Goal: Task Accomplishment & Management: Complete application form

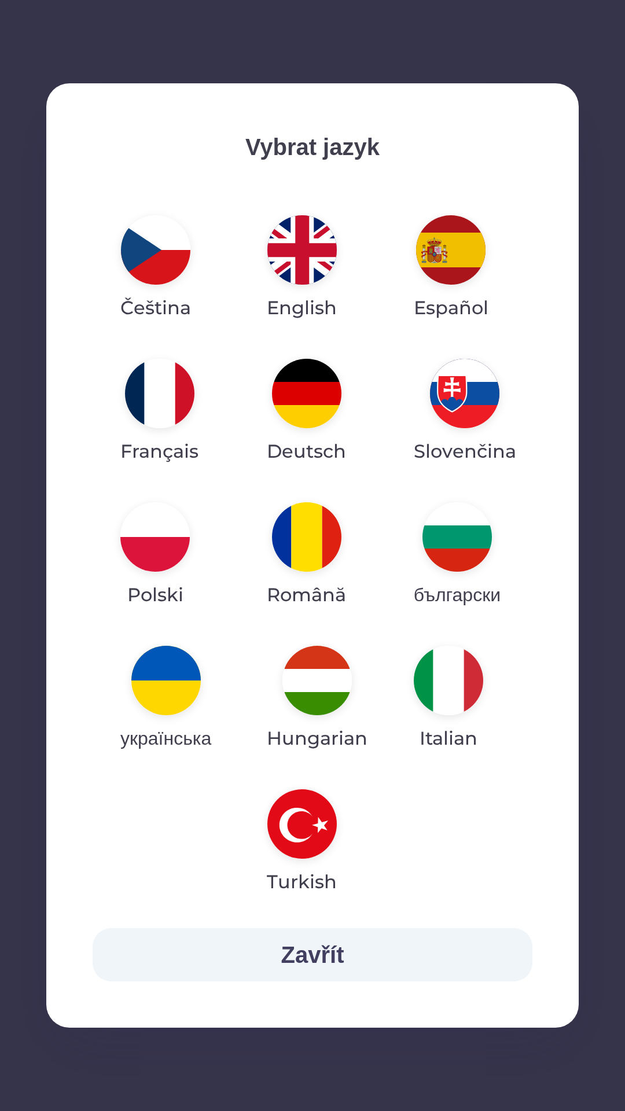
click at [320, 670] on img "button" at bounding box center [316, 679] width 69 height 69
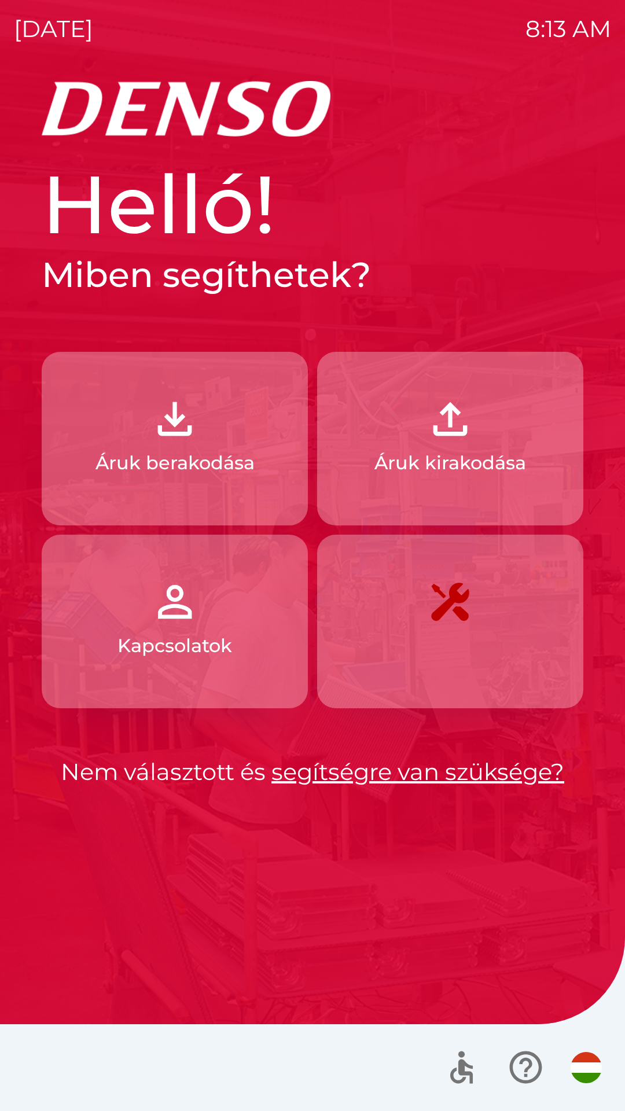
click at [244, 467] on p "Áruk berakodása" at bounding box center [174, 463] width 159 height 28
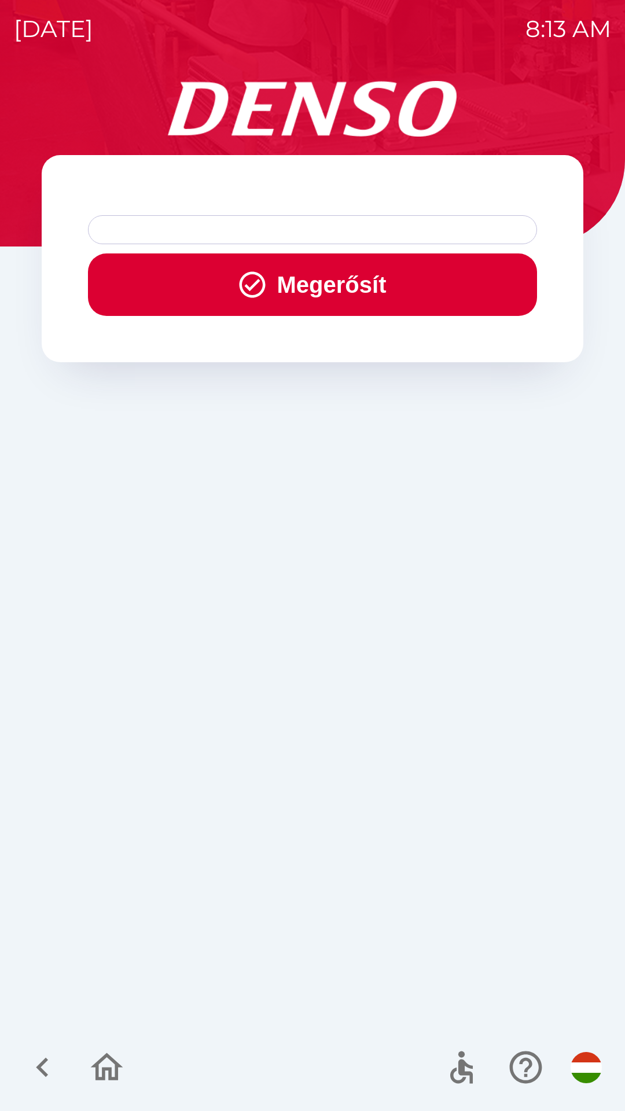
click at [332, 281] on button "Megerősít" at bounding box center [312, 284] width 449 height 62
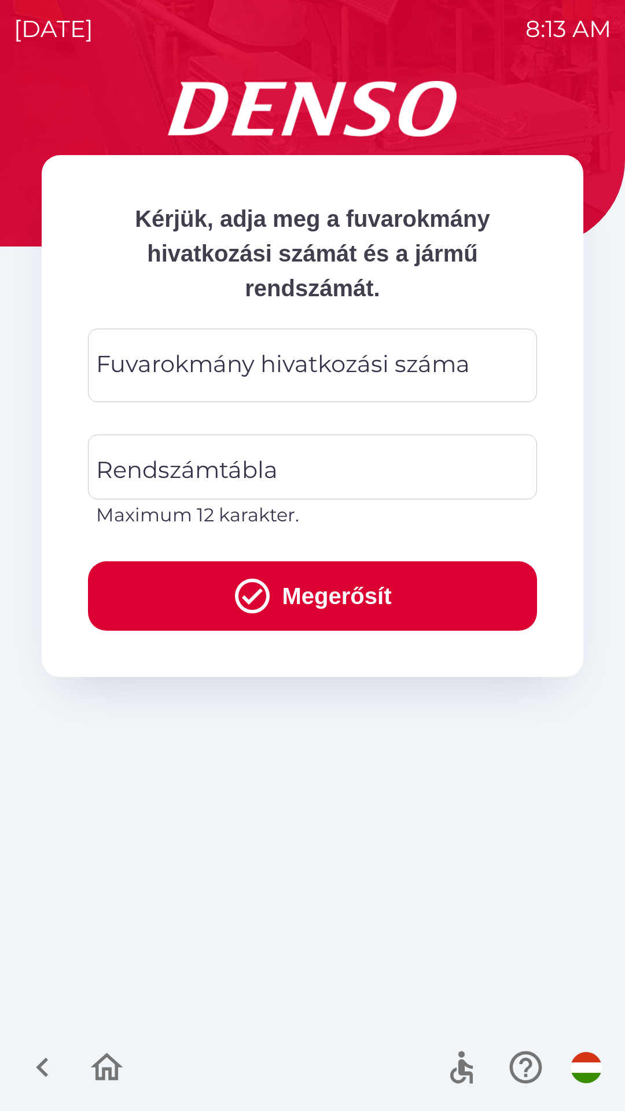
click at [347, 368] on div "Fuvarokmány hivatkozási száma Fuvarokmány hivatkozási száma" at bounding box center [312, 365] width 449 height 73
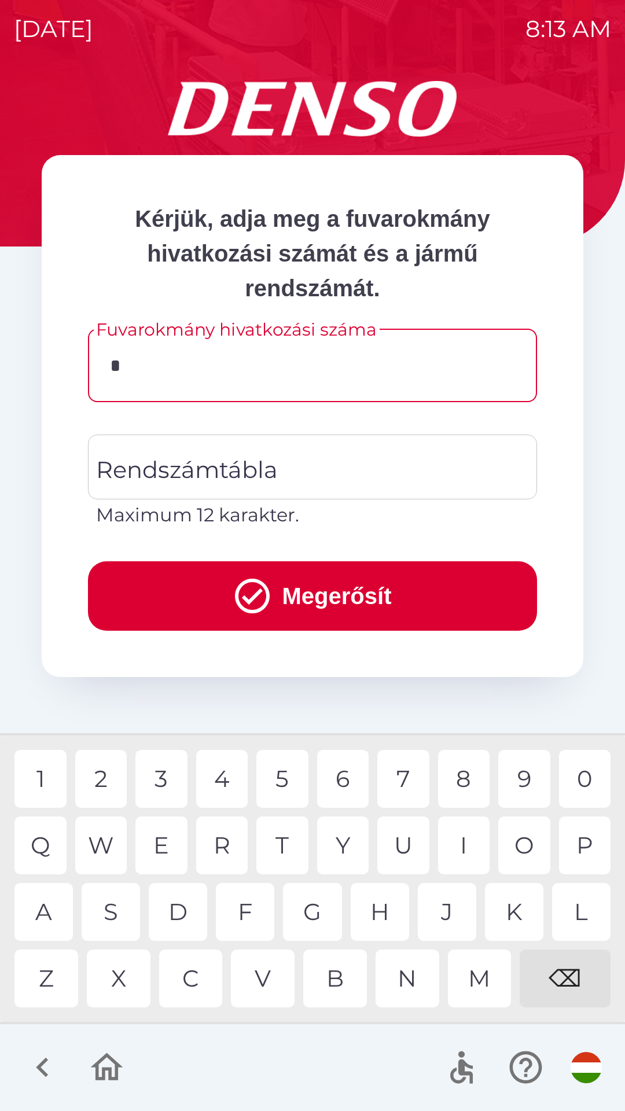
click at [49, 777] on div "1" at bounding box center [40, 779] width 52 height 58
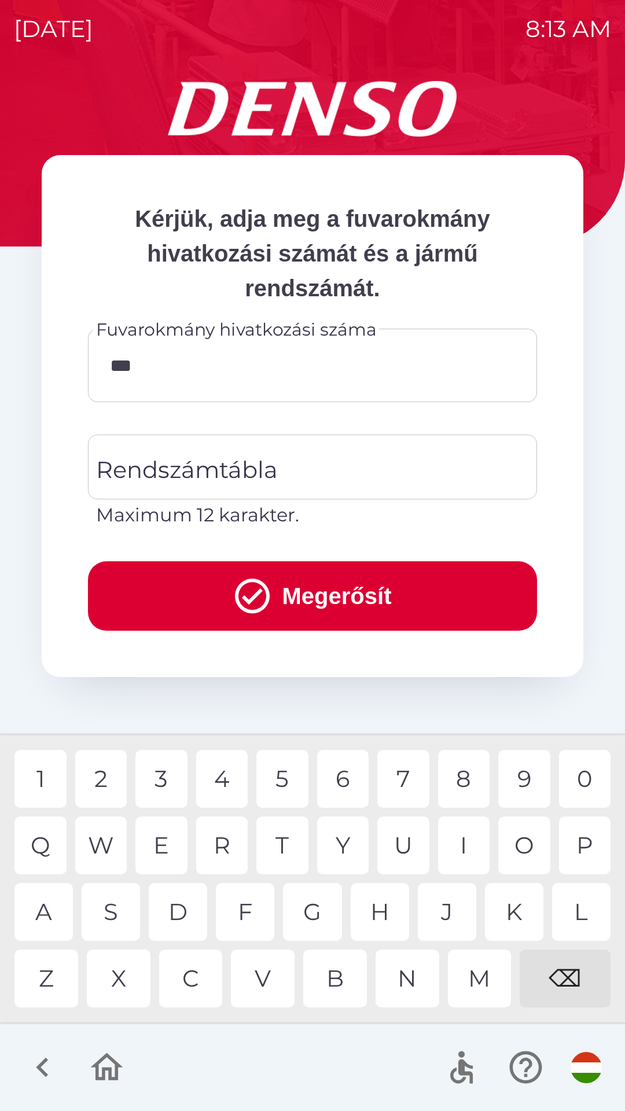
click at [516, 781] on div "9" at bounding box center [524, 779] width 52 height 58
click at [107, 773] on div "2" at bounding box center [101, 779] width 52 height 58
click at [213, 781] on div "4" at bounding box center [222, 779] width 52 height 58
click at [278, 789] on div "5" at bounding box center [282, 779] width 52 height 58
type input "********"
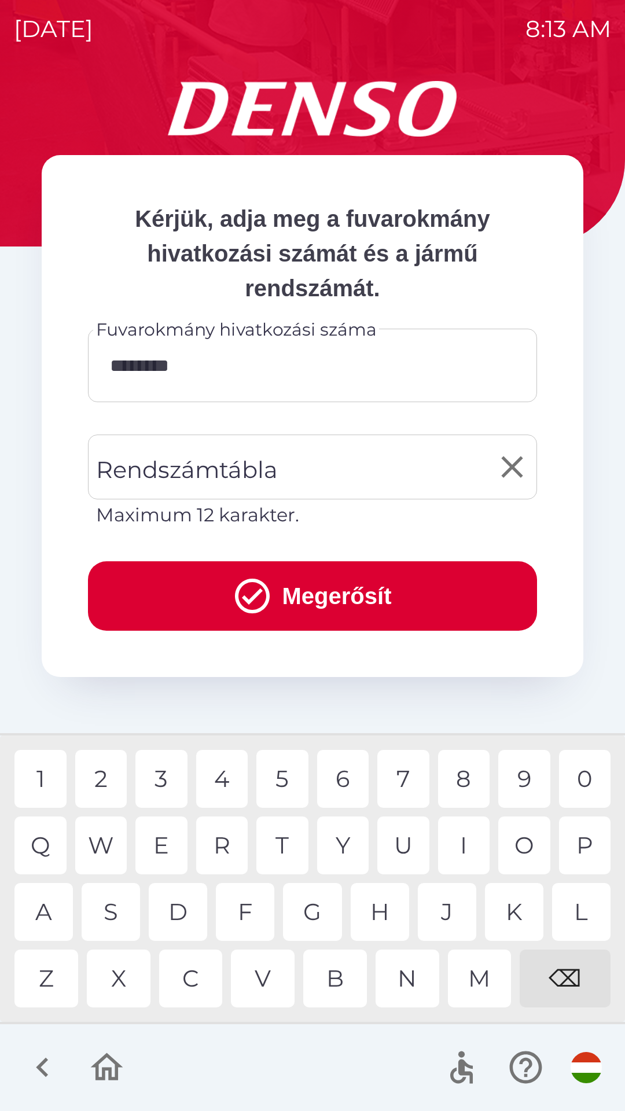
click at [265, 474] on div "Rendszámtábla Rendszámtábla Maximum 12 karakter." at bounding box center [312, 481] width 449 height 94
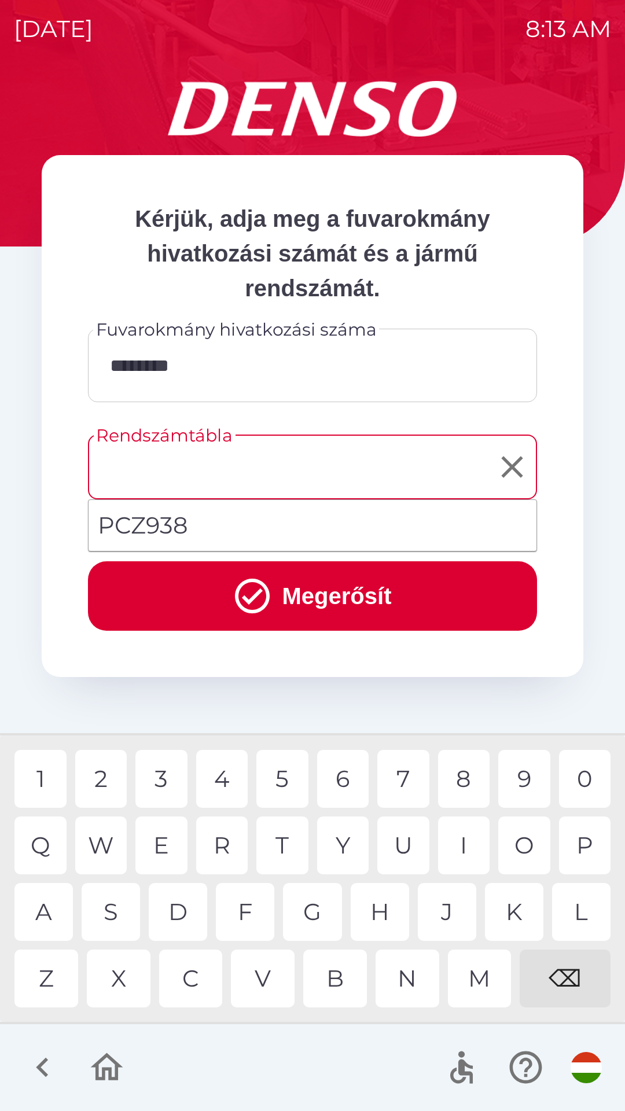
click at [270, 526] on li "PCZ938" at bounding box center [312, 525] width 448 height 42
type input "******"
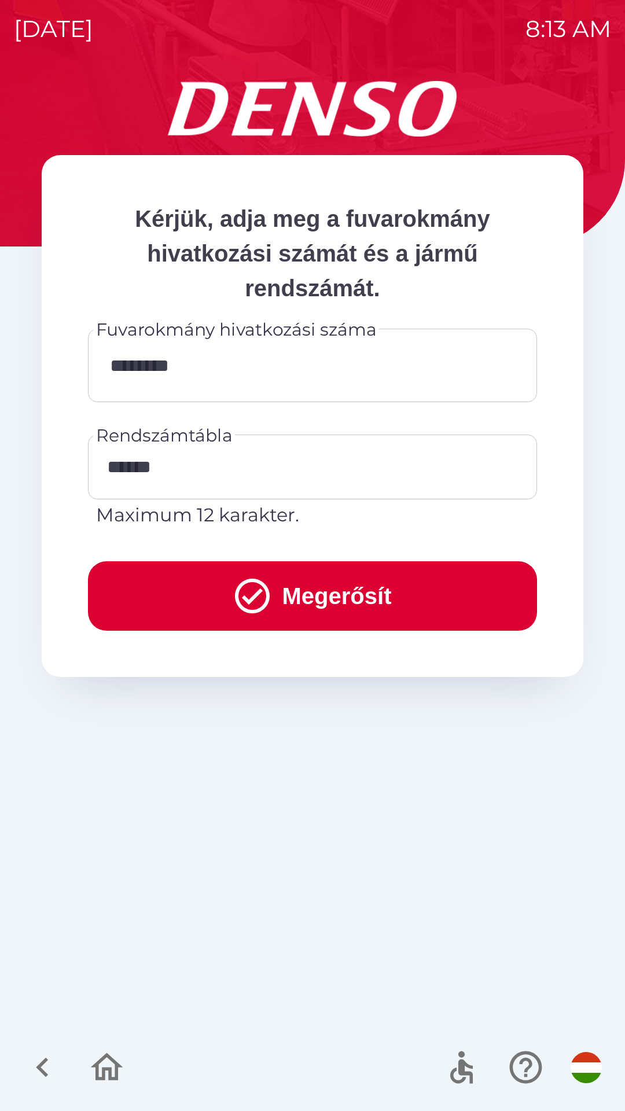
click at [330, 597] on button "Megerősít" at bounding box center [312, 595] width 449 height 69
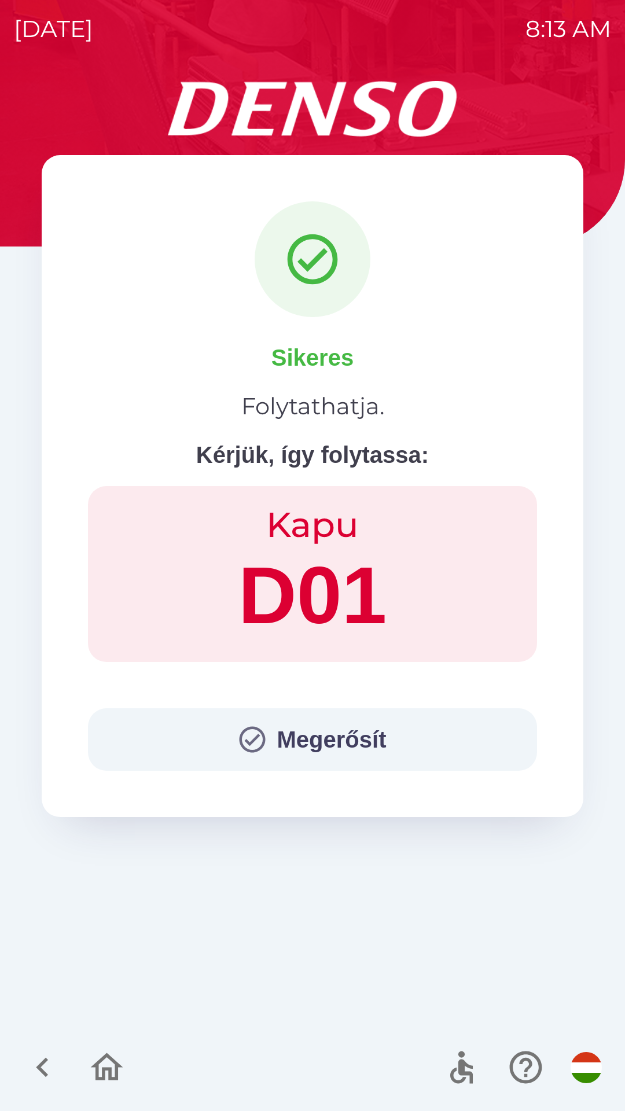
click at [328, 731] on button "Megerősít" at bounding box center [312, 739] width 449 height 62
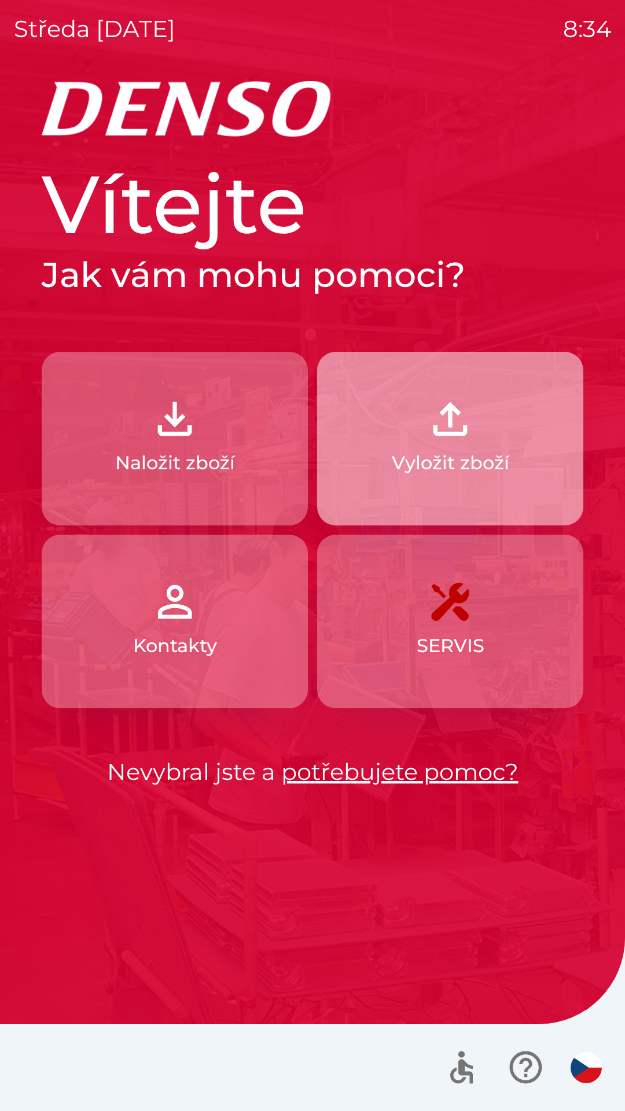
click at [472, 469] on p "Vyložit zboží" at bounding box center [450, 463] width 117 height 28
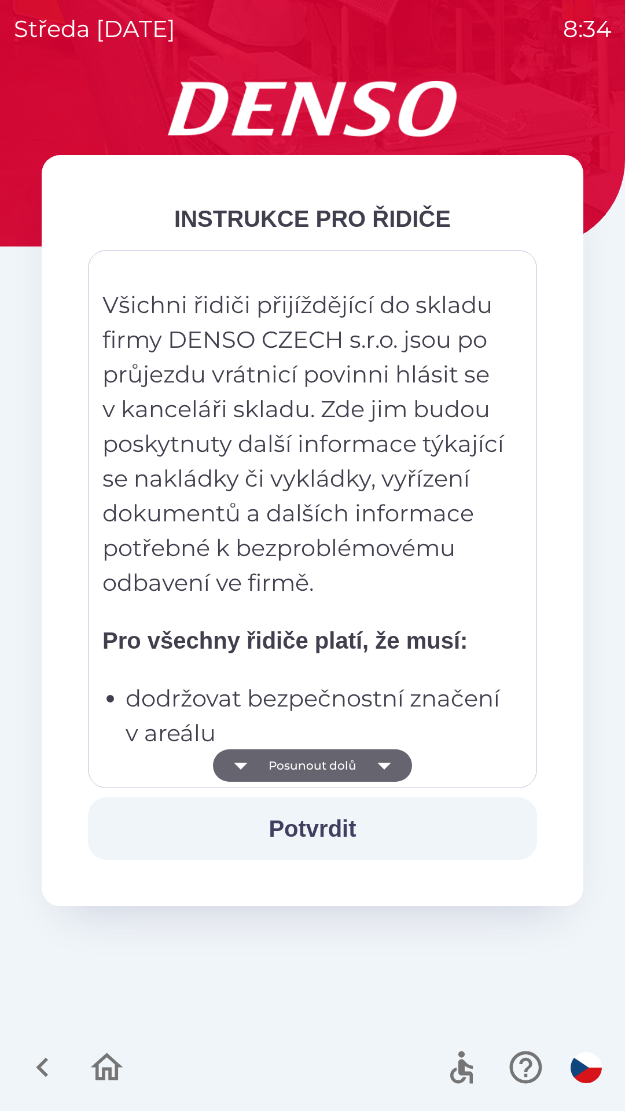
click at [345, 833] on button "Potvrdit" at bounding box center [312, 828] width 449 height 62
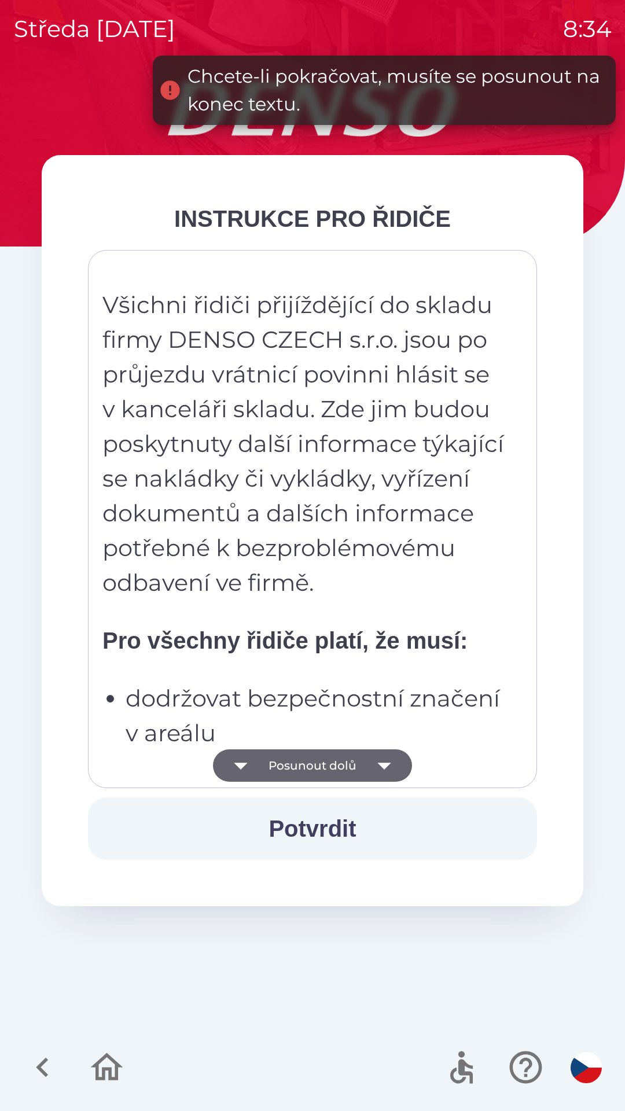
click at [324, 827] on button "Potvrdit" at bounding box center [312, 828] width 449 height 62
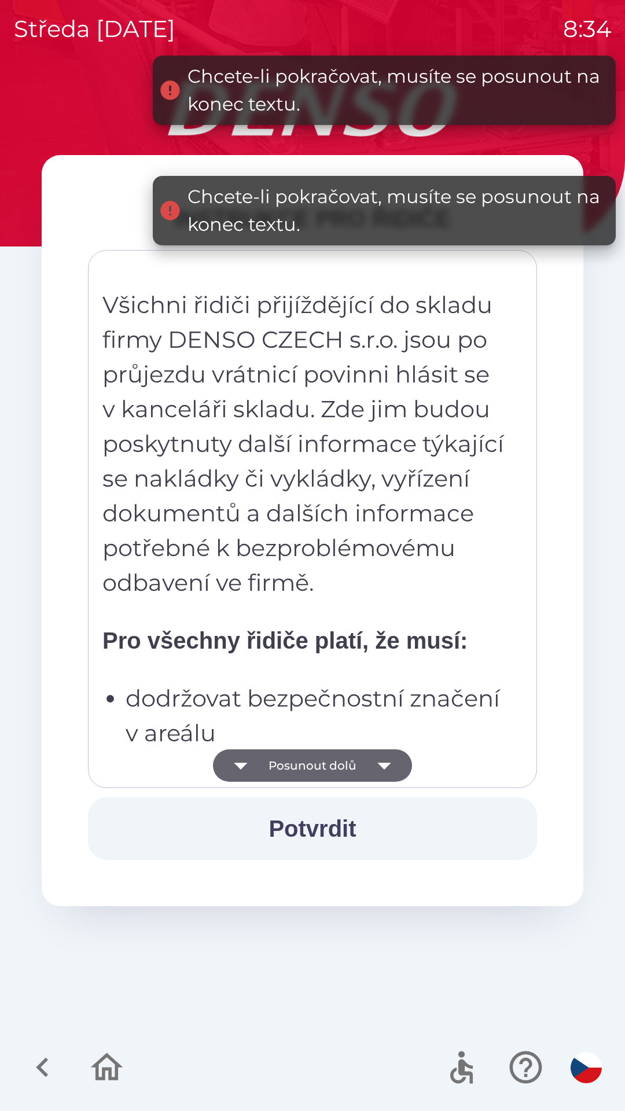
click at [335, 829] on button "Potvrdit" at bounding box center [312, 828] width 449 height 62
click at [340, 831] on button "Potvrdit" at bounding box center [312, 828] width 449 height 62
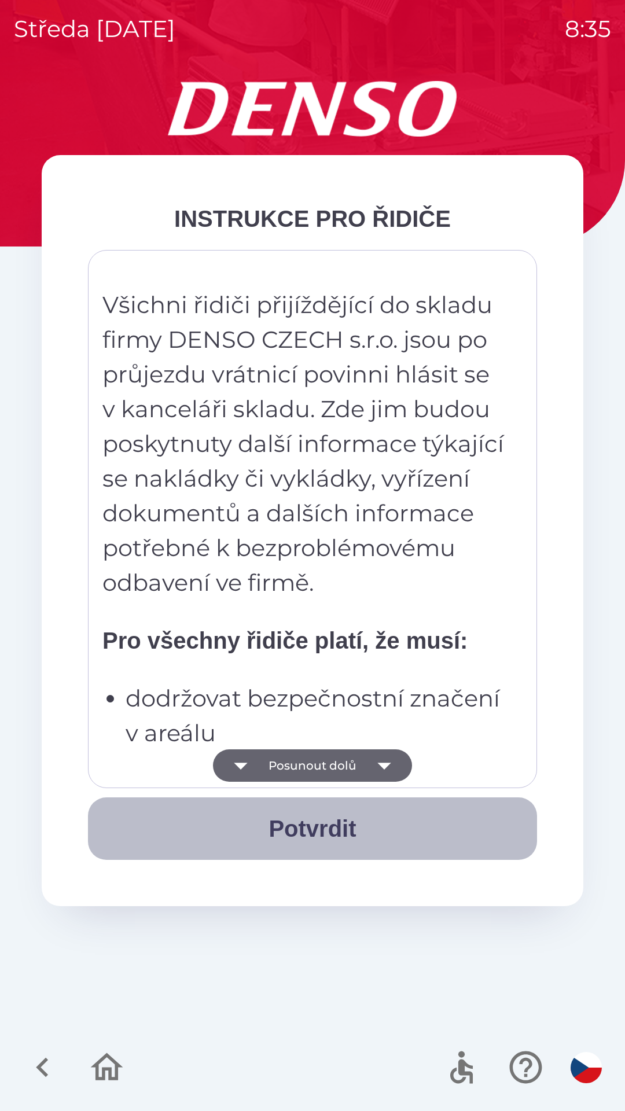
click at [330, 833] on button "Potvrdit" at bounding box center [312, 828] width 449 height 62
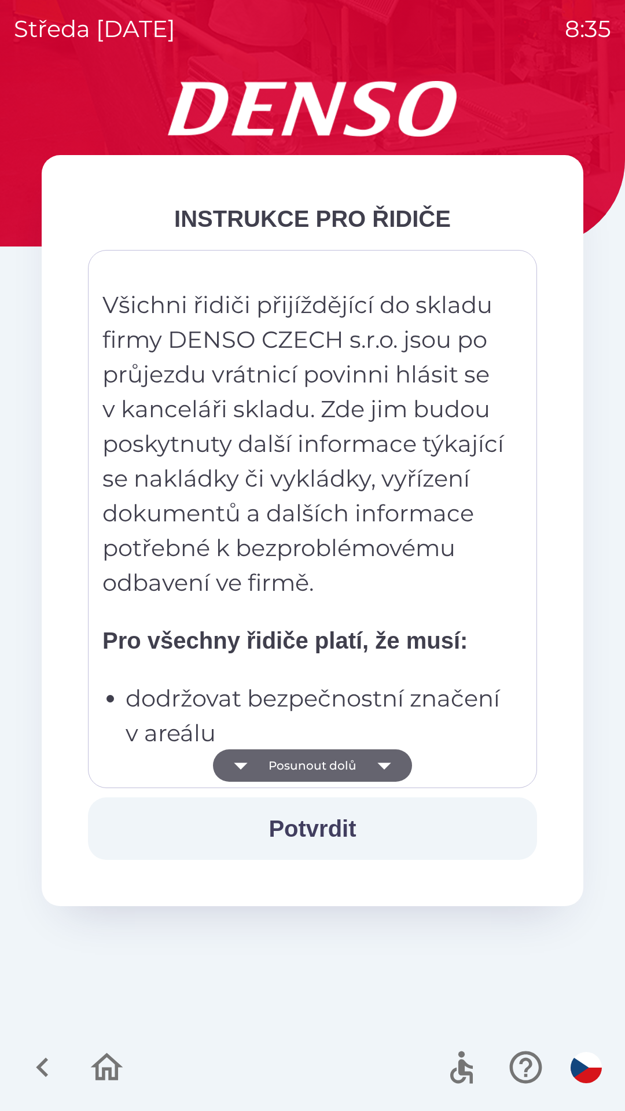
click at [364, 767] on button "Posunout dolů" at bounding box center [312, 765] width 199 height 32
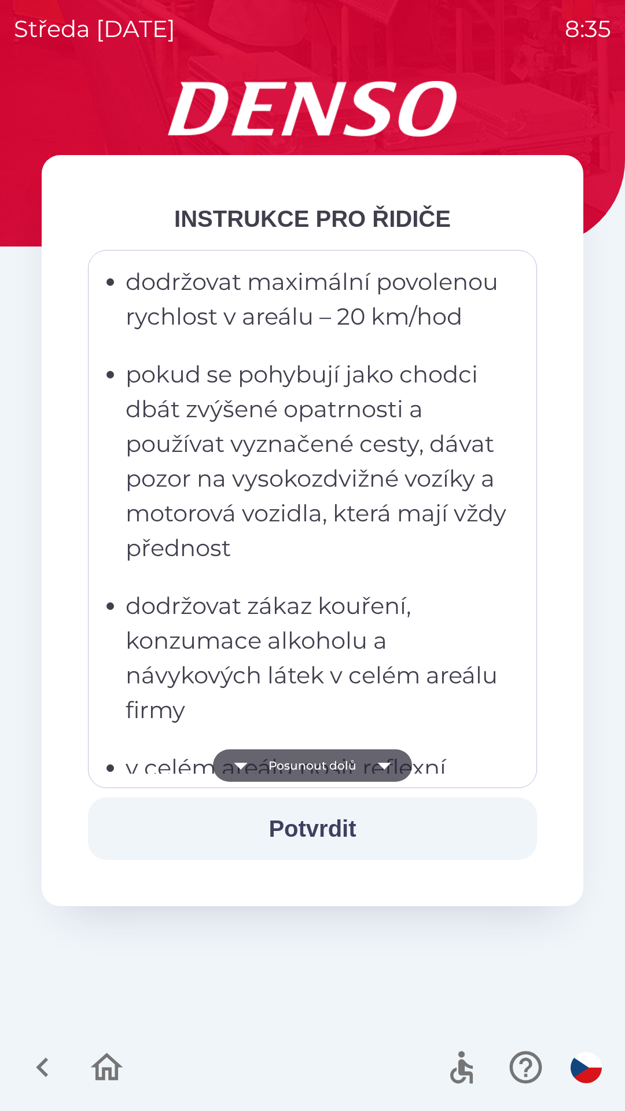
click at [349, 841] on button "Potvrdit" at bounding box center [312, 828] width 449 height 62
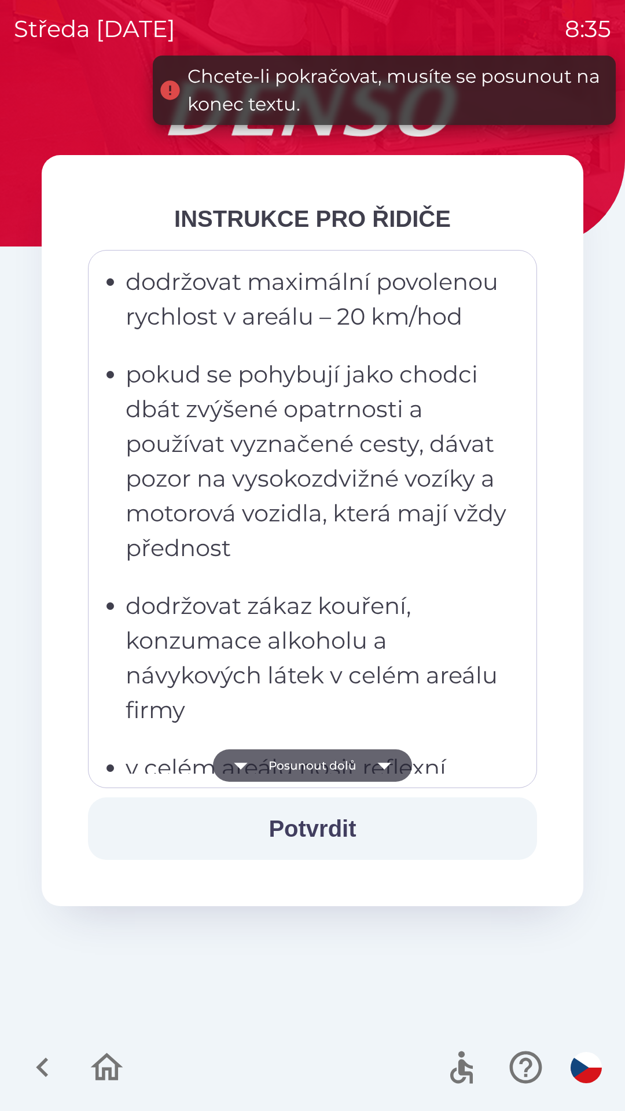
click at [328, 825] on button "Potvrdit" at bounding box center [312, 828] width 449 height 62
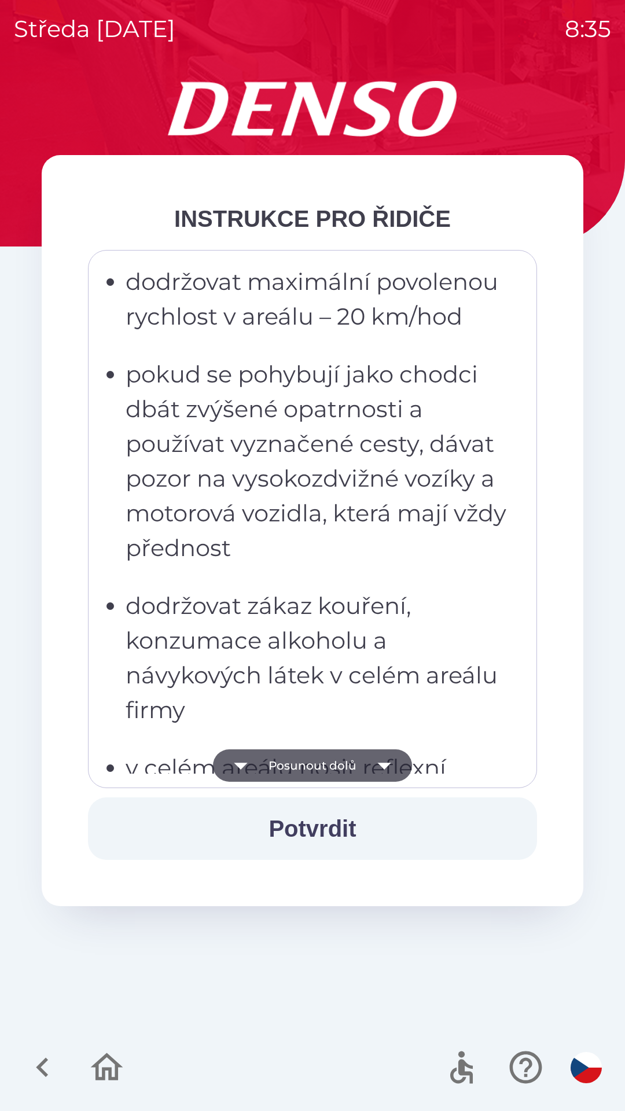
click at [342, 762] on button "Posunout dolů" at bounding box center [312, 765] width 199 height 32
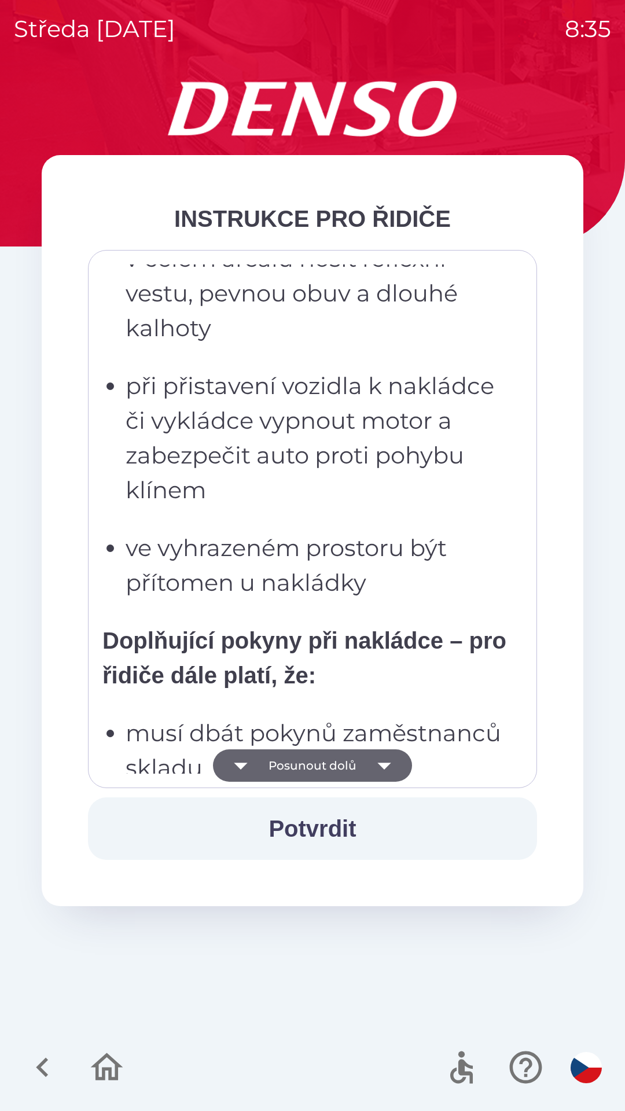
click at [338, 836] on button "Potvrdit" at bounding box center [312, 828] width 449 height 62
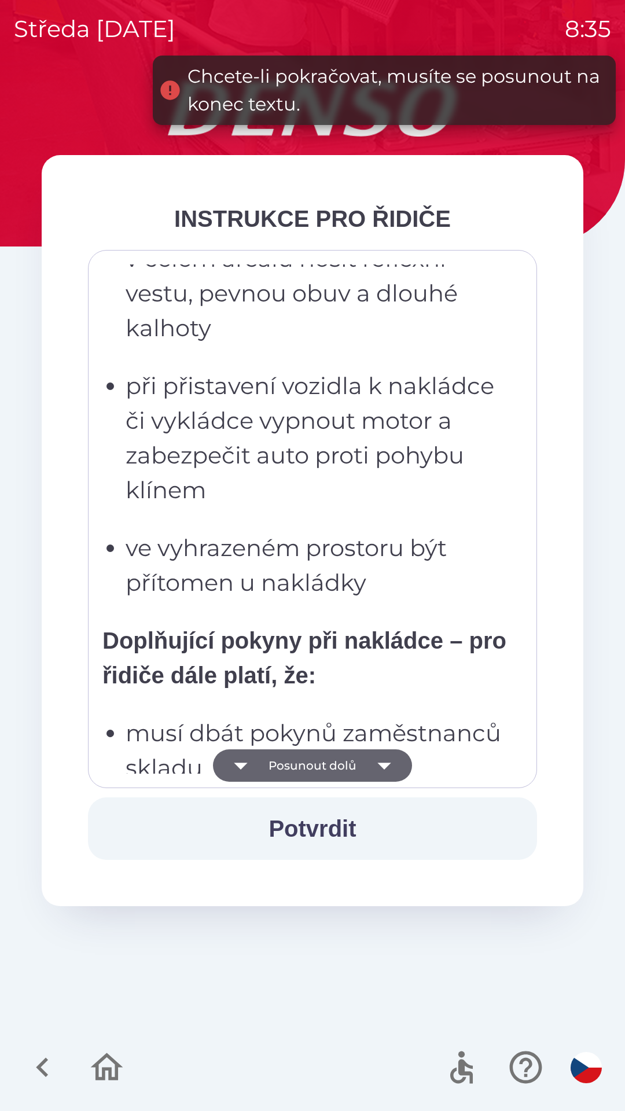
click at [330, 756] on button "Posunout dolů" at bounding box center [312, 765] width 199 height 32
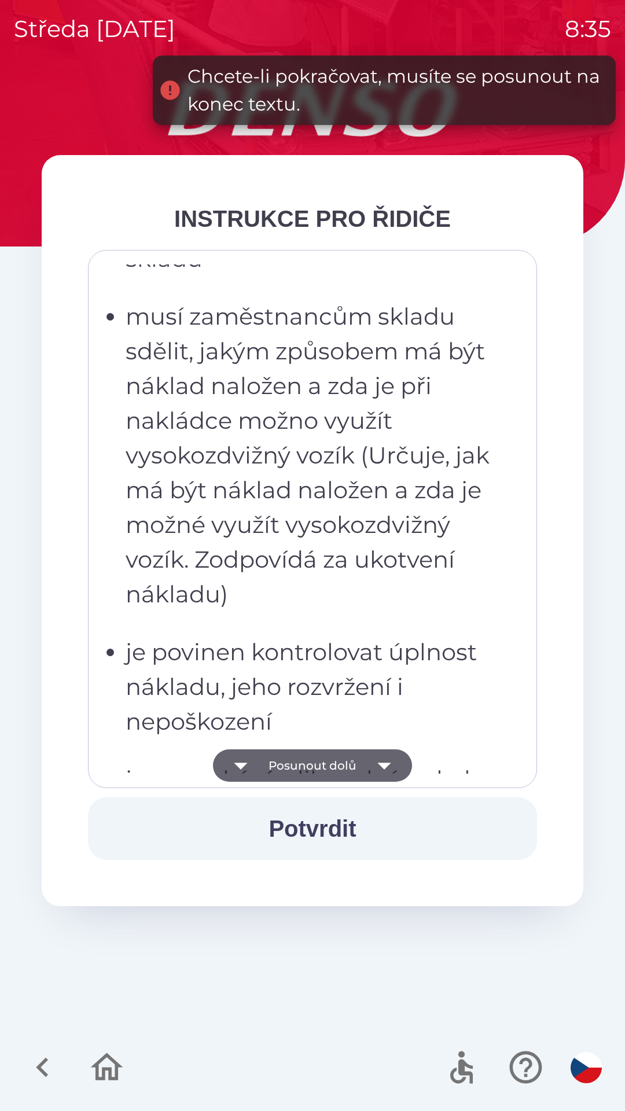
click at [328, 760] on button "Posunout dolů" at bounding box center [312, 765] width 199 height 32
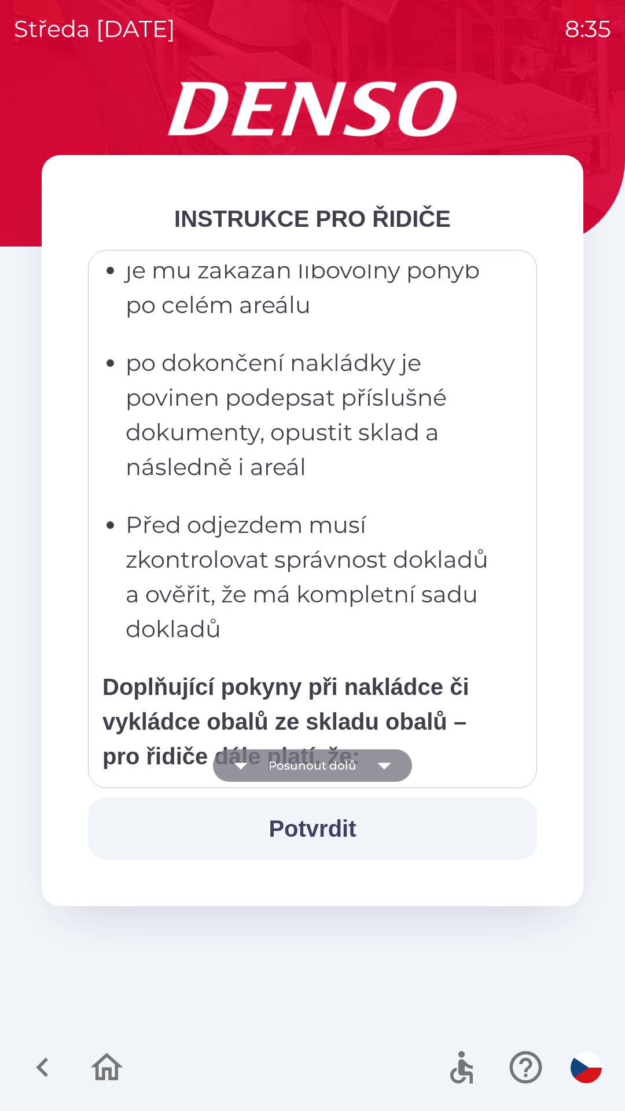
click at [338, 764] on button "Posunout dolů" at bounding box center [312, 765] width 199 height 32
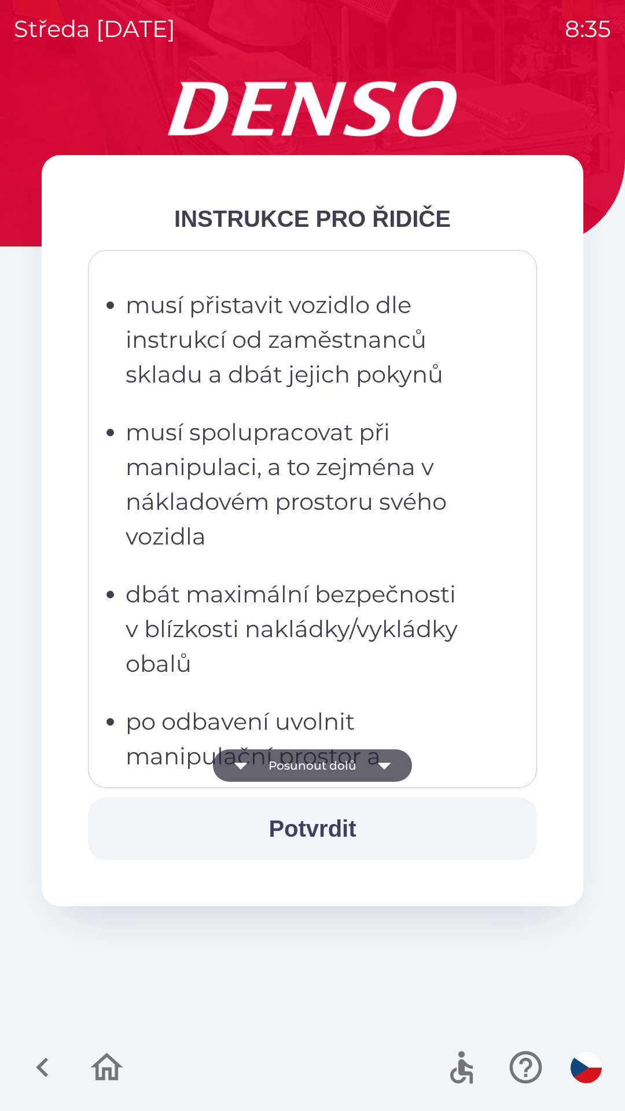
click at [344, 767] on button "Posunout dolů" at bounding box center [312, 765] width 199 height 32
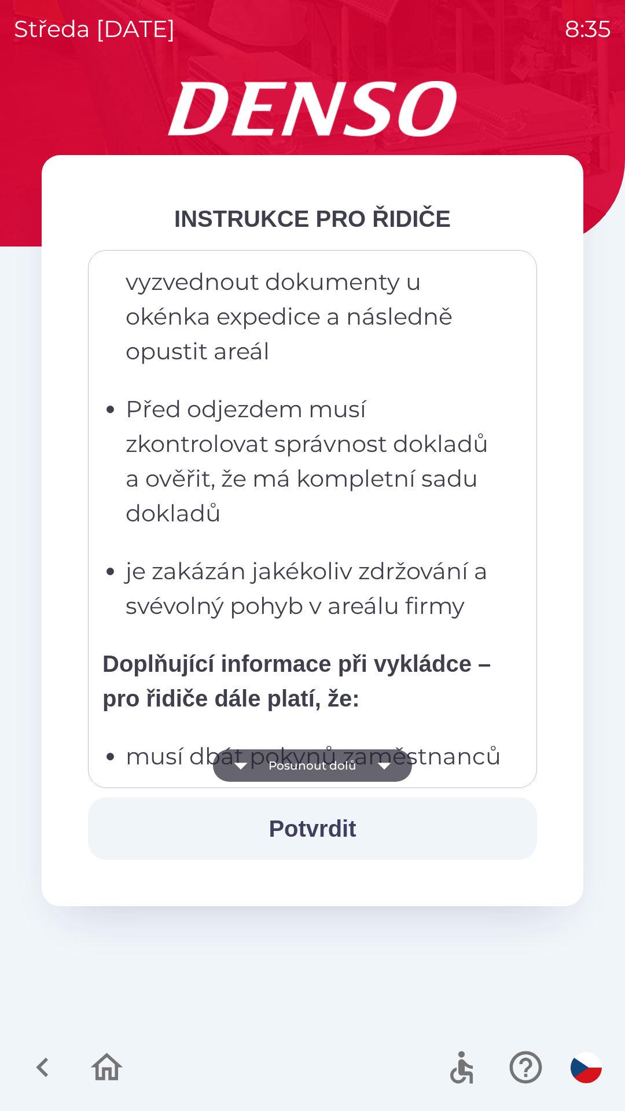
click at [330, 831] on button "Potvrdit" at bounding box center [312, 828] width 449 height 62
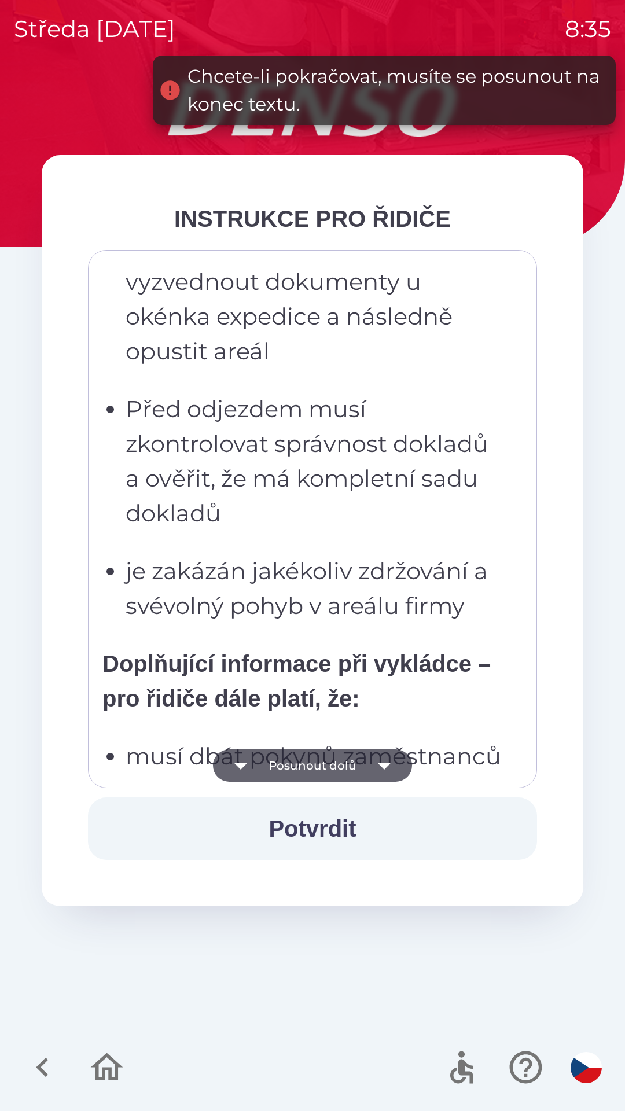
click at [331, 764] on button "Posunout dolů" at bounding box center [312, 765] width 199 height 32
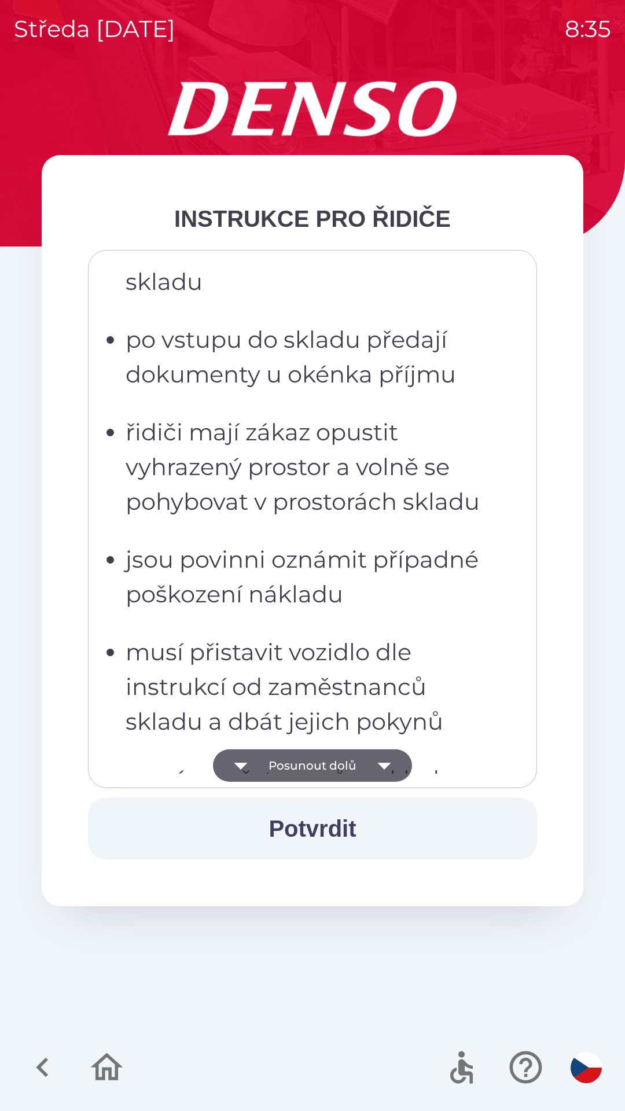
click at [335, 825] on button "Potvrdit" at bounding box center [312, 828] width 449 height 62
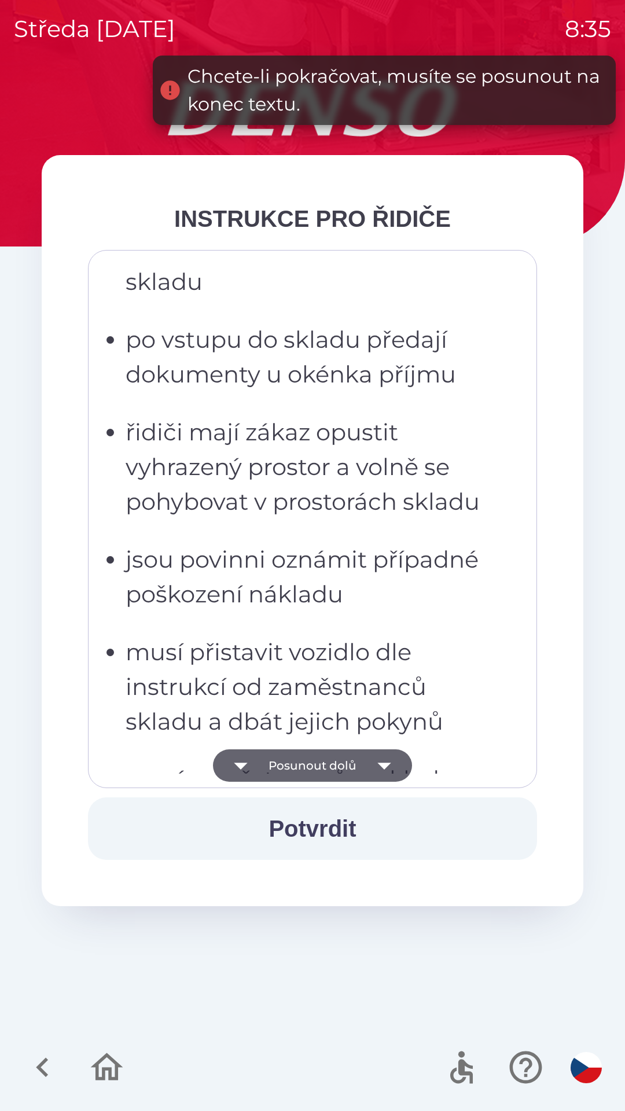
click at [327, 768] on button "Posunout dolů" at bounding box center [312, 765] width 199 height 32
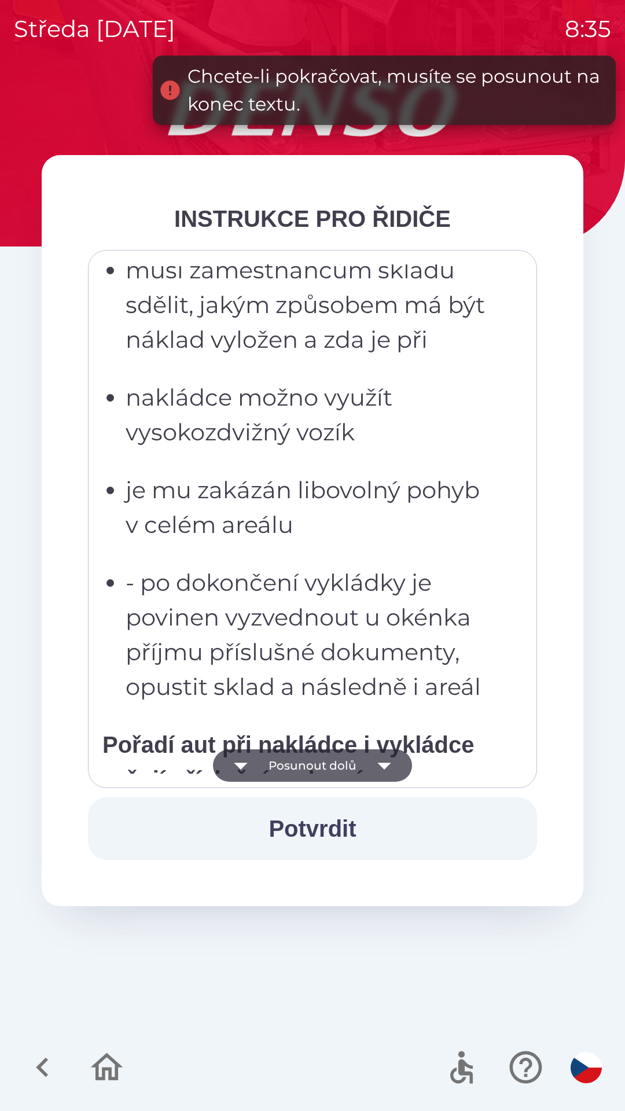
click at [329, 829] on button "Potvrdit" at bounding box center [312, 828] width 449 height 62
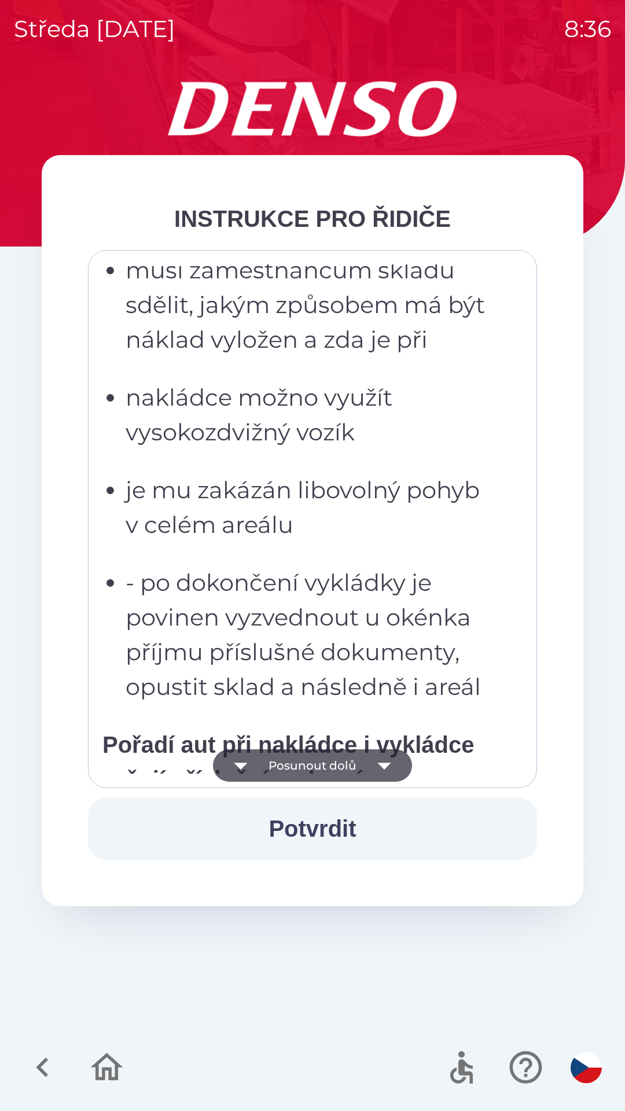
click at [338, 829] on button "Potvrdit" at bounding box center [312, 828] width 449 height 62
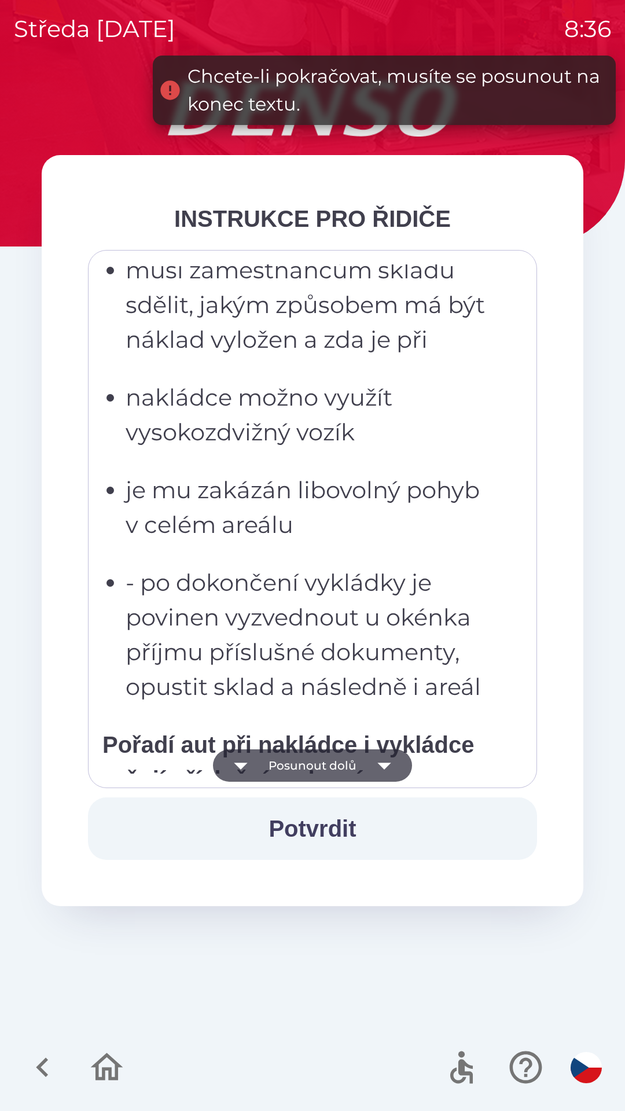
click at [351, 762] on button "Posunout dolů" at bounding box center [312, 765] width 199 height 32
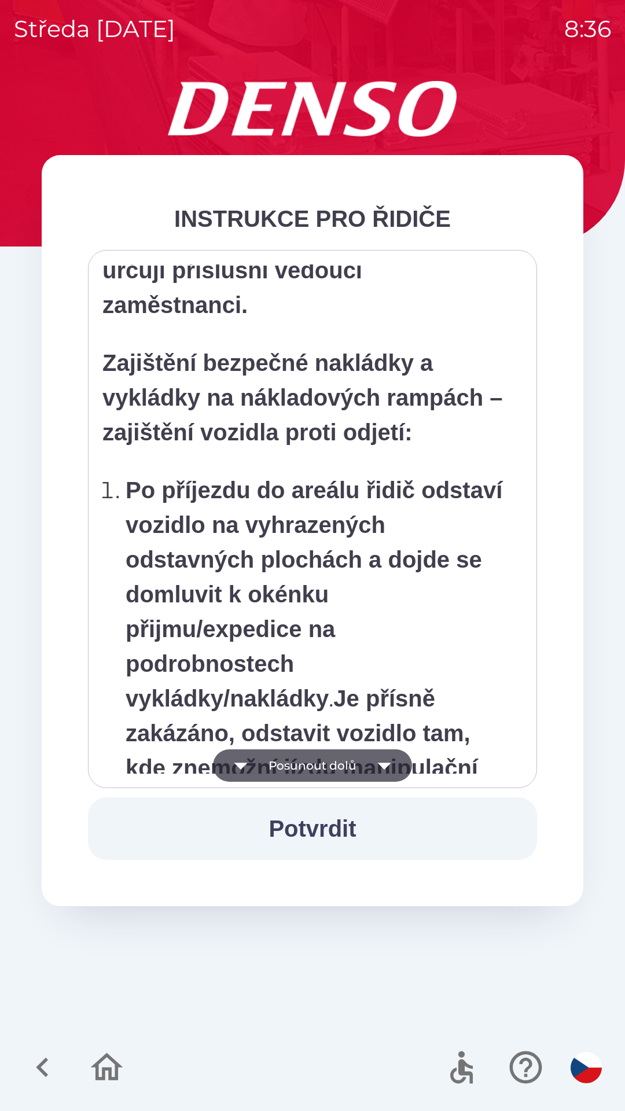
click at [331, 830] on button "Potvrdit" at bounding box center [312, 828] width 449 height 62
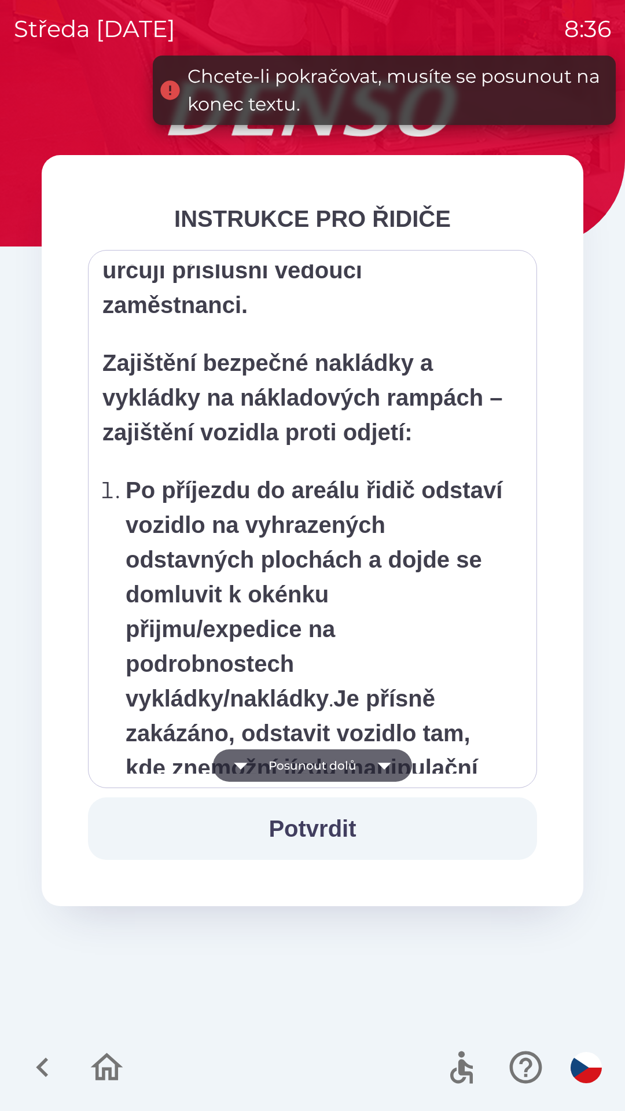
click at [350, 772] on button "Posunout dolů" at bounding box center [312, 765] width 199 height 32
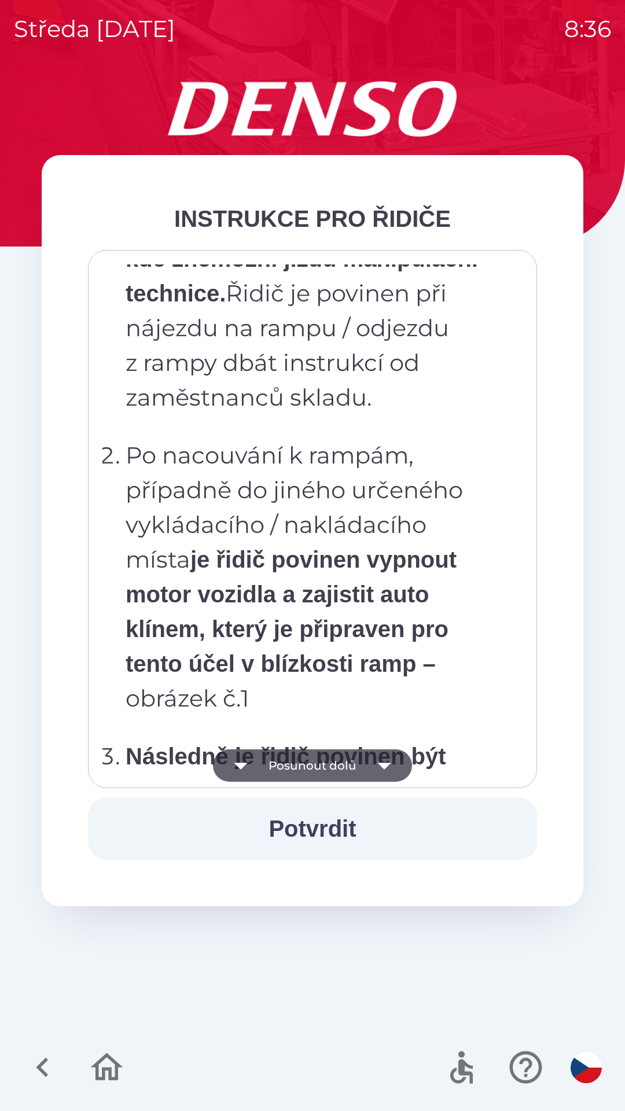
click at [348, 762] on button "Posunout dolů" at bounding box center [312, 765] width 199 height 32
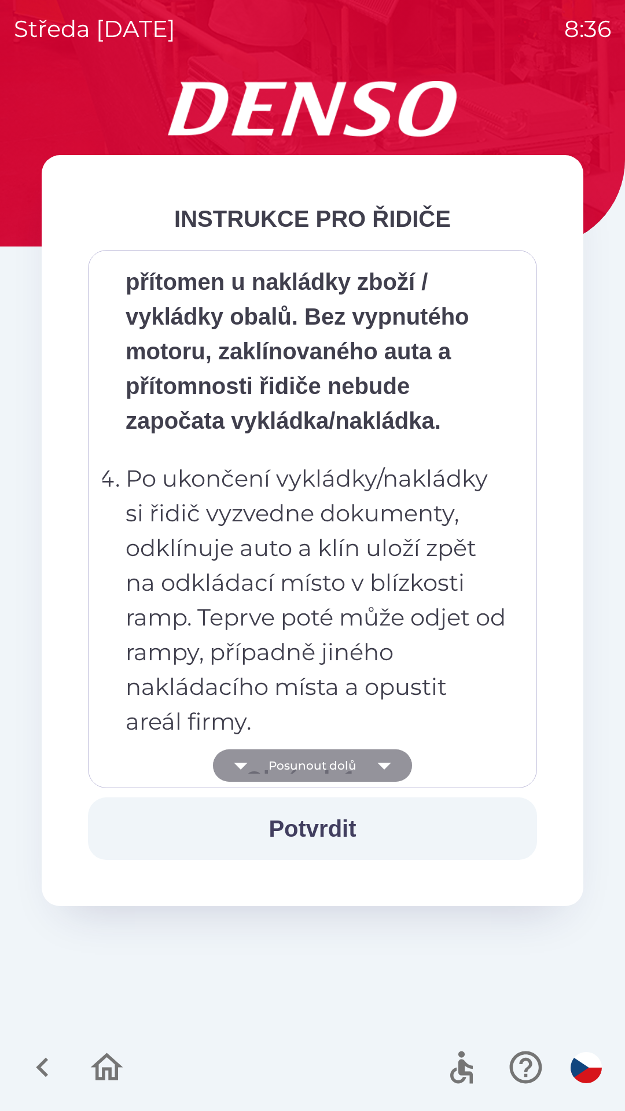
click at [345, 766] on button "Posunout dolů" at bounding box center [312, 765] width 199 height 32
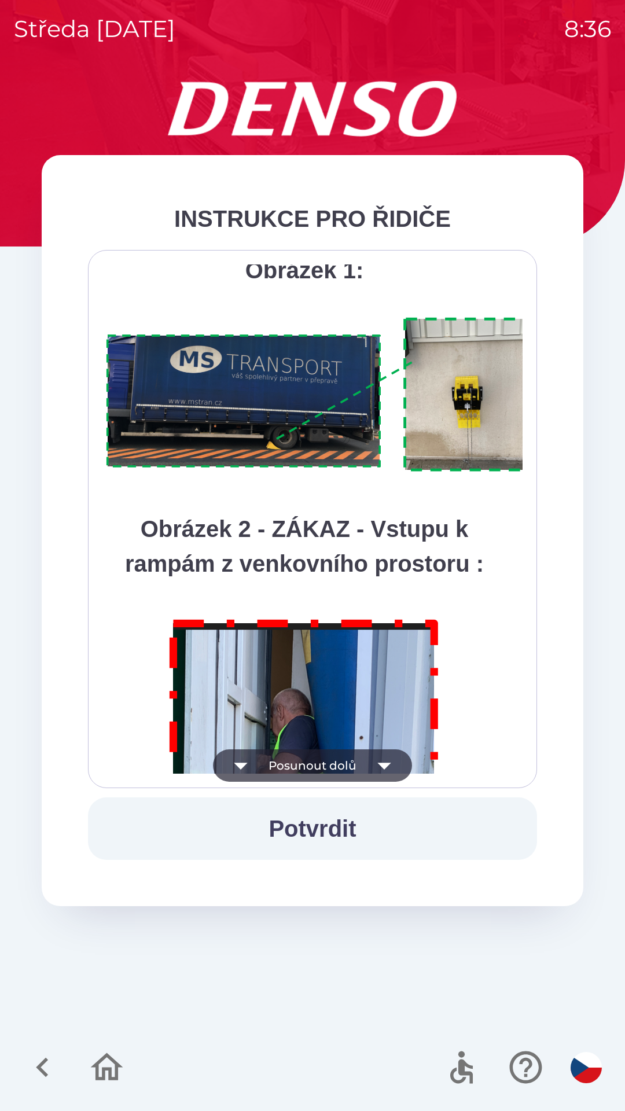
click at [331, 825] on button "Potvrdit" at bounding box center [312, 828] width 449 height 62
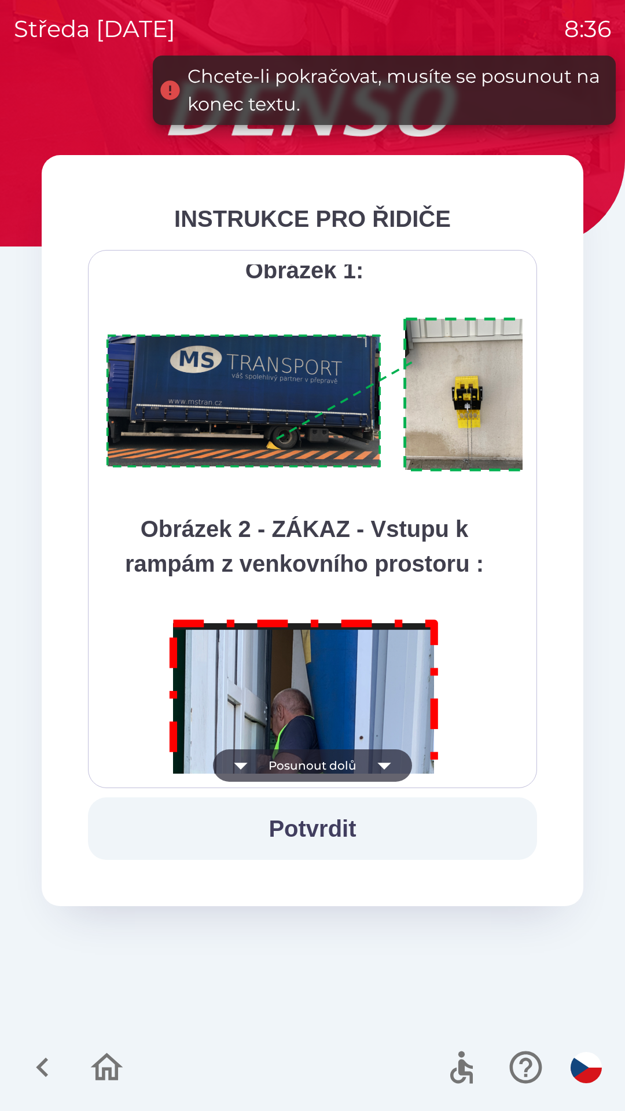
click at [340, 762] on button "Posunout dolů" at bounding box center [312, 765] width 199 height 32
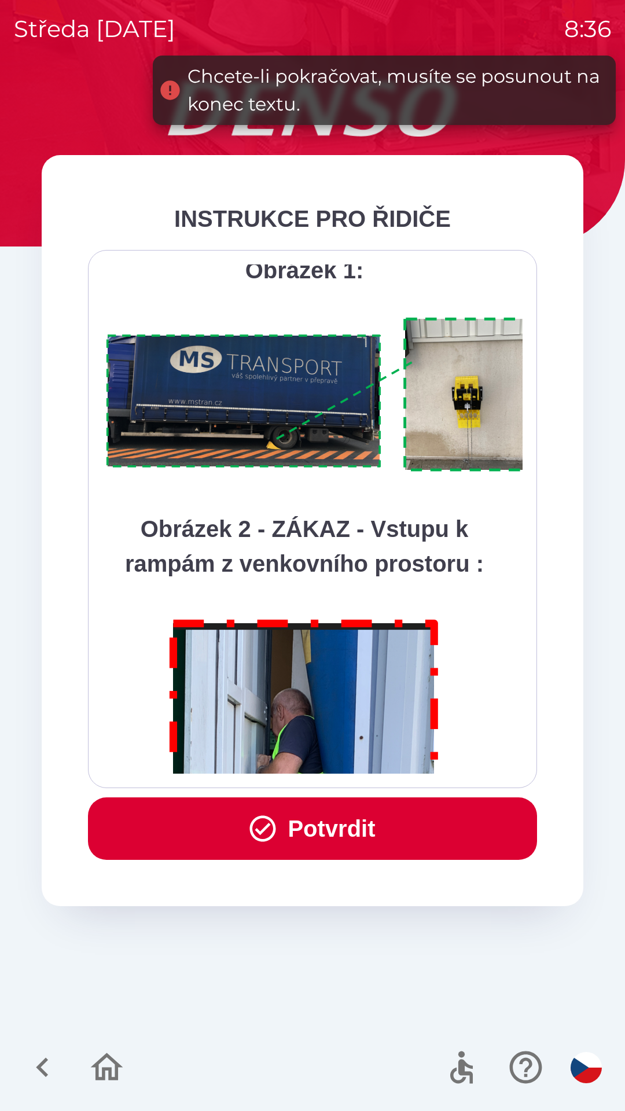
scroll to position [6500, 0]
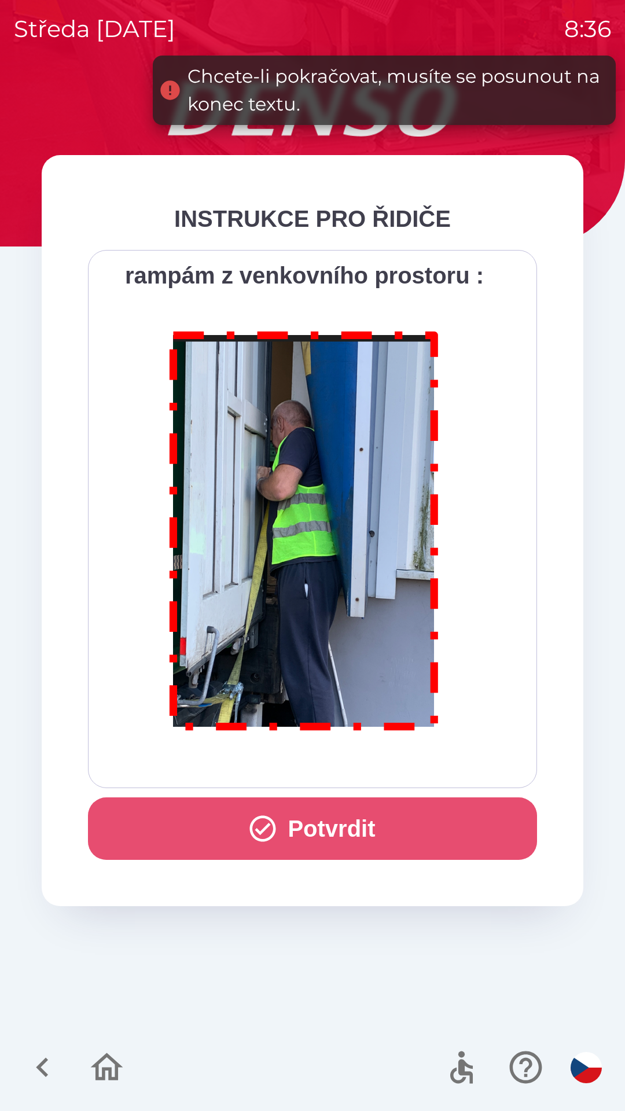
click at [331, 829] on button "Potvrdit" at bounding box center [312, 828] width 449 height 62
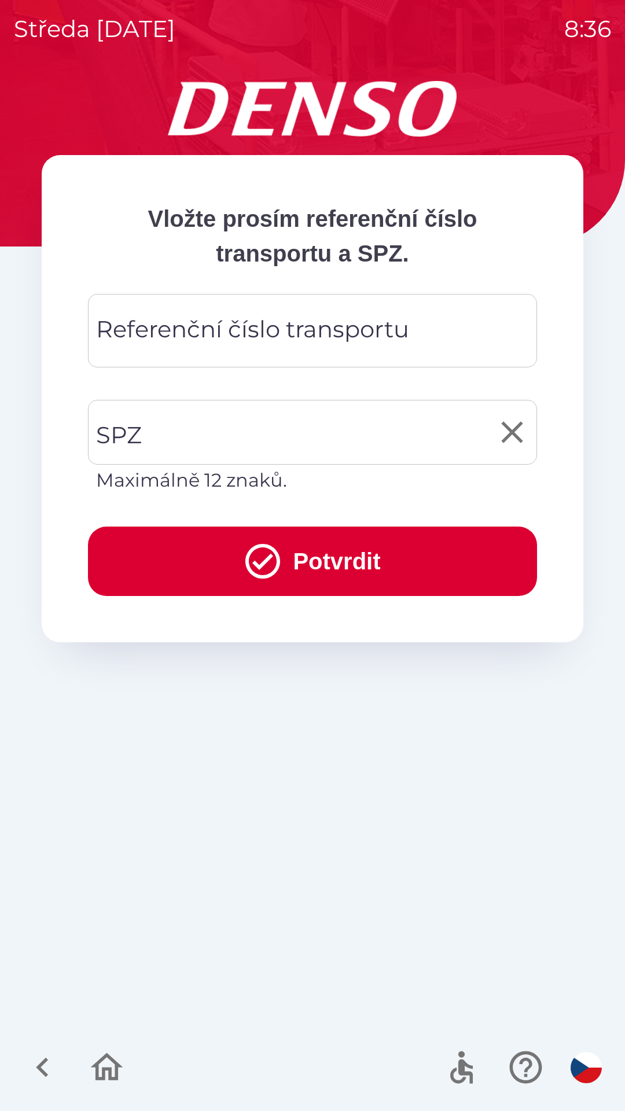
click at [211, 441] on input "SPZ" at bounding box center [303, 432] width 421 height 54
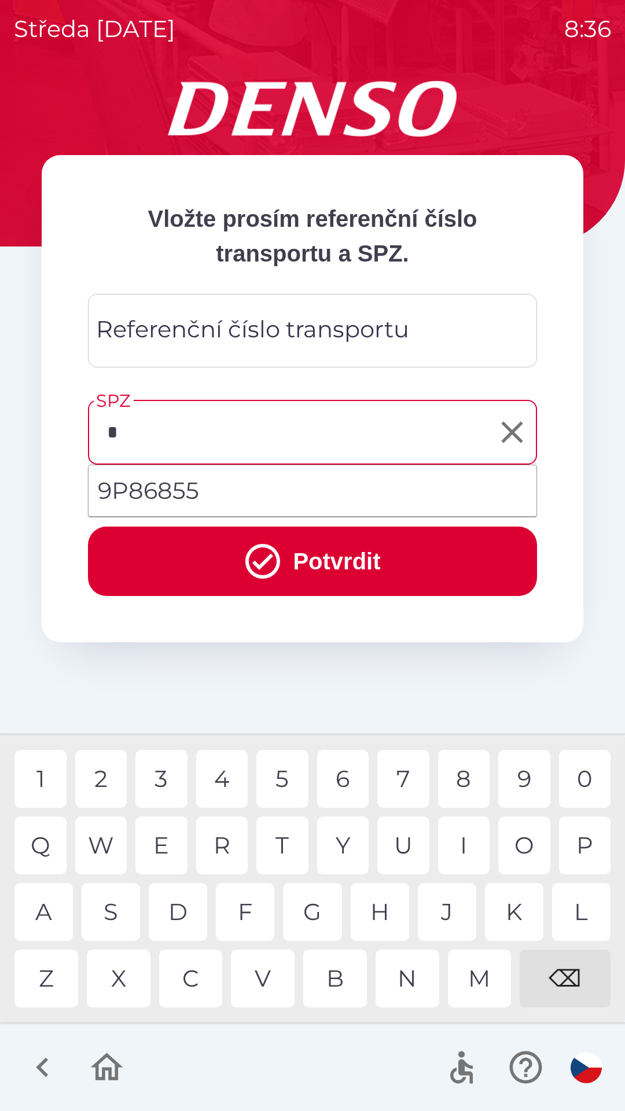
click at [514, 784] on div "9" at bounding box center [524, 779] width 52 height 58
click at [581, 847] on div "P" at bounding box center [585, 845] width 52 height 58
click at [265, 562] on icon "submit" at bounding box center [263, 561] width 42 height 42
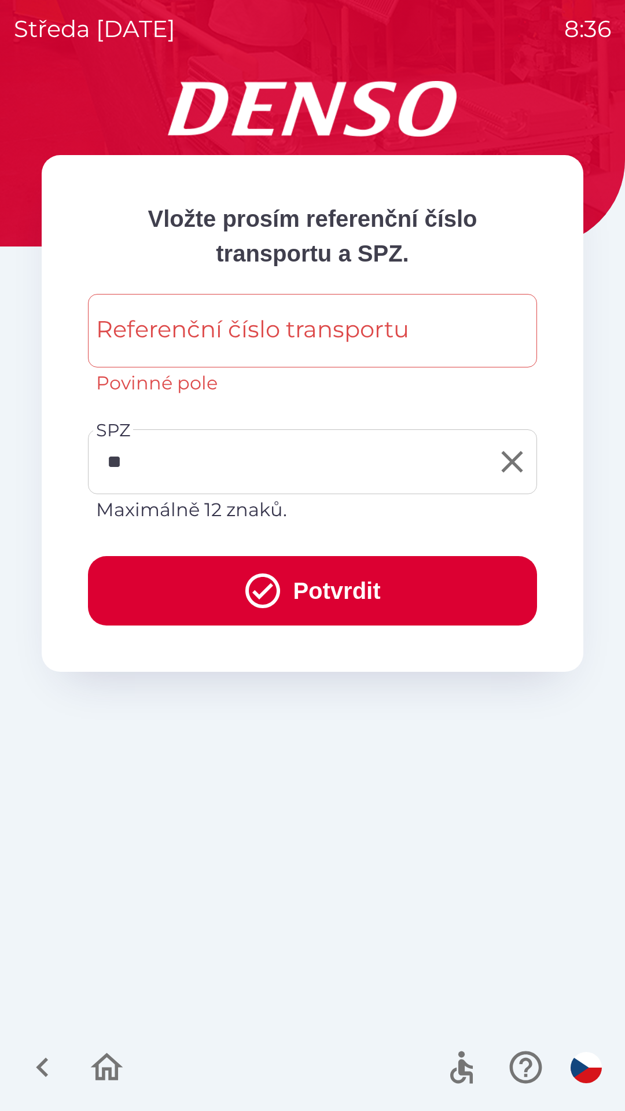
click at [191, 465] on input "**" at bounding box center [303, 461] width 421 height 54
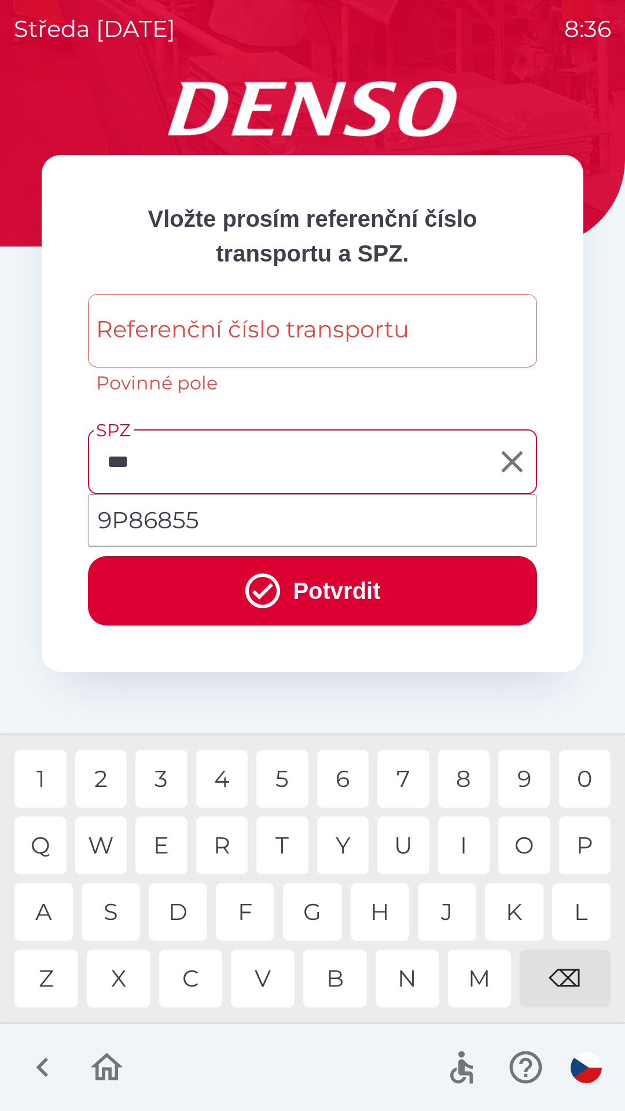
click at [297, 525] on li "9P86855" at bounding box center [312, 520] width 448 height 42
type input "*******"
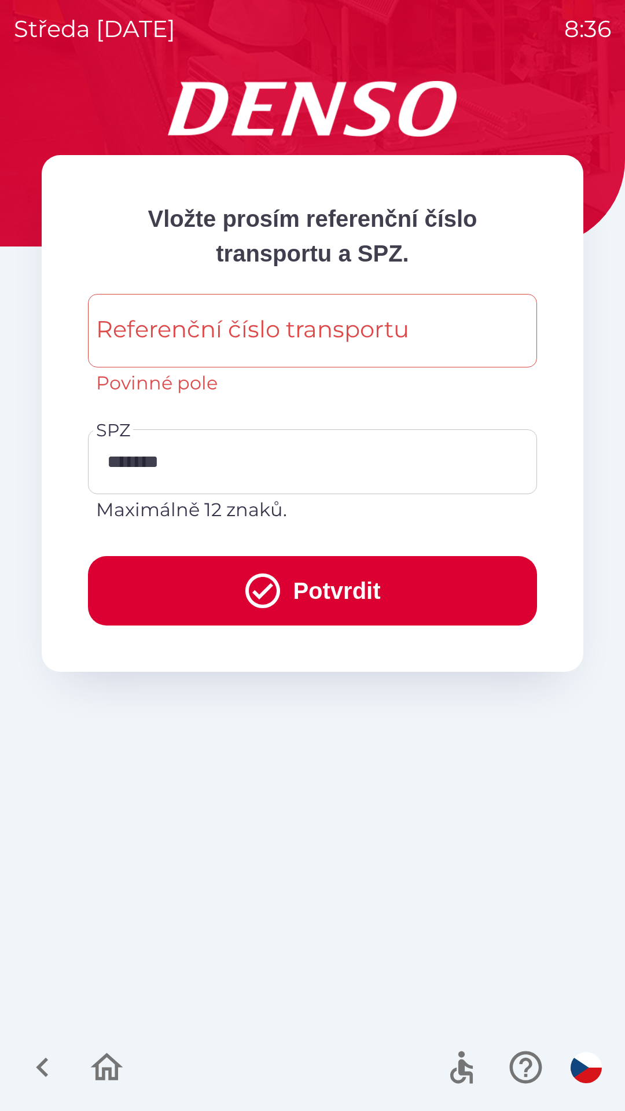
click at [256, 591] on icon "submit" at bounding box center [263, 591] width 42 height 42
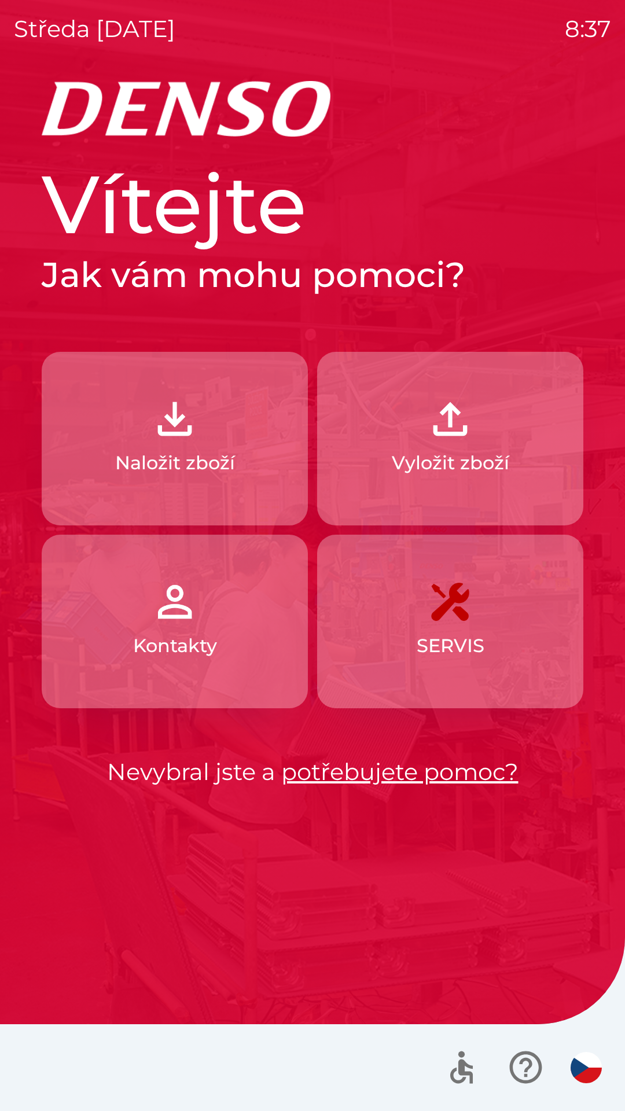
click at [437, 425] on img "button" at bounding box center [450, 418] width 51 height 51
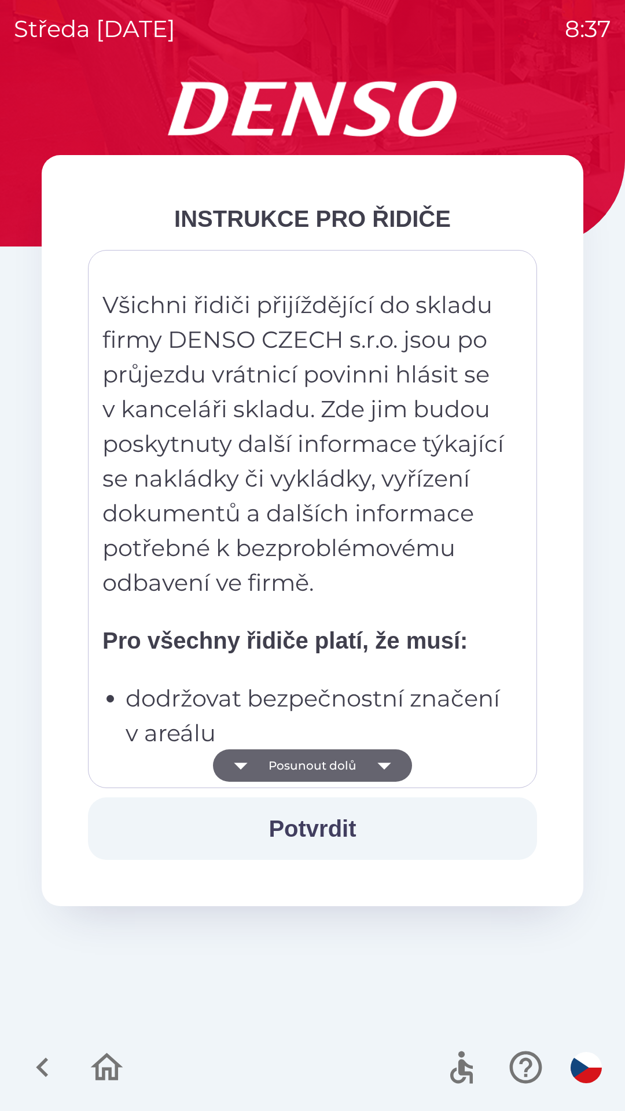
click at [348, 764] on button "Posunout dolů" at bounding box center [312, 765] width 199 height 32
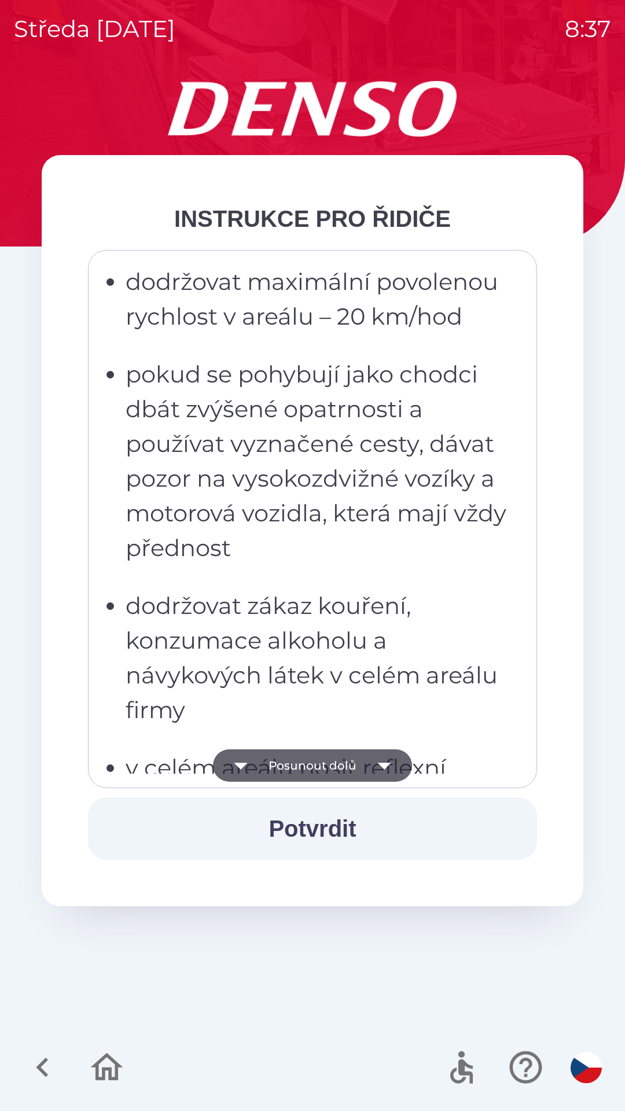
click at [327, 770] on button "Posunout dolů" at bounding box center [312, 765] width 199 height 32
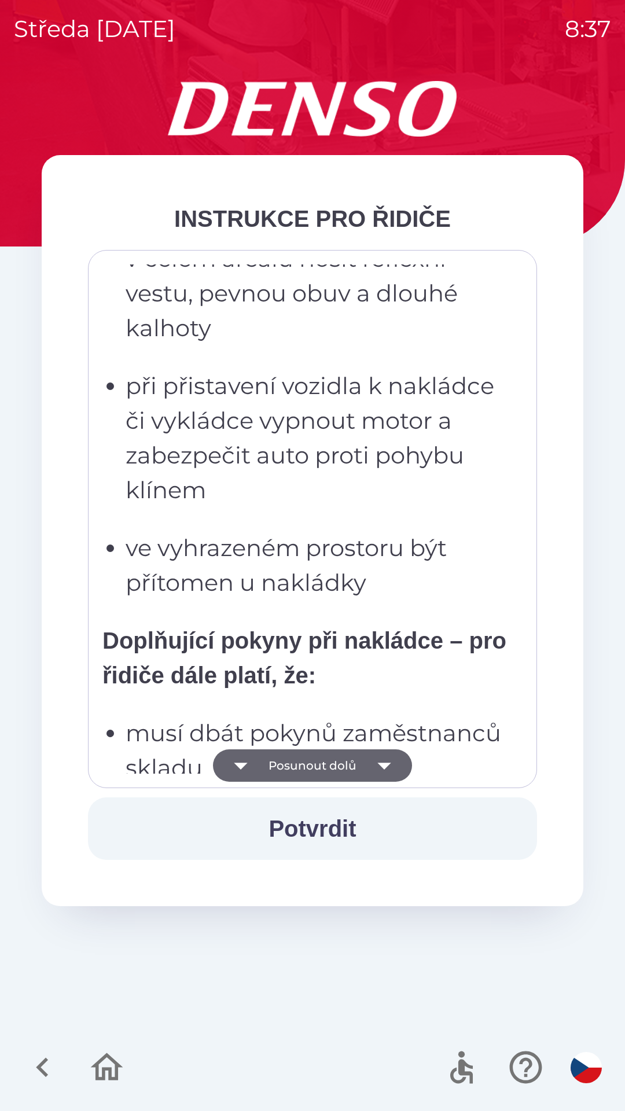
click at [341, 763] on button "Posunout dolů" at bounding box center [312, 765] width 199 height 32
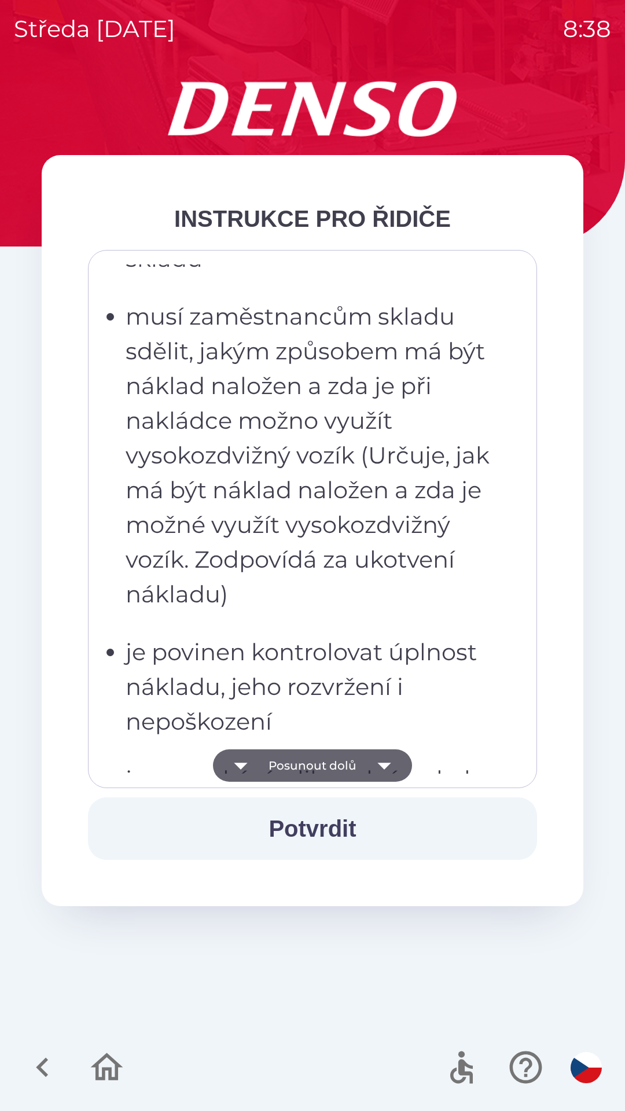
click at [372, 761] on icon "button" at bounding box center [384, 765] width 32 height 32
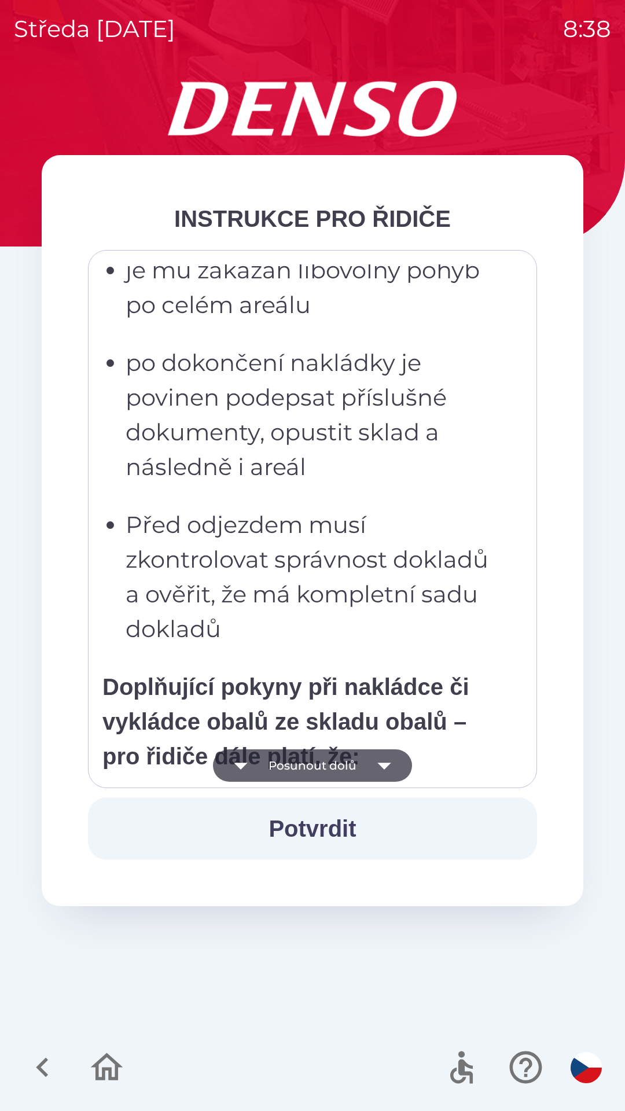
click at [359, 766] on button "Posunout dolů" at bounding box center [312, 765] width 199 height 32
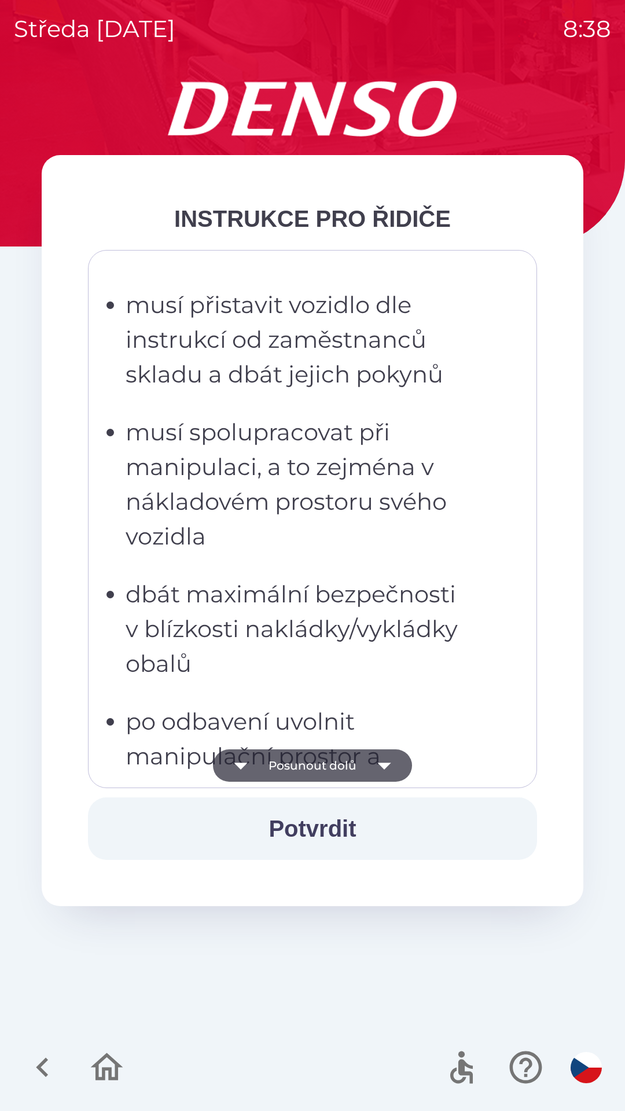
click at [360, 768] on button "Posunout dolů" at bounding box center [312, 765] width 199 height 32
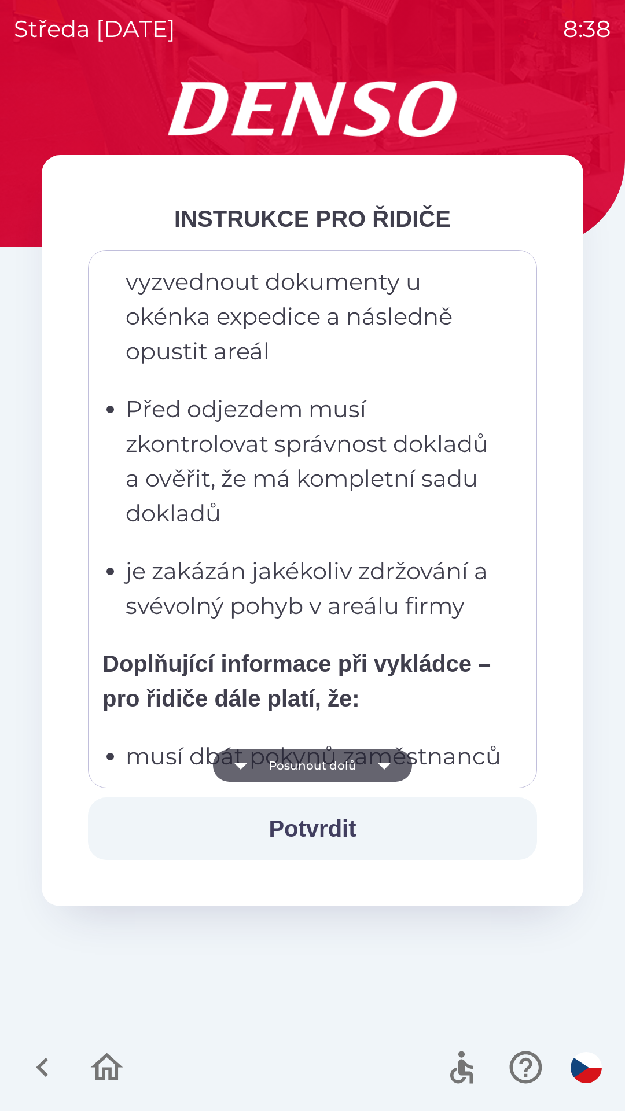
click at [356, 766] on button "Posunout dolů" at bounding box center [312, 765] width 199 height 32
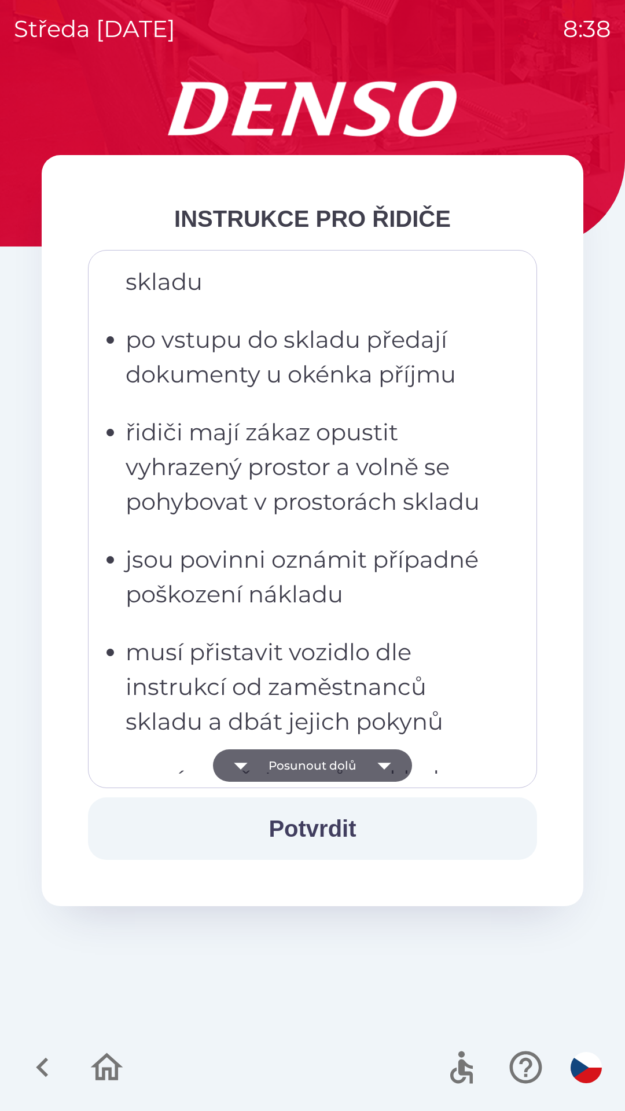
click at [358, 769] on button "Posunout dolů" at bounding box center [312, 765] width 199 height 32
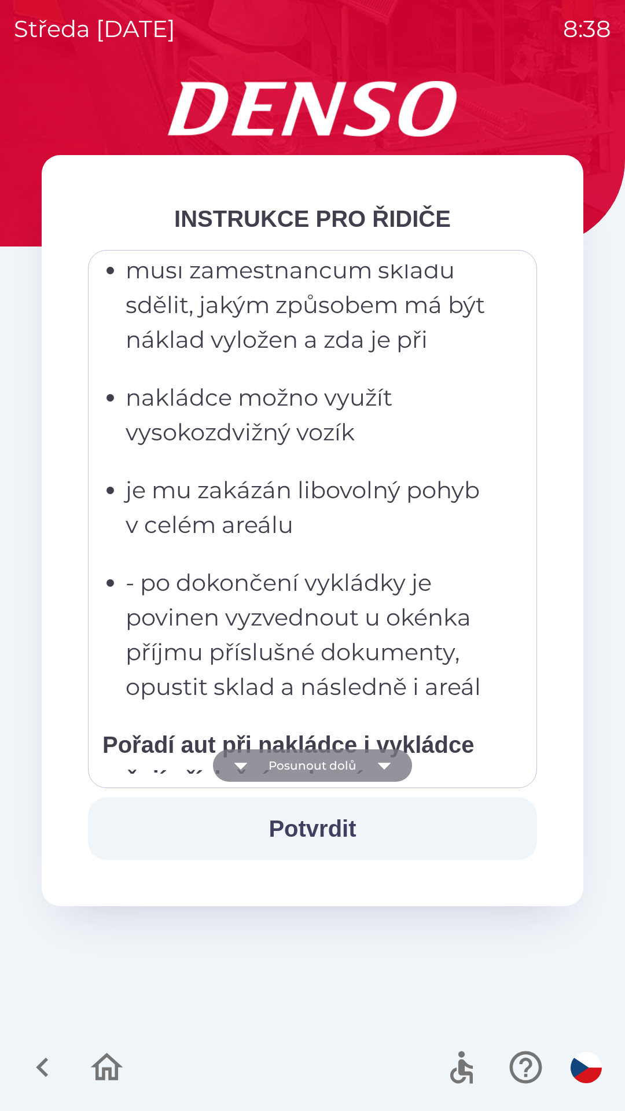
click at [349, 765] on button "Posunout dolů" at bounding box center [312, 765] width 199 height 32
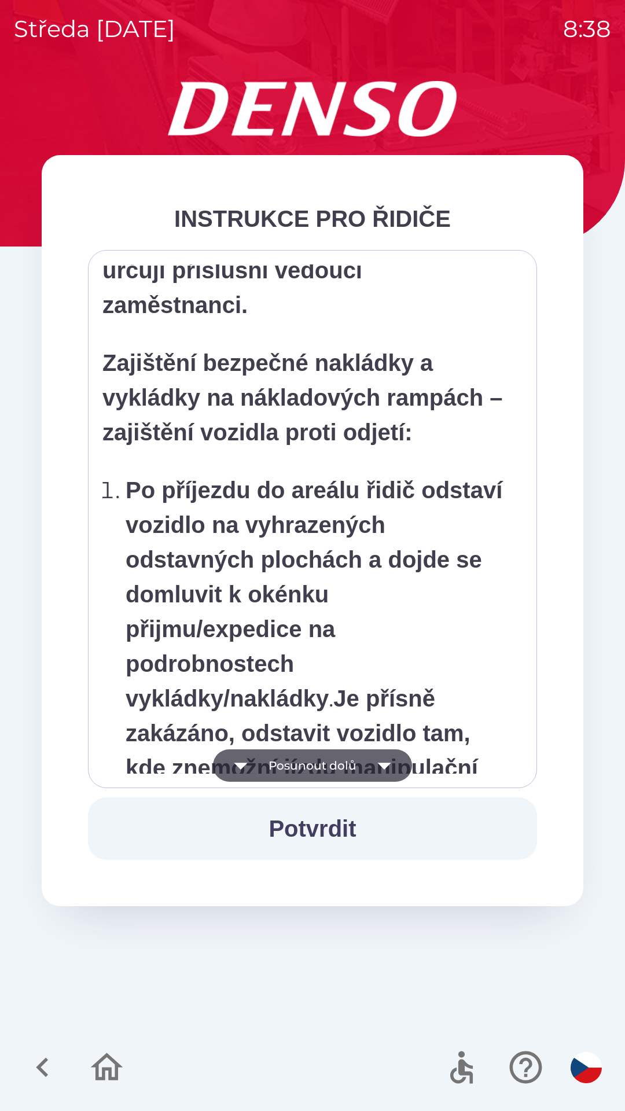
click at [354, 770] on button "Posunout dolů" at bounding box center [312, 765] width 199 height 32
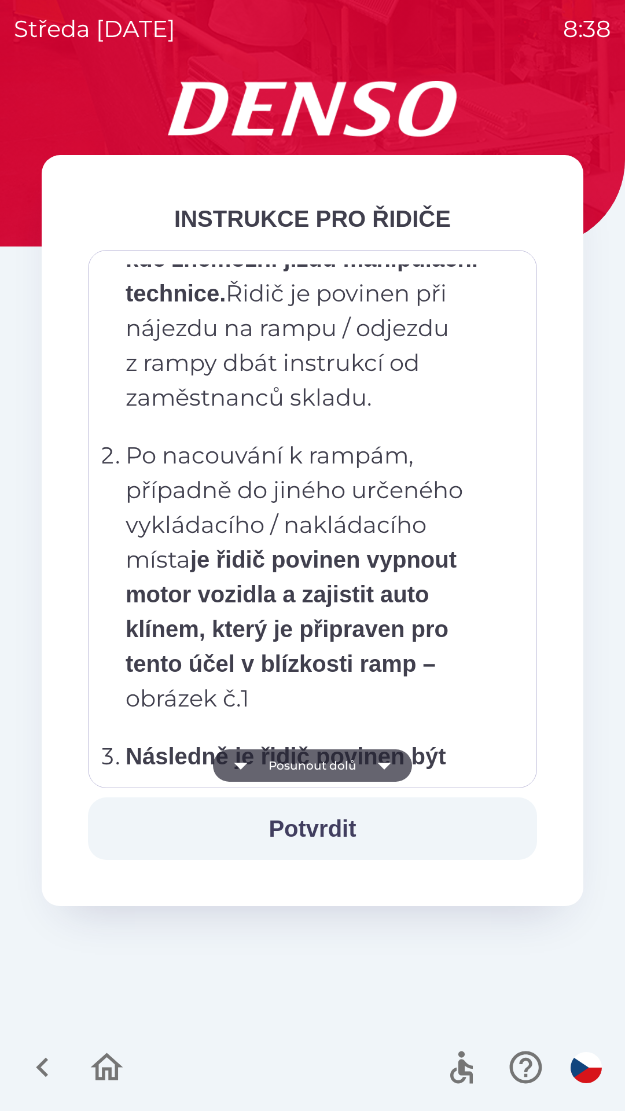
click at [344, 831] on button "Potvrdit" at bounding box center [312, 828] width 449 height 62
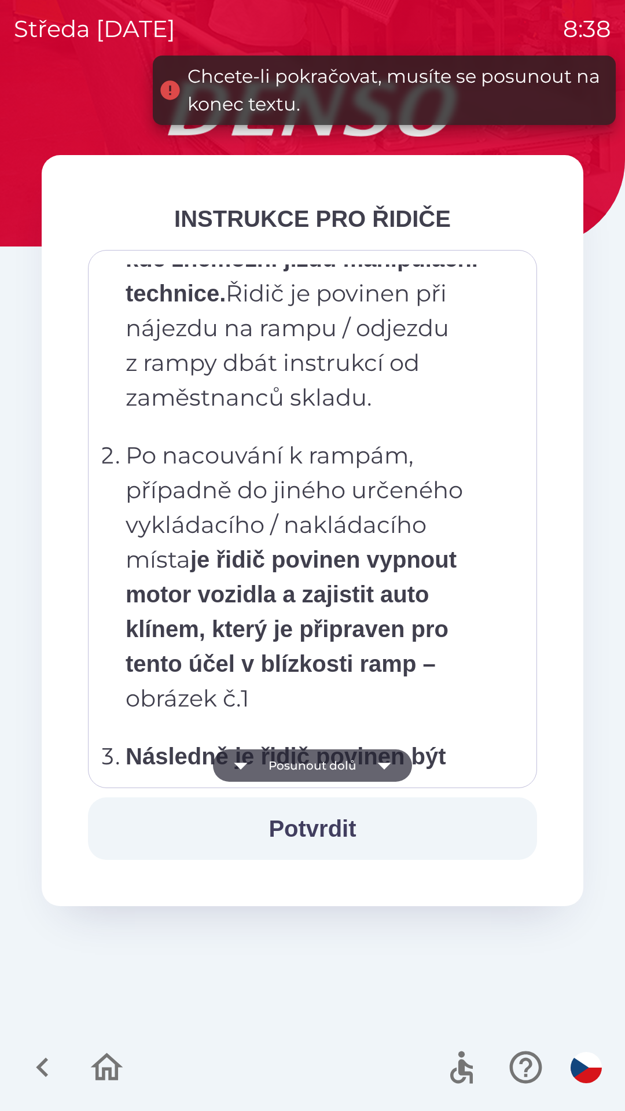
click at [340, 769] on button "Posunout dolů" at bounding box center [312, 765] width 199 height 32
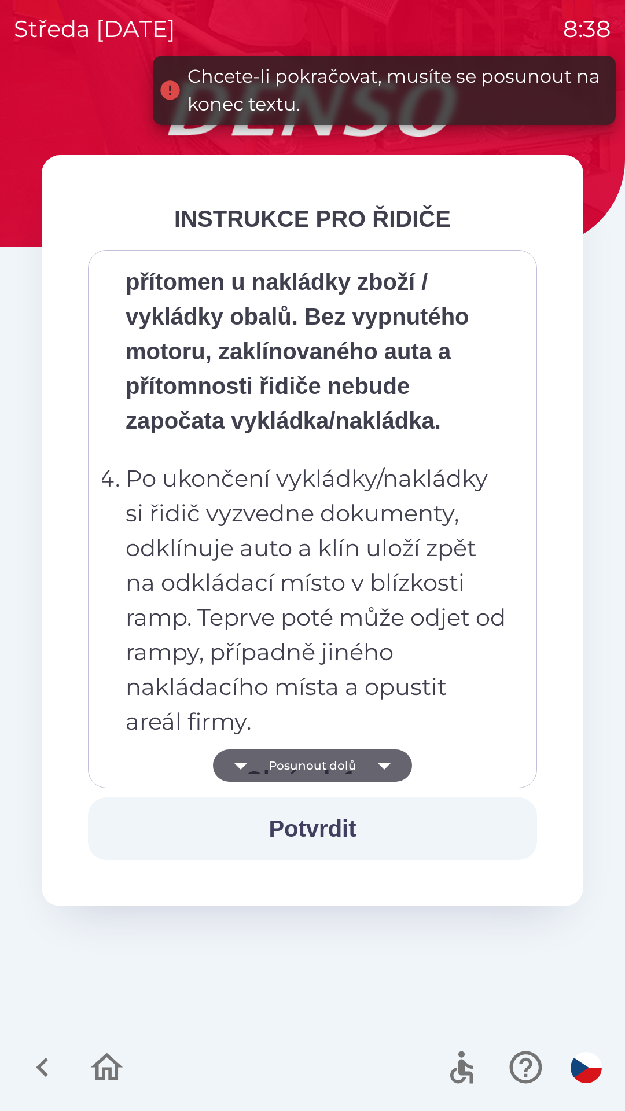
click at [335, 772] on button "Posunout dolů" at bounding box center [312, 765] width 199 height 32
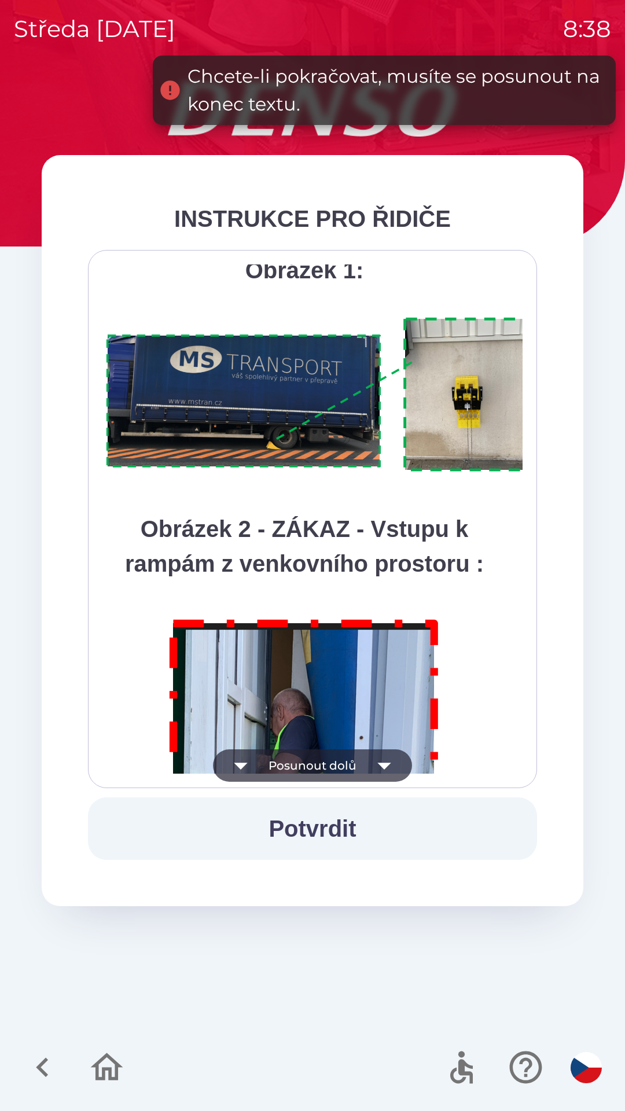
click at [586, 1067] on img "button" at bounding box center [585, 1067] width 31 height 31
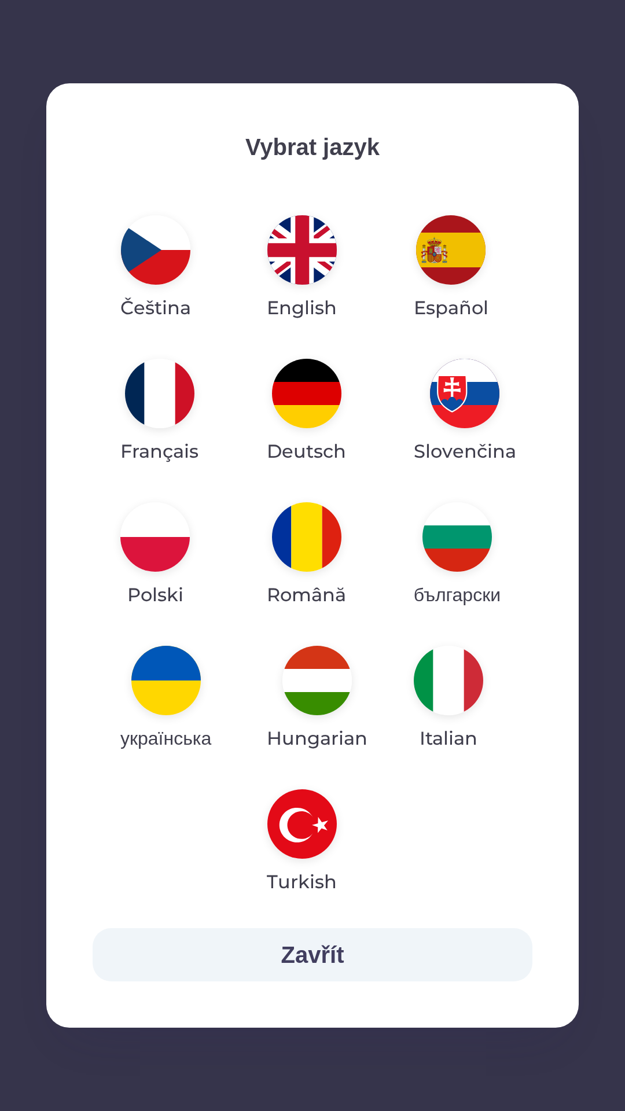
click at [174, 687] on img "button" at bounding box center [165, 679] width 69 height 69
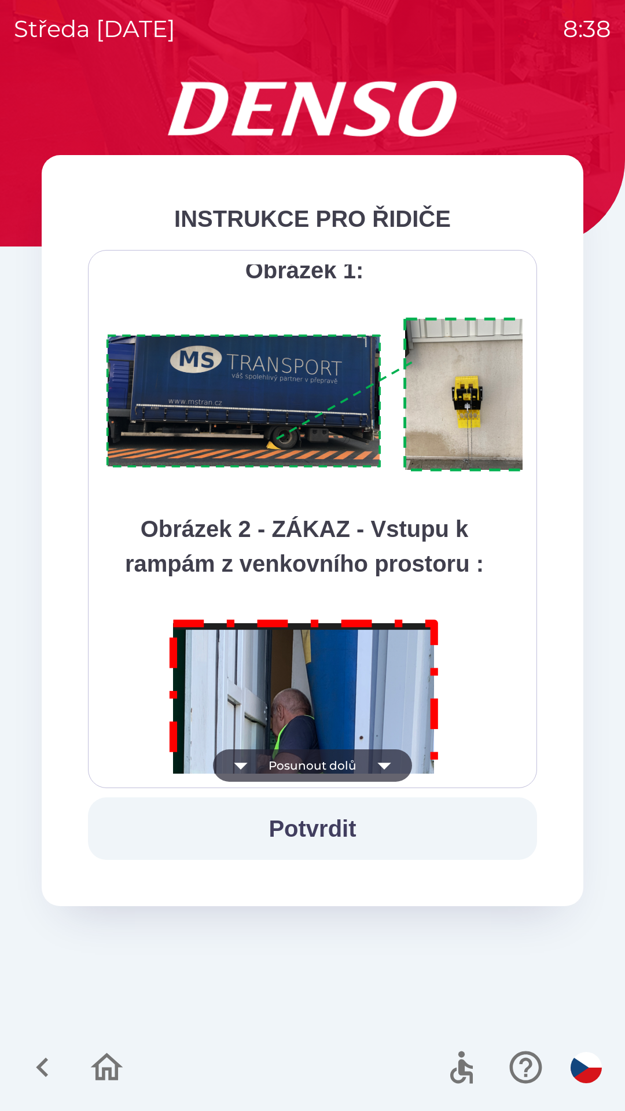
scroll to position [0, 0]
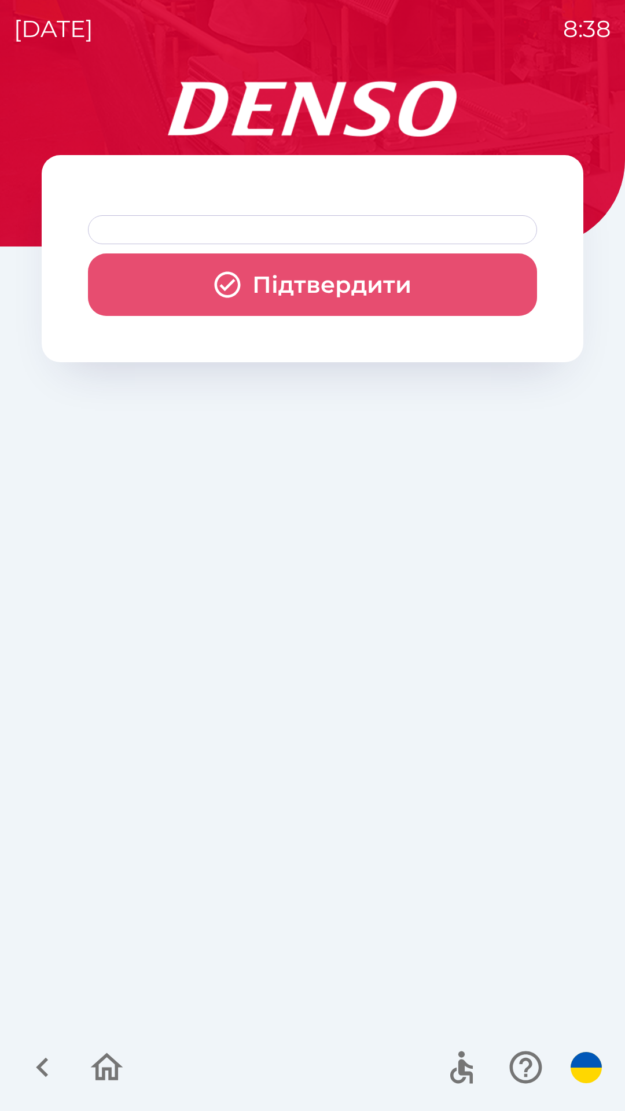
click at [234, 283] on icon "button" at bounding box center [227, 284] width 31 height 31
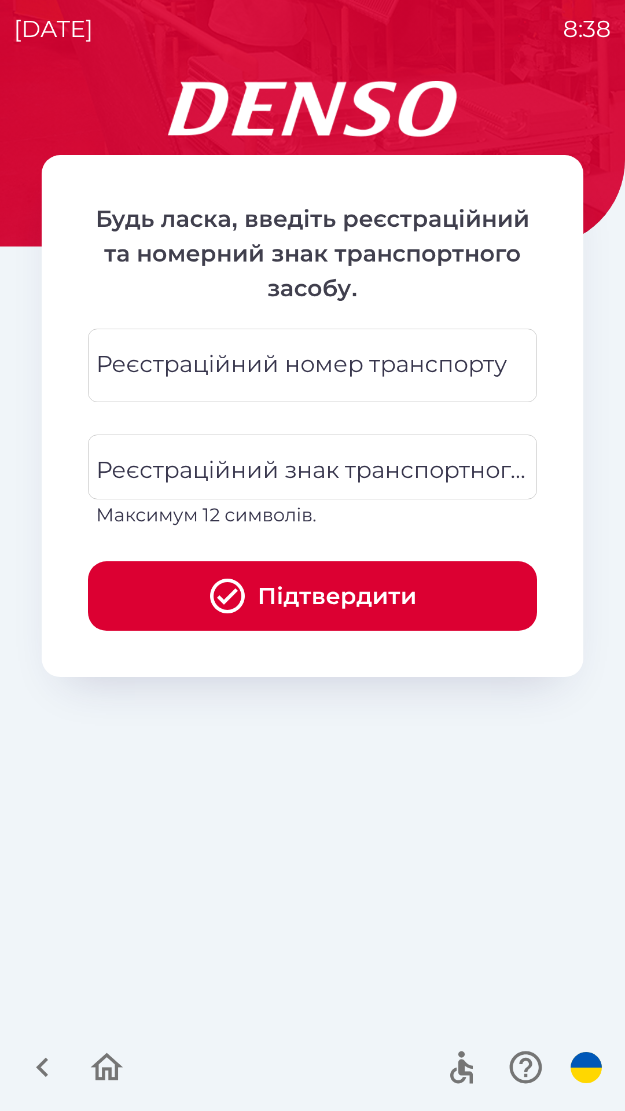
click at [341, 367] on div "Реєстраційний номер транспорту Реєстраційний номер транспорту" at bounding box center [312, 365] width 449 height 73
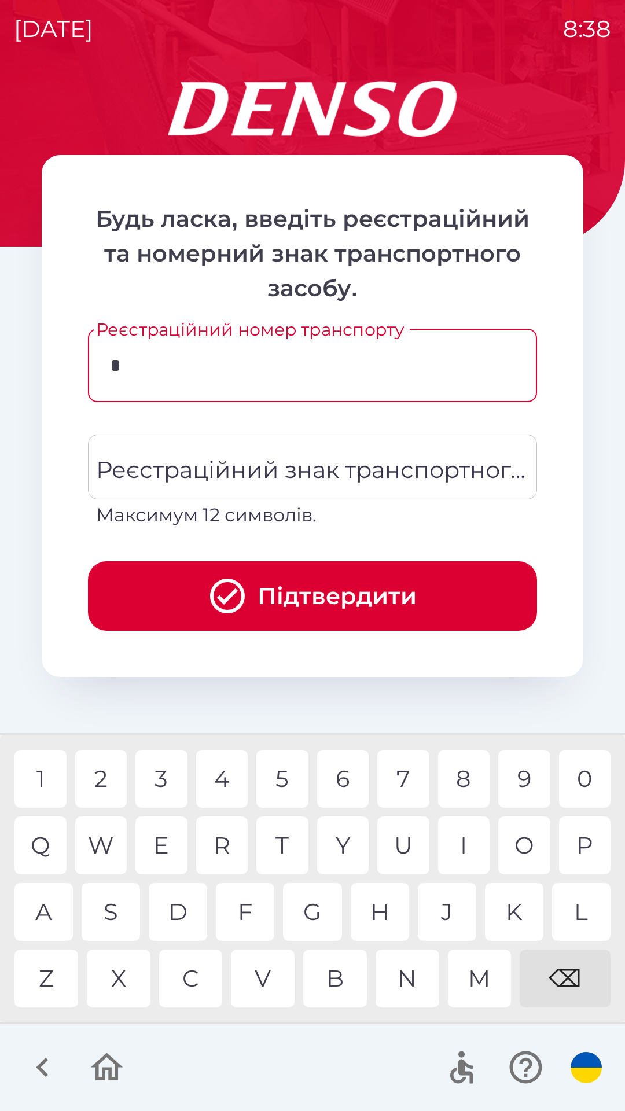
click at [516, 783] on div "9" at bounding box center [524, 779] width 52 height 58
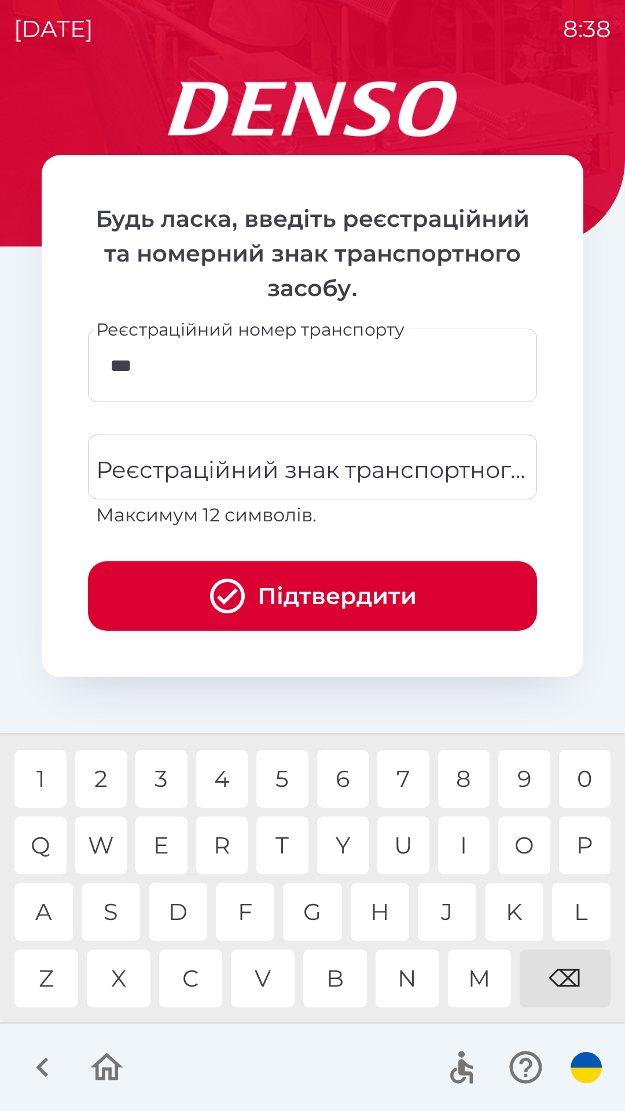
click at [463, 781] on div "8" at bounding box center [464, 779] width 52 height 58
click at [346, 777] on div "6" at bounding box center [343, 779] width 52 height 58
click at [521, 770] on div "9" at bounding box center [524, 779] width 52 height 58
click at [565, 982] on div "⌫" at bounding box center [564, 978] width 91 height 58
type input "*******"
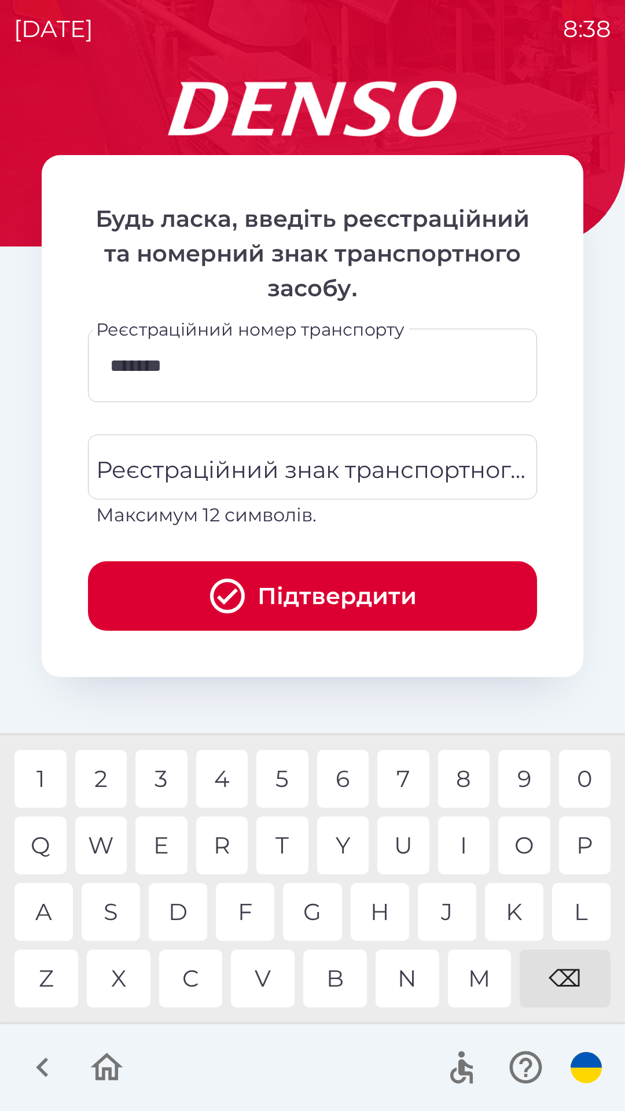
click at [281, 780] on div "5" at bounding box center [282, 779] width 52 height 58
click at [233, 596] on icon "submit" at bounding box center [227, 596] width 42 height 42
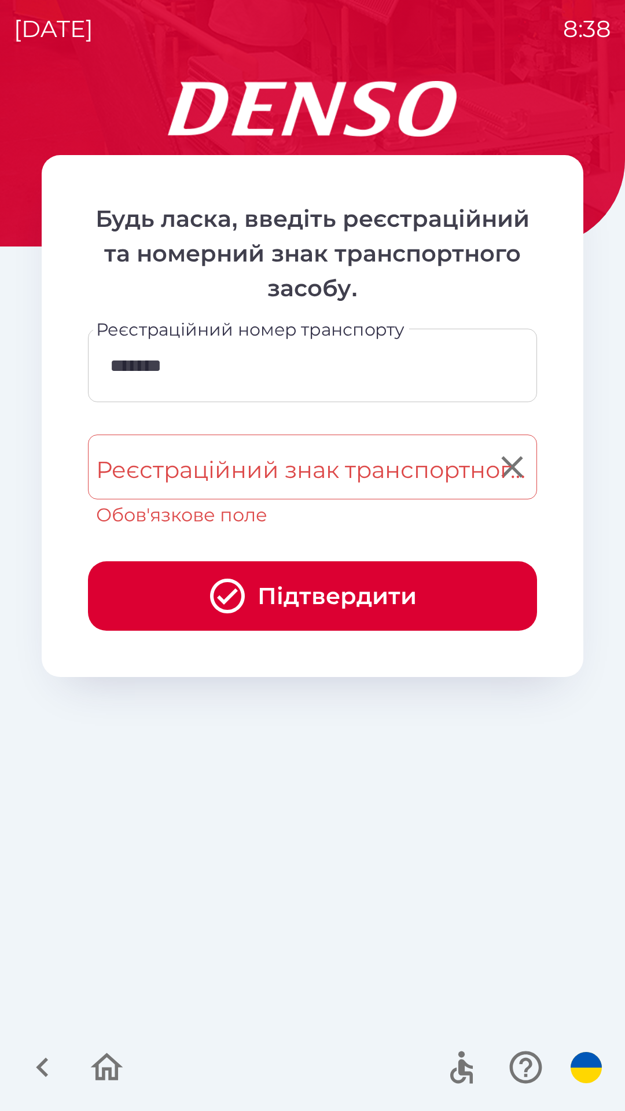
click at [305, 460] on div "Реєстраційний знак транспортного засобу Реєстраційний знак транспортного засобу…" at bounding box center [312, 481] width 449 height 94
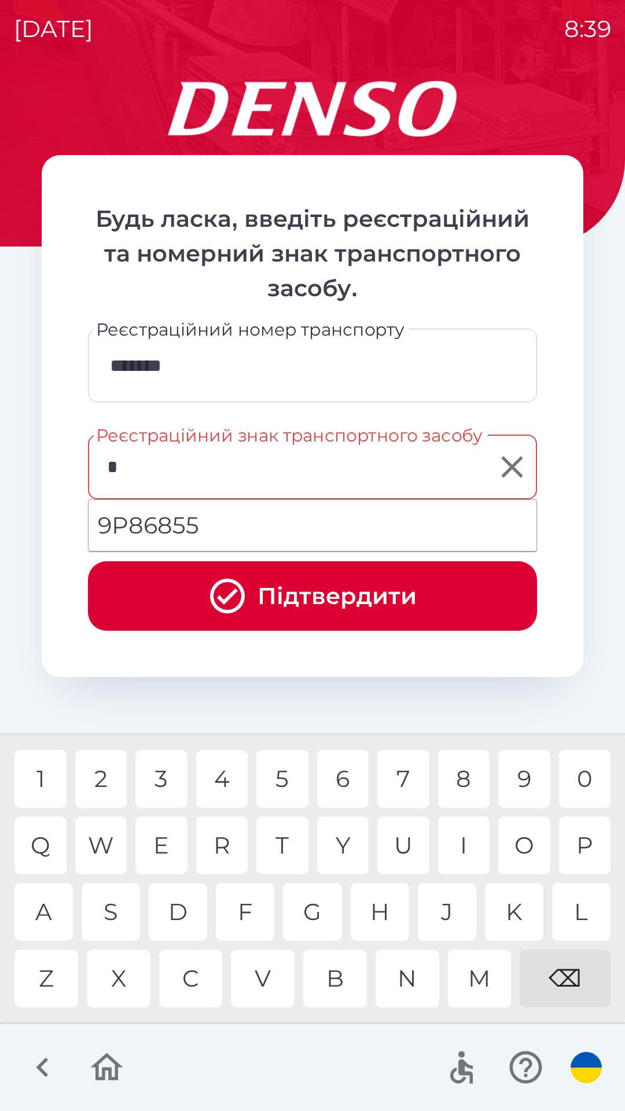
click at [285, 772] on div "5" at bounding box center [282, 779] width 52 height 58
click at [445, 913] on div "J" at bounding box center [447, 912] width 58 height 58
click at [340, 775] on div "6" at bounding box center [343, 779] width 52 height 58
type input "*******"
click at [511, 777] on div "9" at bounding box center [524, 779] width 52 height 58
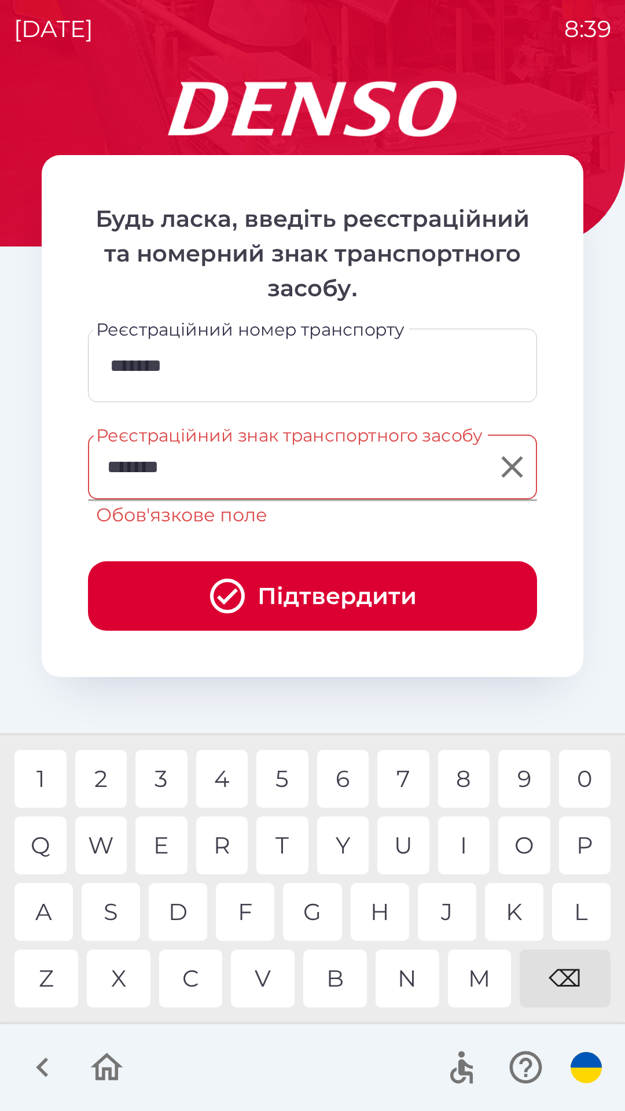
click at [228, 599] on icon "submit" at bounding box center [227, 595] width 35 height 35
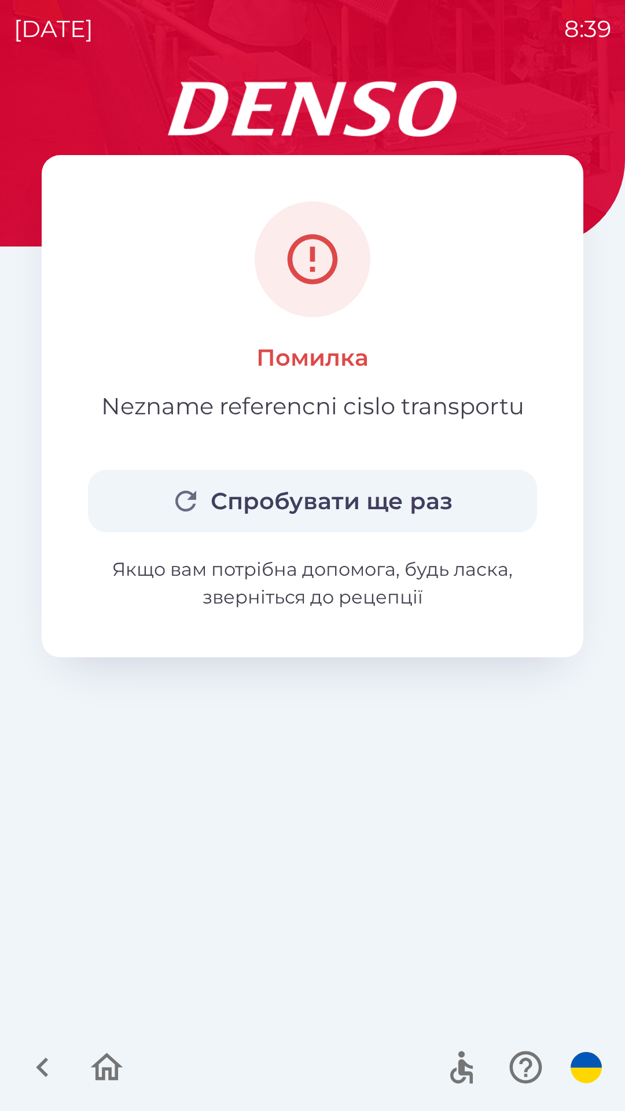
click at [327, 501] on button "Спробувати ще раз" at bounding box center [312, 501] width 449 height 62
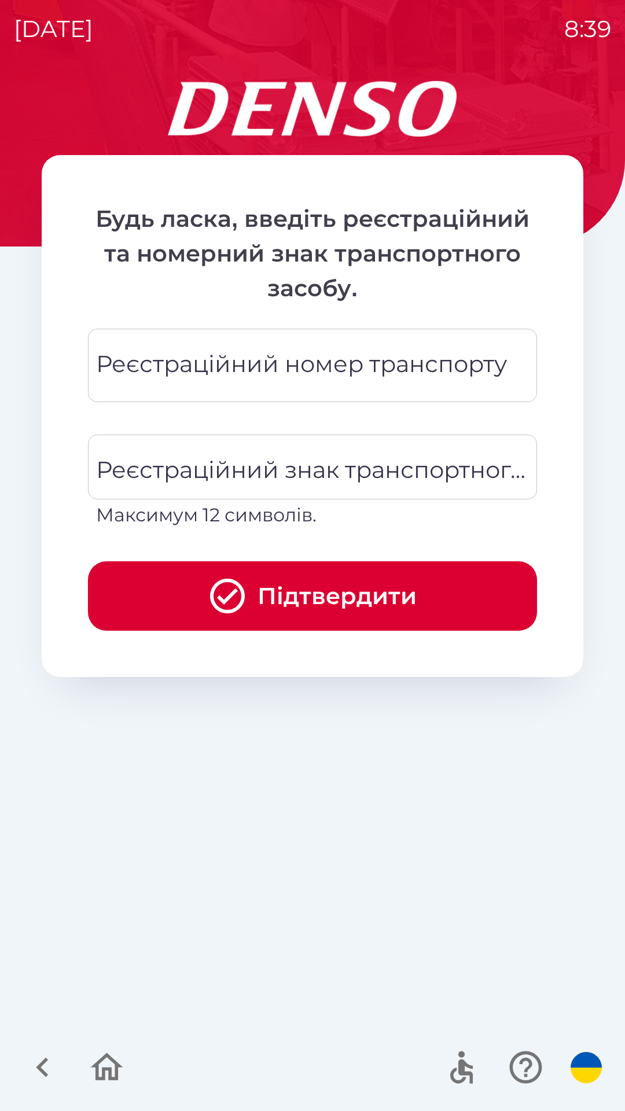
click at [271, 374] on div "Реєстраційний номер транспорту Реєстраційний номер транспорту" at bounding box center [312, 365] width 449 height 73
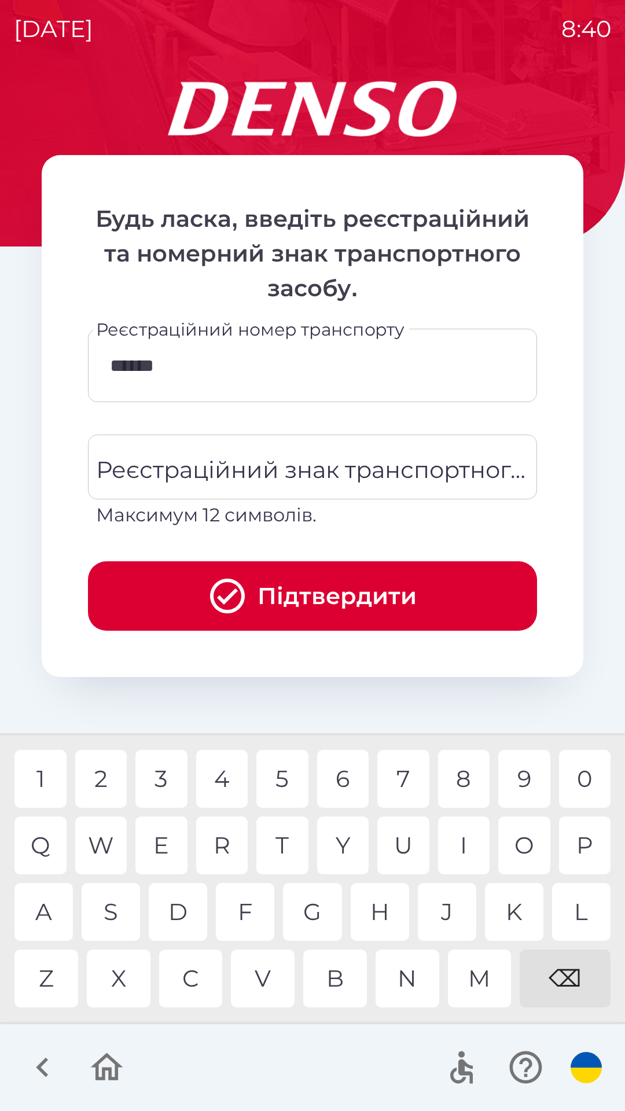
click at [287, 784] on div "5" at bounding box center [282, 779] width 52 height 58
type input "*******"
click at [302, 475] on div "Реєстраційний знак транспортного засобу Реєстраційний знак транспортного засобу…" at bounding box center [312, 481] width 449 height 94
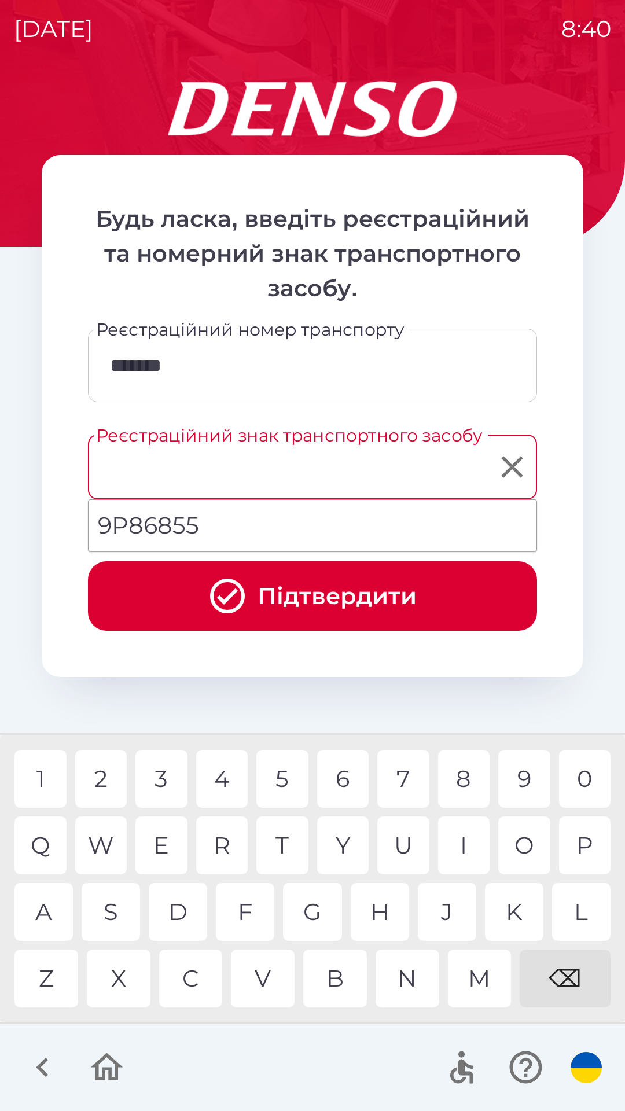
click at [224, 592] on icon "submit" at bounding box center [227, 596] width 42 height 42
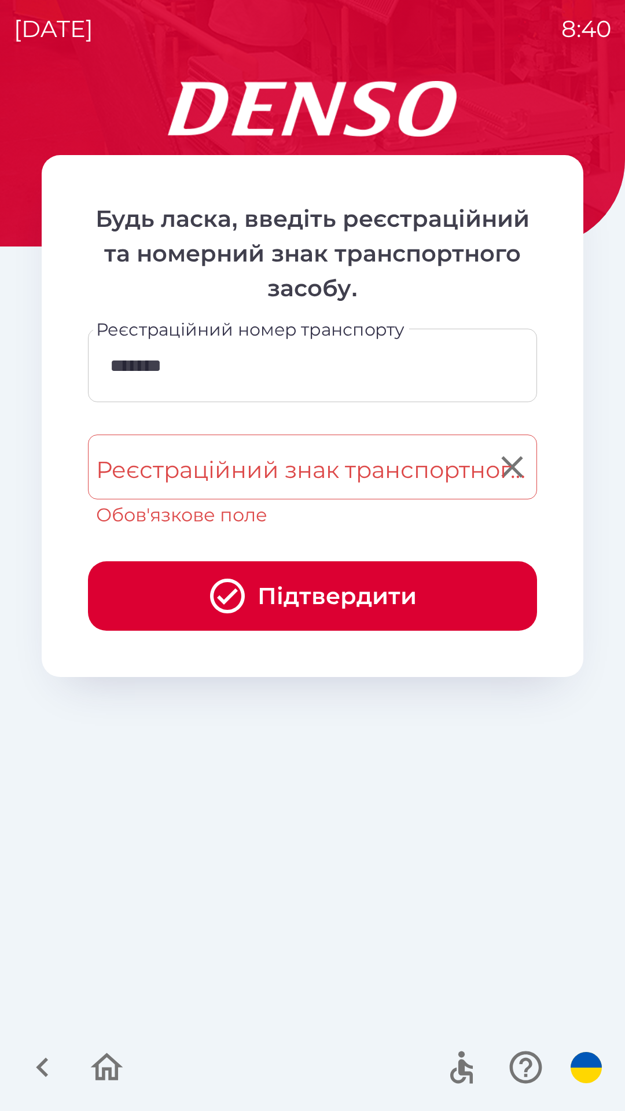
click at [290, 467] on div "Реєстраційний знак транспортного засобу Реєстраційний знак транспортного засобу…" at bounding box center [312, 481] width 449 height 94
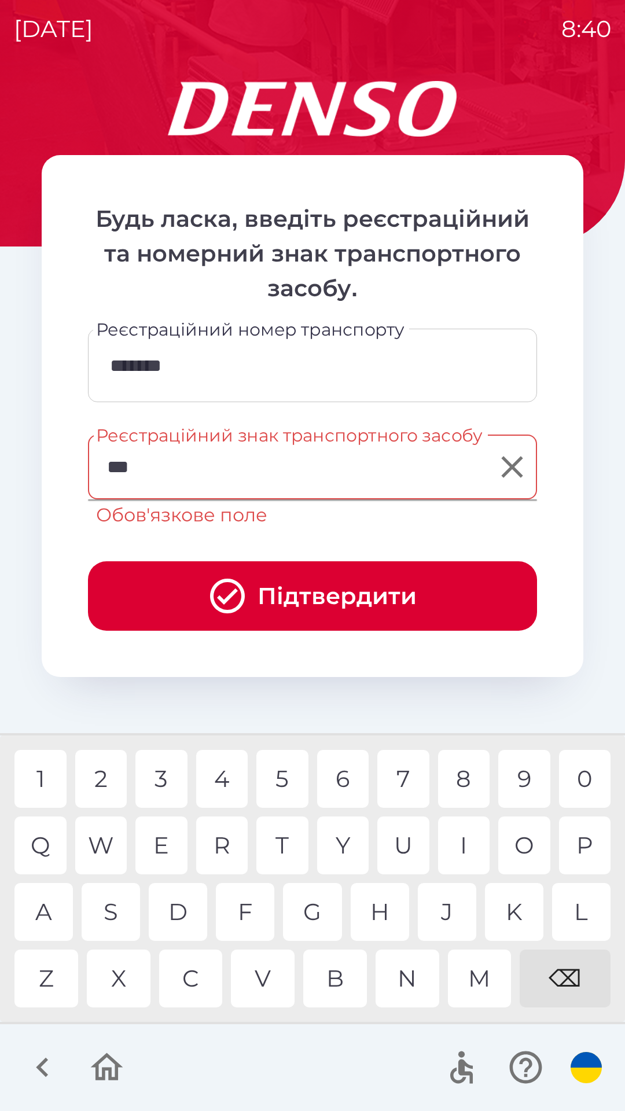
click at [104, 784] on div "2" at bounding box center [101, 779] width 52 height 58
click at [282, 775] on div "5" at bounding box center [282, 779] width 52 height 58
click at [588, 776] on div "0" at bounding box center [585, 779] width 52 height 58
click at [518, 779] on div "9" at bounding box center [524, 779] width 52 height 58
click at [168, 773] on div "3" at bounding box center [161, 779] width 52 height 58
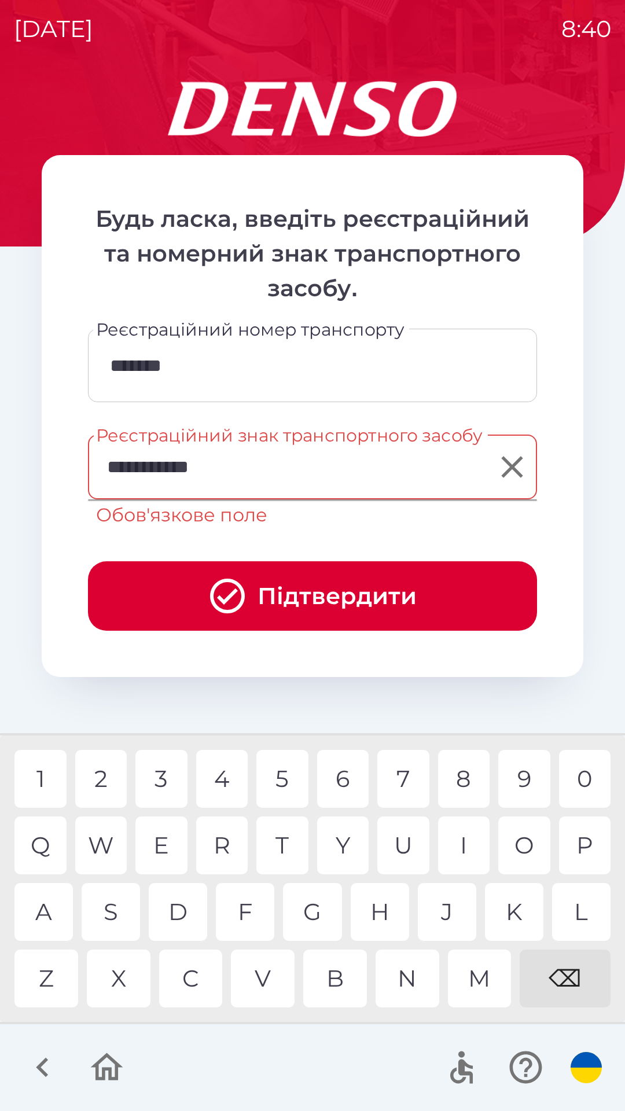
click at [464, 776] on div "8" at bounding box center [464, 779] width 52 height 58
type input "**********"
click at [226, 780] on div "4" at bounding box center [222, 779] width 52 height 58
click at [235, 589] on icon "submit" at bounding box center [227, 595] width 35 height 35
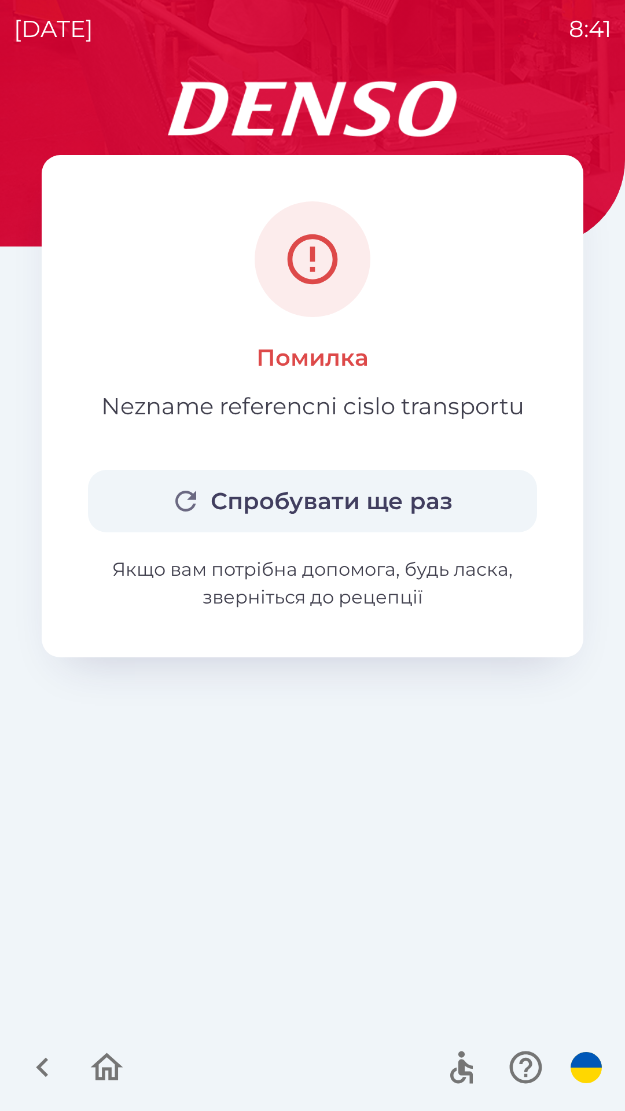
click at [369, 514] on button "Спробувати ще раз" at bounding box center [312, 501] width 449 height 62
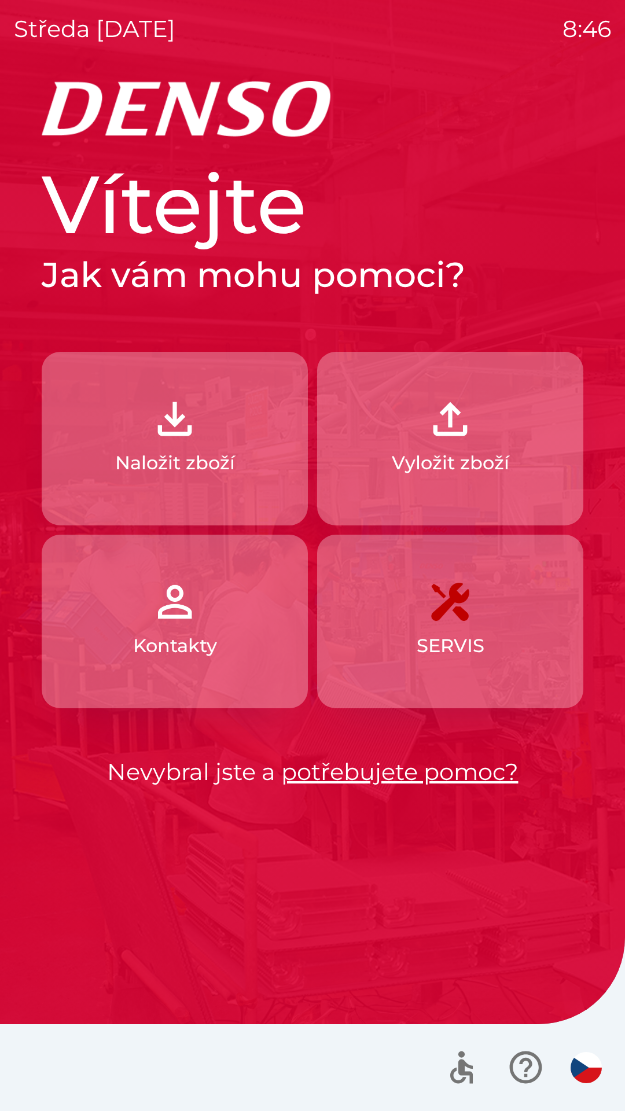
click at [453, 452] on p "Vyložit zboží" at bounding box center [450, 463] width 117 height 28
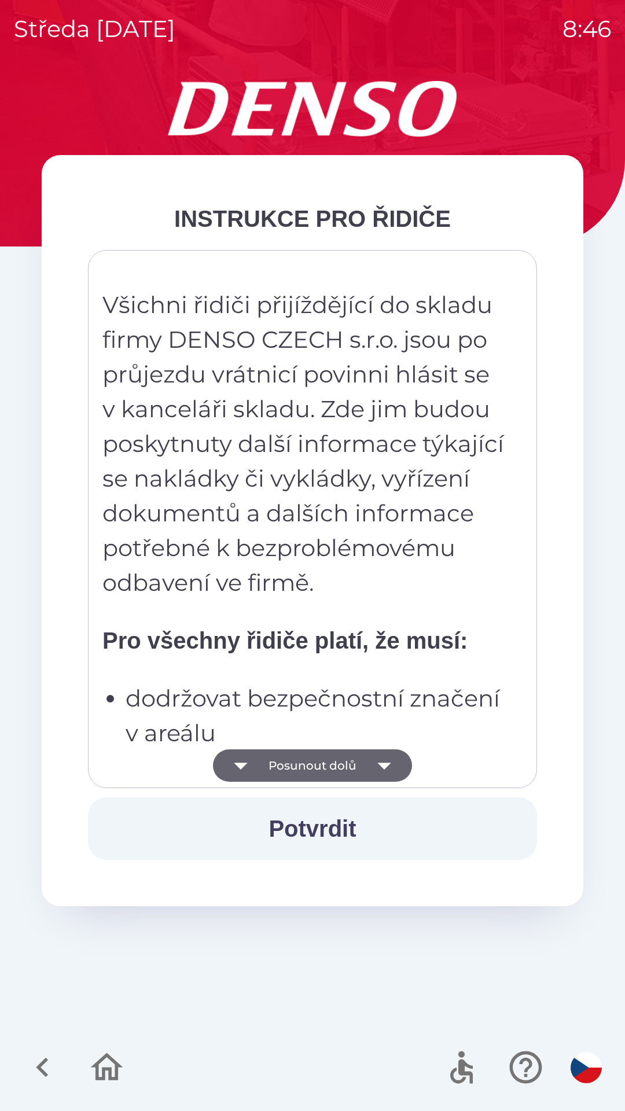
click at [368, 771] on icon "button" at bounding box center [384, 765] width 32 height 32
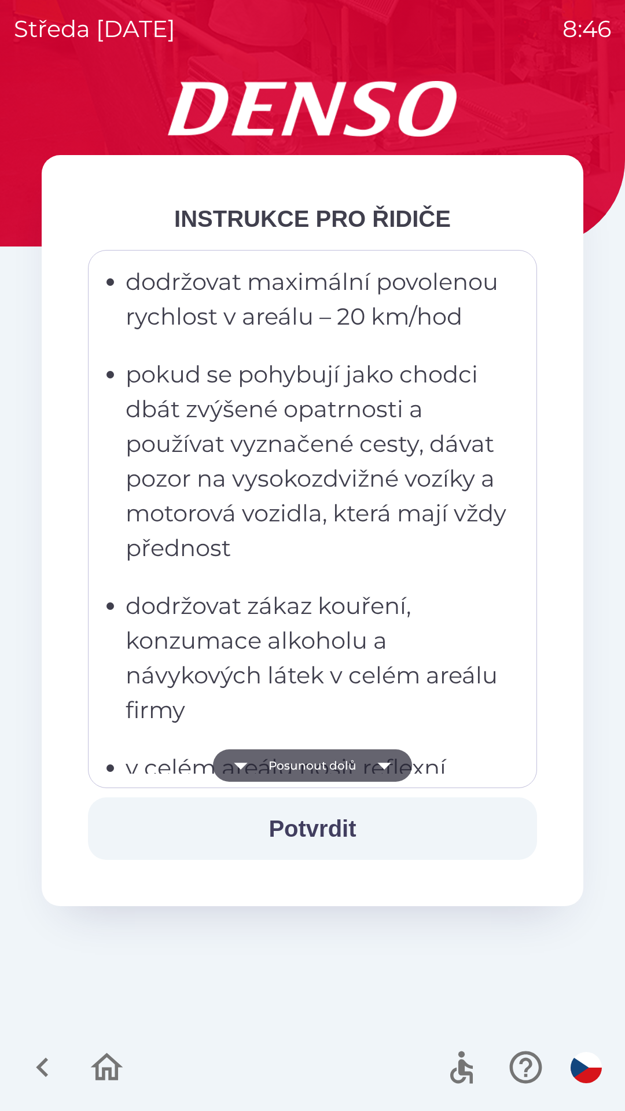
click at [372, 770] on icon "button" at bounding box center [384, 765] width 32 height 32
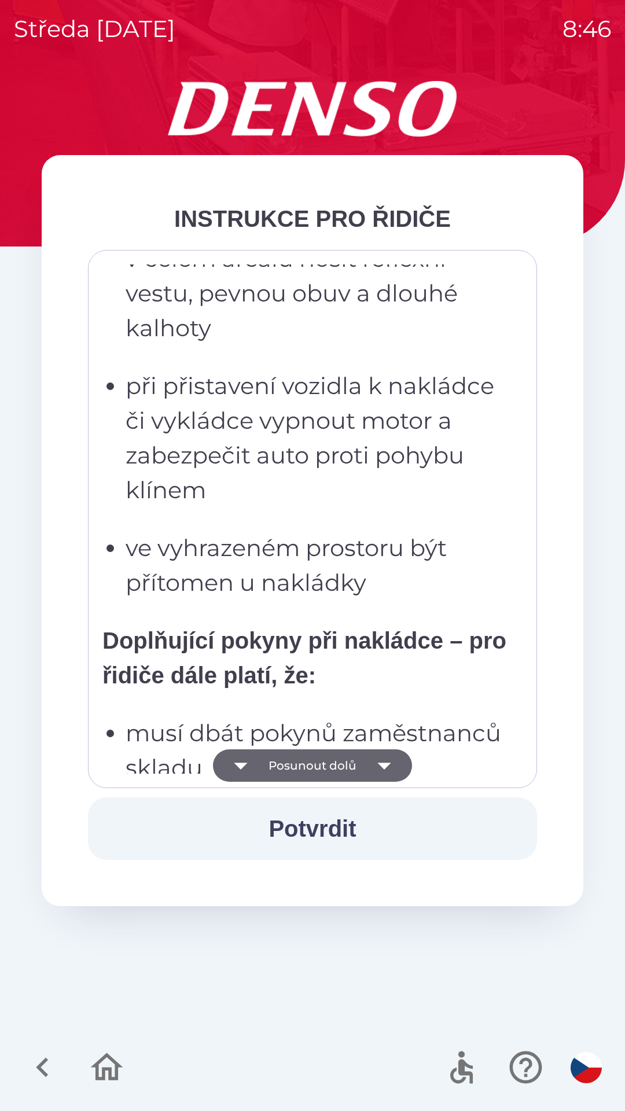
click at [383, 770] on icon "button" at bounding box center [384, 765] width 32 height 32
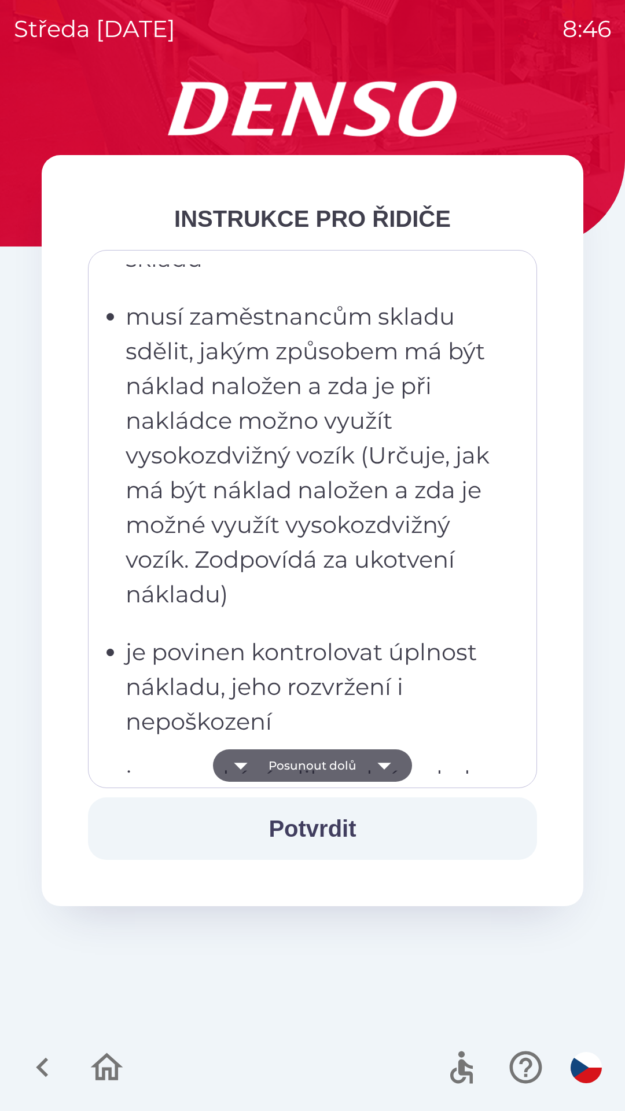
click at [391, 769] on icon "button" at bounding box center [384, 765] width 32 height 32
click at [394, 772] on icon "button" at bounding box center [384, 765] width 32 height 32
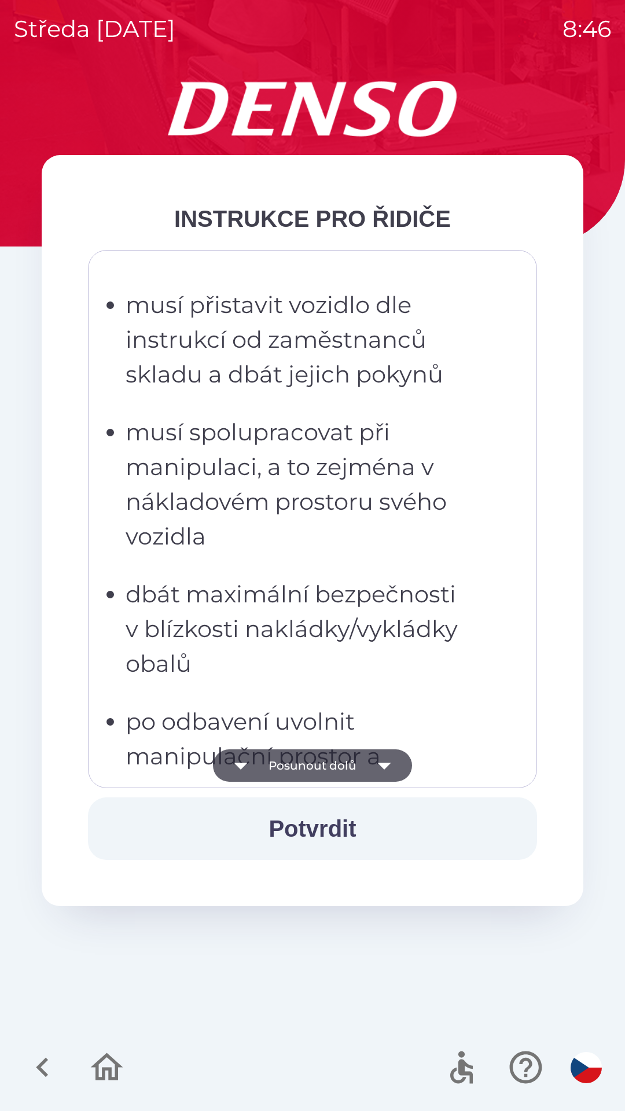
click at [395, 773] on icon "button" at bounding box center [384, 765] width 32 height 32
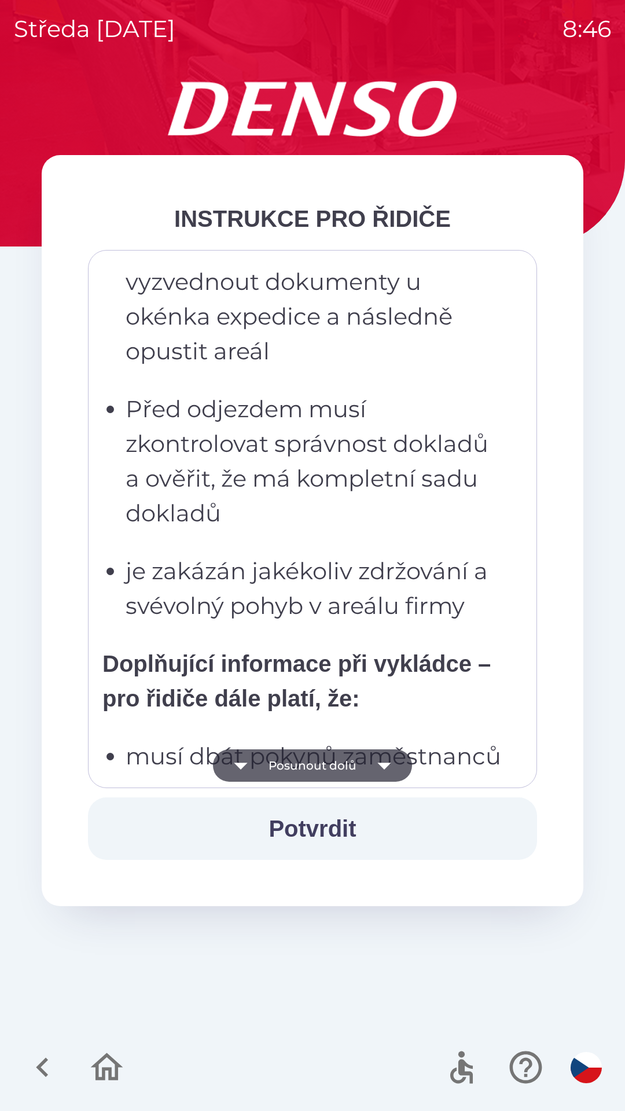
click at [395, 770] on icon "button" at bounding box center [384, 765] width 32 height 32
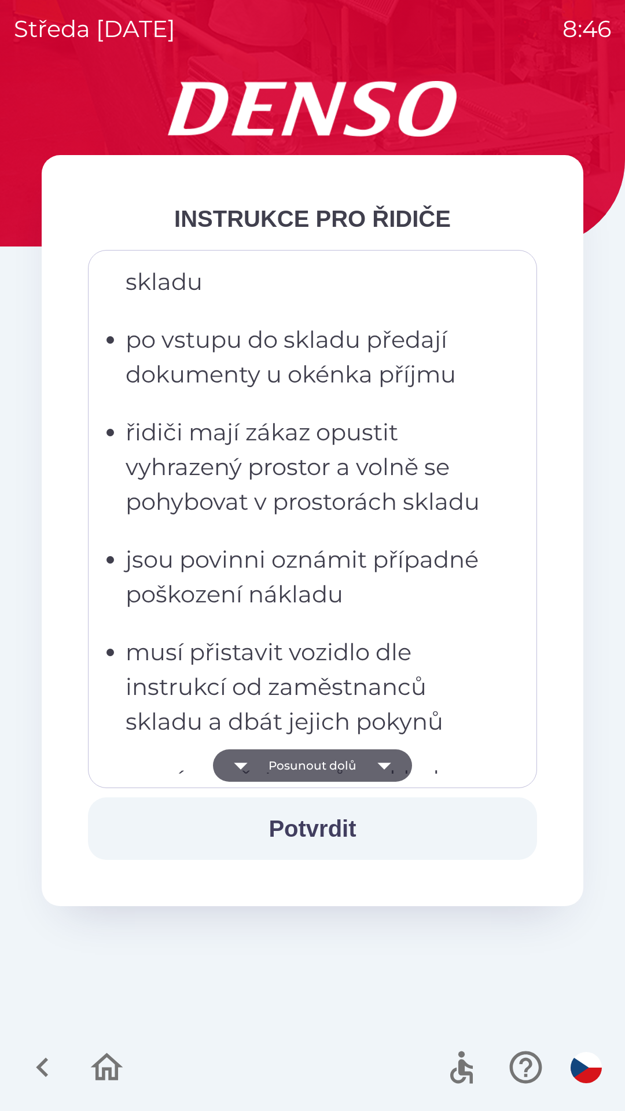
click at [394, 772] on icon "button" at bounding box center [384, 765] width 32 height 32
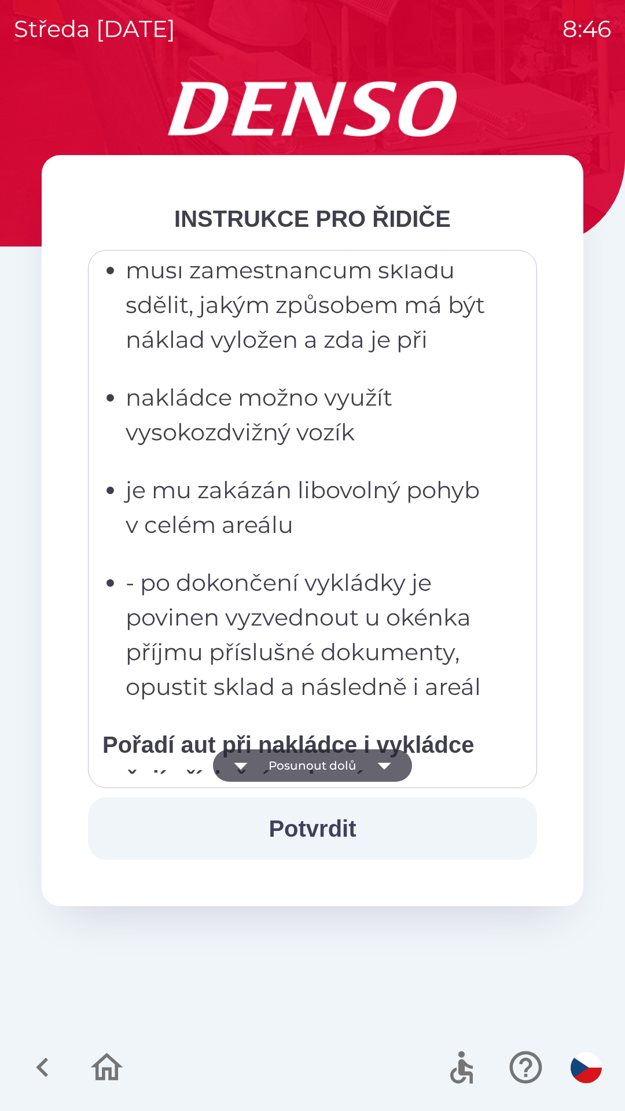
click at [397, 769] on icon "button" at bounding box center [384, 765] width 32 height 32
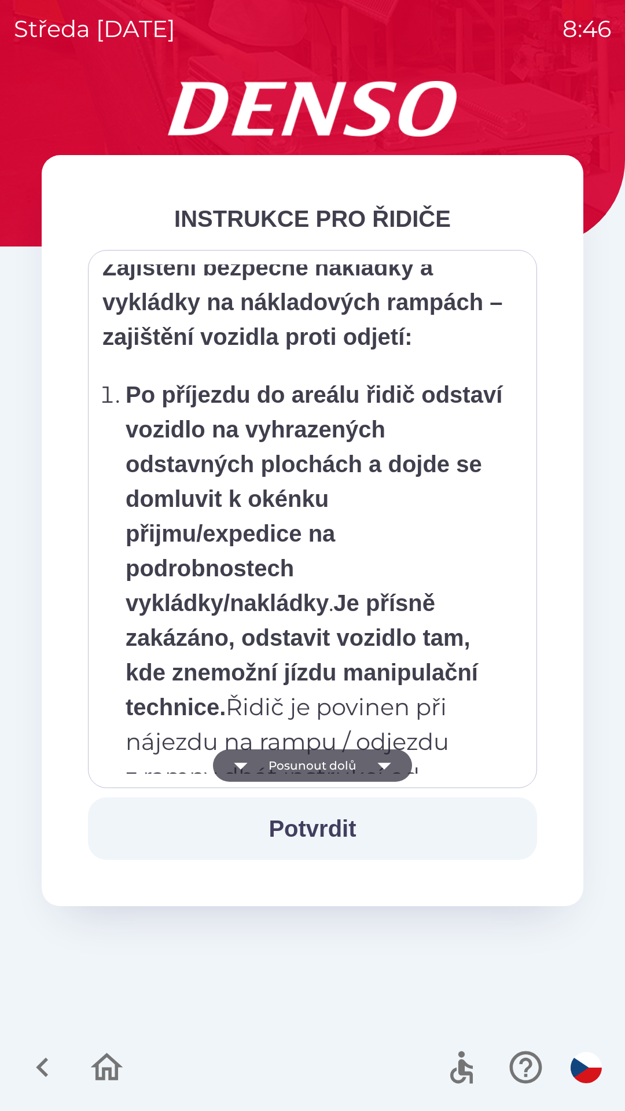
click at [397, 766] on icon "button" at bounding box center [384, 765] width 32 height 32
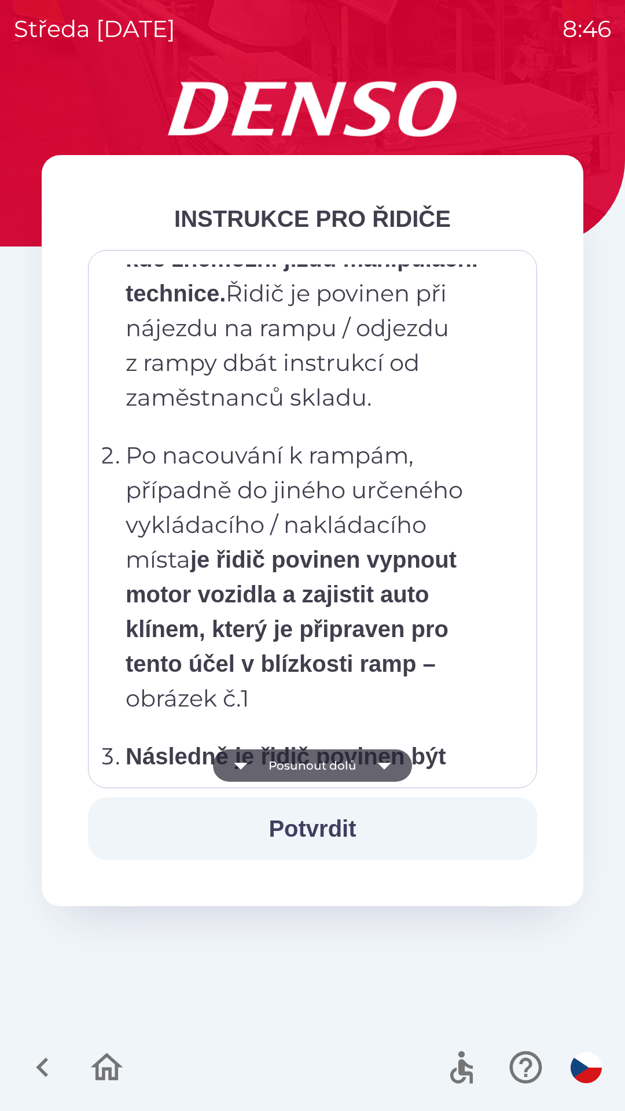
click at [394, 760] on icon "button" at bounding box center [384, 765] width 32 height 32
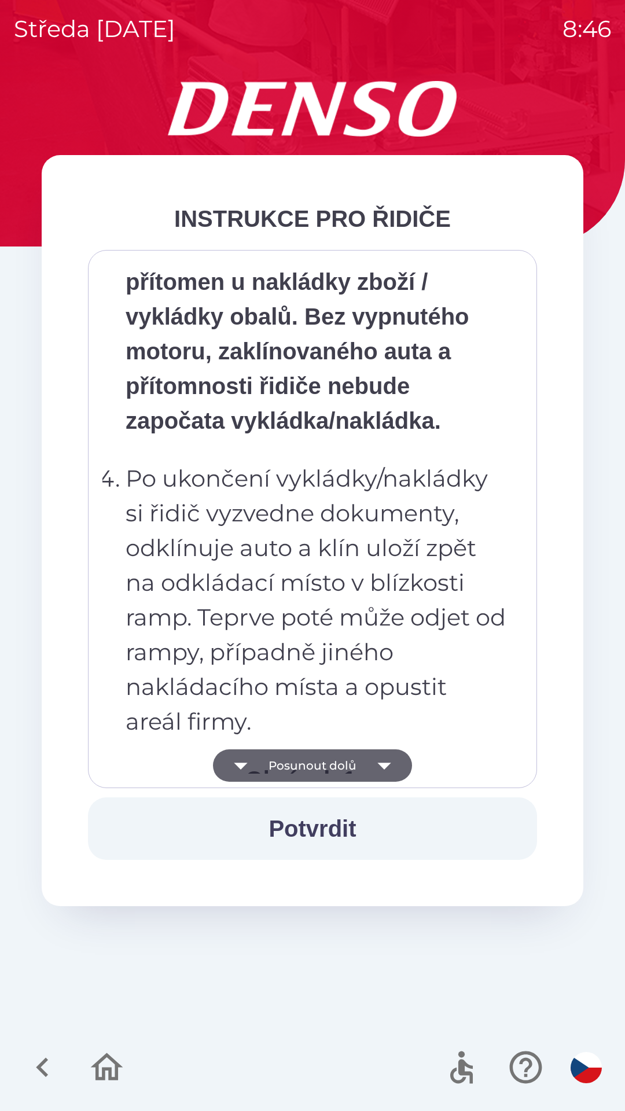
click at [394, 759] on icon "button" at bounding box center [384, 765] width 32 height 32
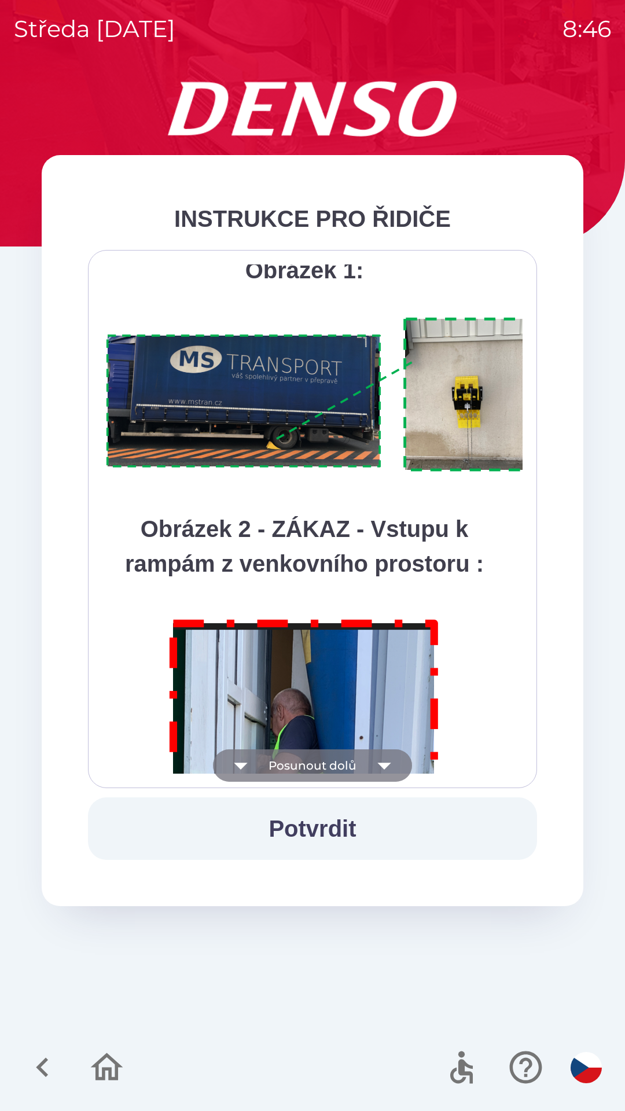
click at [400, 759] on button "Posunout dolů" at bounding box center [312, 765] width 199 height 32
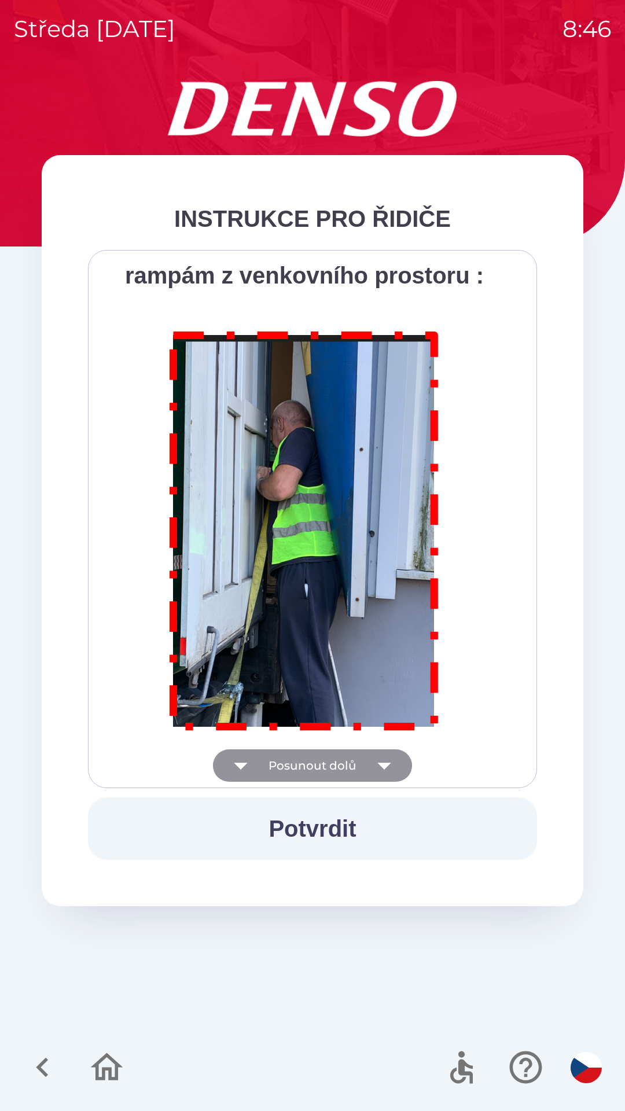
click at [396, 764] on div "Všichni řidiči přijíždějící do skladu firmy DENSO CZECH s.r.o. jsou po průjezdu…" at bounding box center [312, 518] width 420 height 509
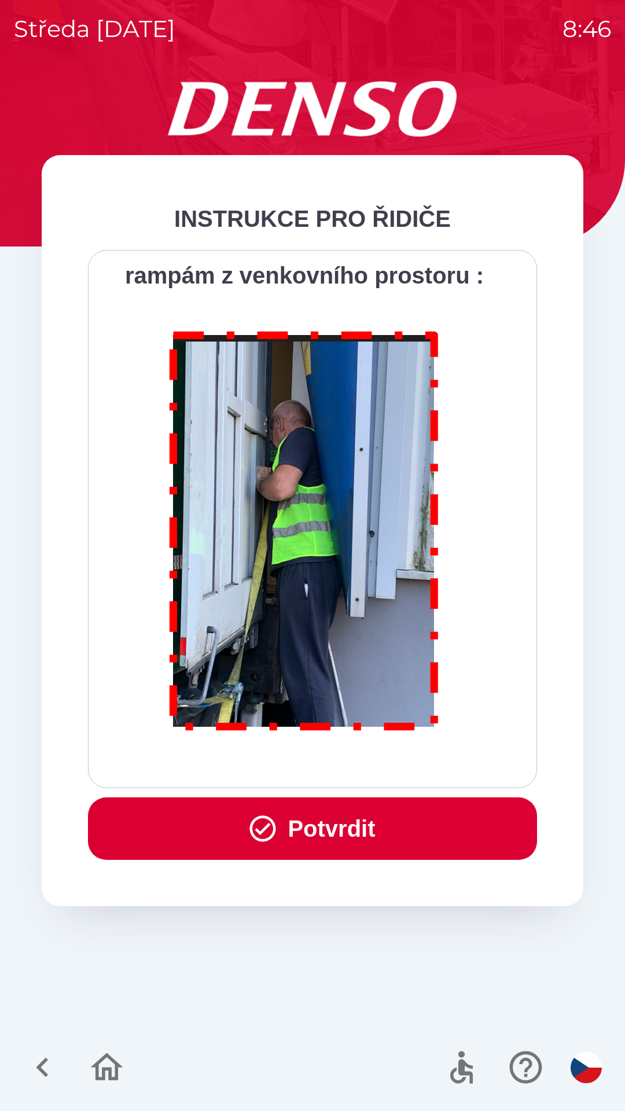
click at [398, 761] on div "Všichni řidiči přijíždějící do skladu firmy DENSO CZECH s.r.o. jsou po průjezdu…" at bounding box center [312, 518] width 420 height 509
click at [389, 822] on button "Potvrdit" at bounding box center [312, 828] width 449 height 62
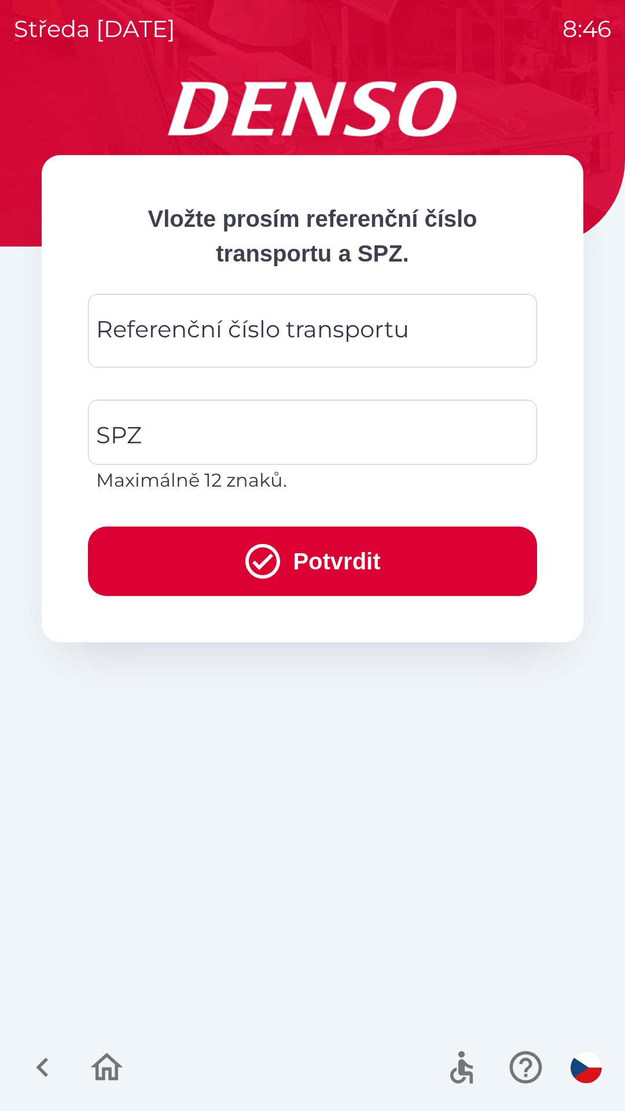
click at [319, 296] on div "Referenční číslo transportu" at bounding box center [312, 330] width 449 height 73
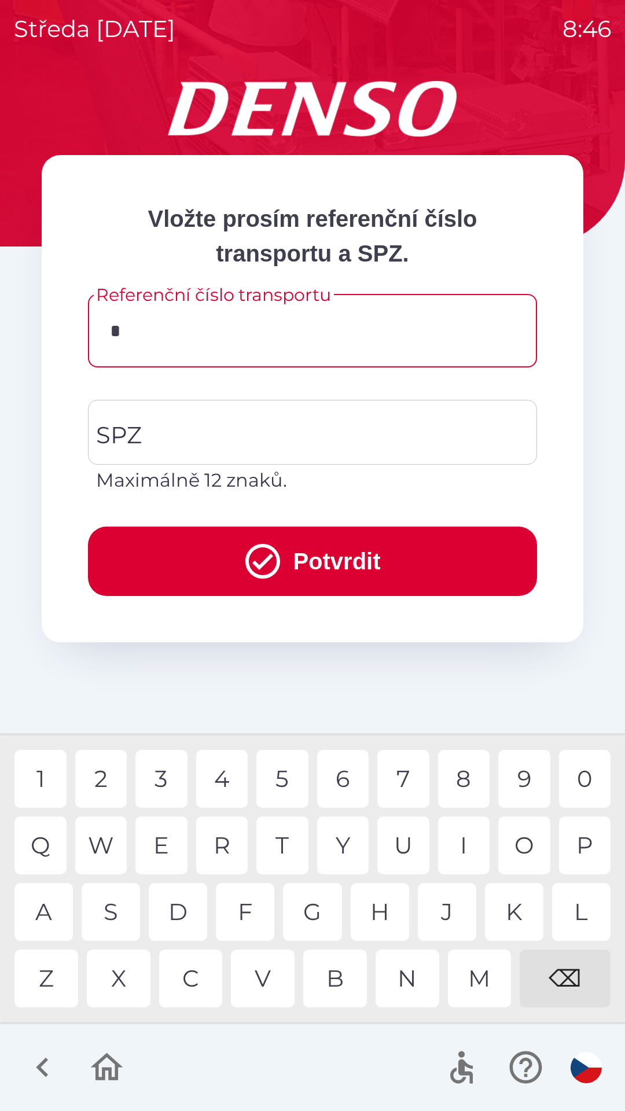
click at [289, 849] on div "T" at bounding box center [282, 845] width 52 height 58
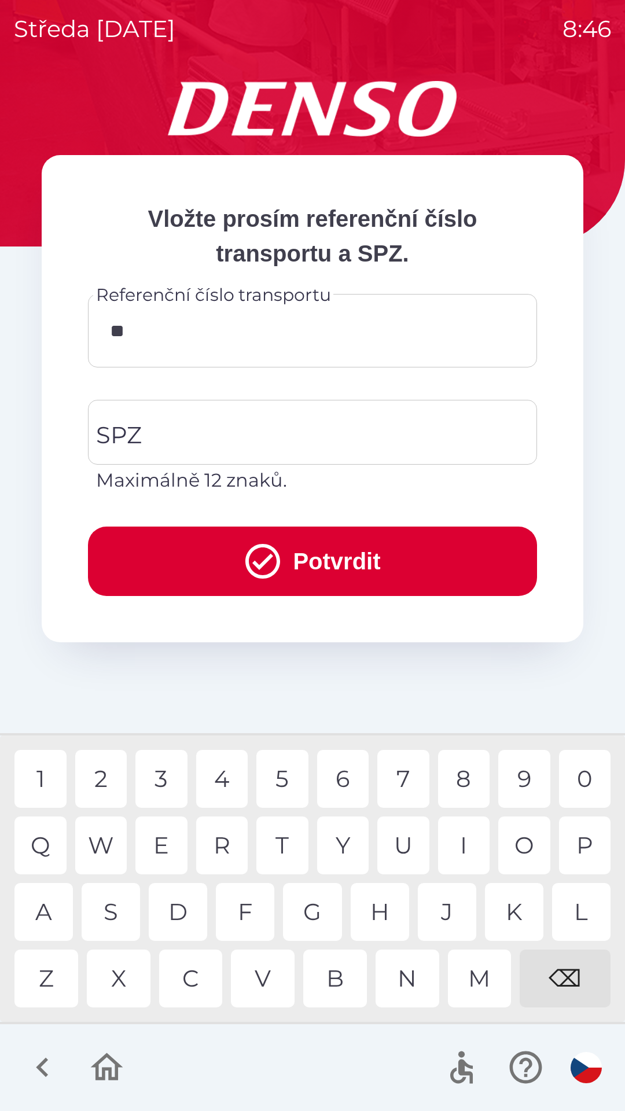
click at [197, 986] on div "C" at bounding box center [191, 978] width 64 height 58
click at [410, 844] on div "U" at bounding box center [403, 845] width 52 height 58
click at [569, 782] on div "0" at bounding box center [585, 779] width 52 height 58
click at [234, 780] on div "4" at bounding box center [222, 779] width 52 height 58
click at [110, 780] on div "2" at bounding box center [101, 779] width 52 height 58
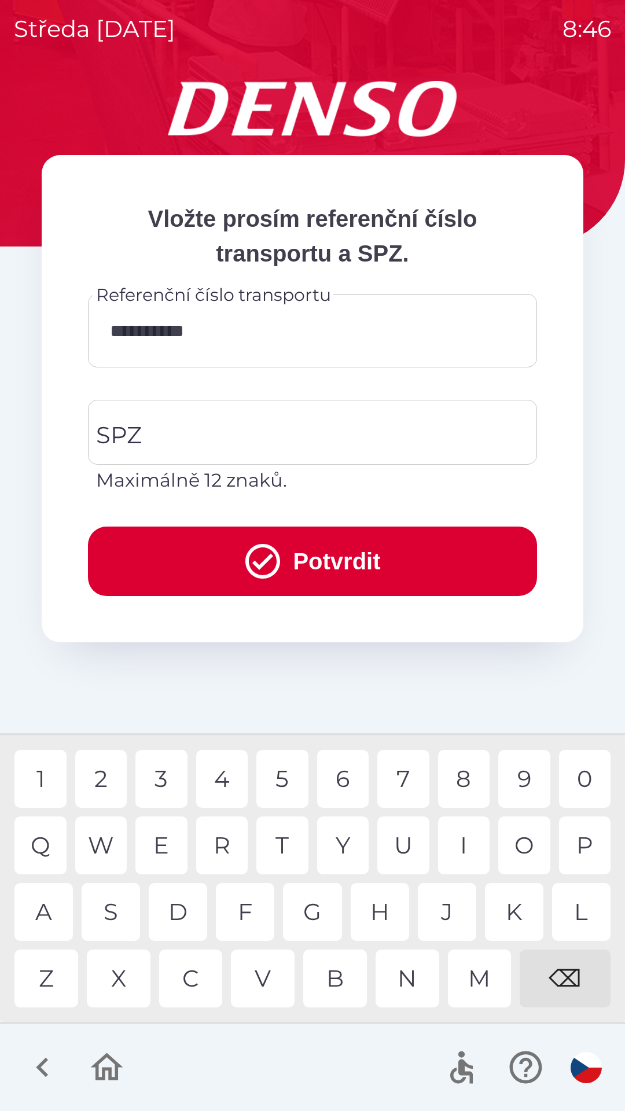
type input "**********"
click at [259, 427] on input "SPZ" at bounding box center [303, 432] width 421 height 54
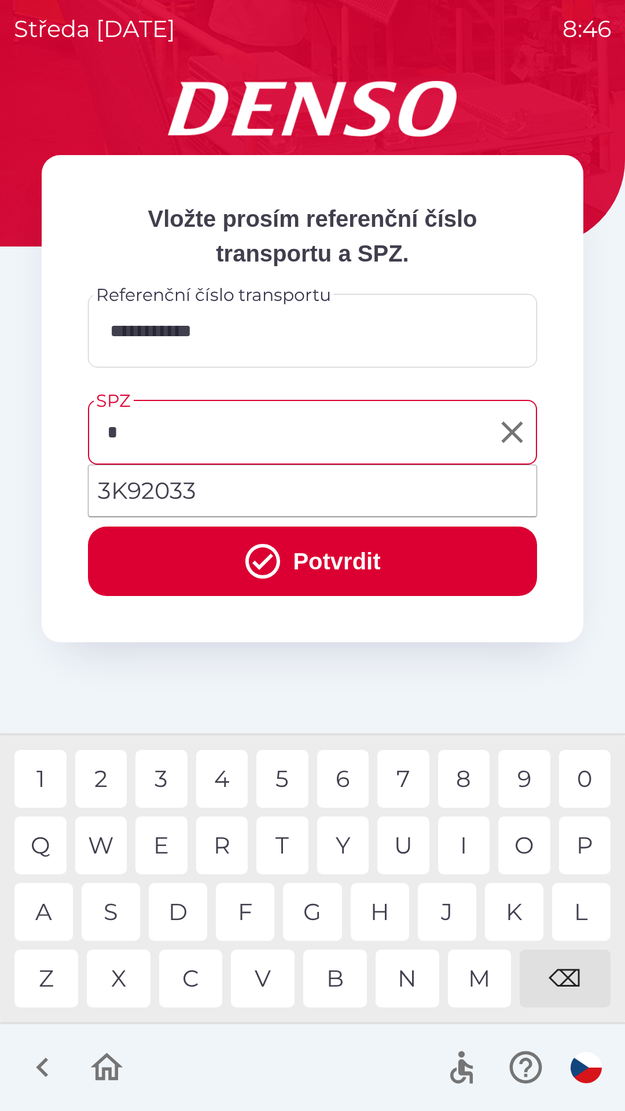
click at [165, 787] on div "3" at bounding box center [161, 779] width 52 height 58
click at [512, 913] on div "K" at bounding box center [514, 912] width 58 height 58
click at [579, 781] on div "0" at bounding box center [585, 779] width 52 height 58
type input "*******"
click at [338, 563] on button "Potvrdit" at bounding box center [312, 560] width 449 height 69
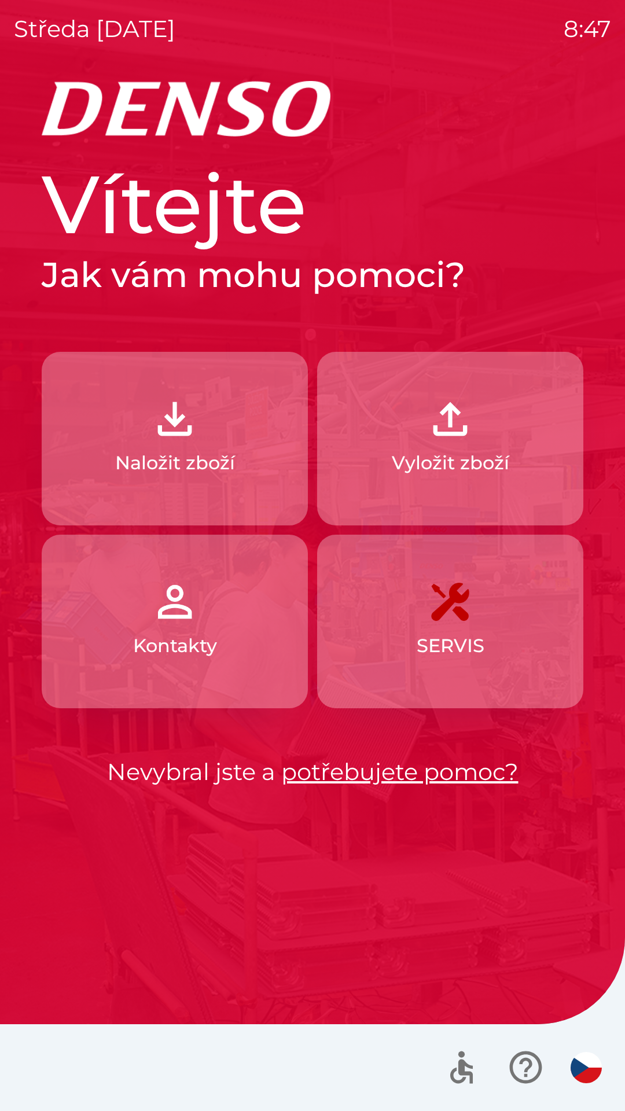
click at [408, 455] on p "Vyložit zboží" at bounding box center [450, 463] width 117 height 28
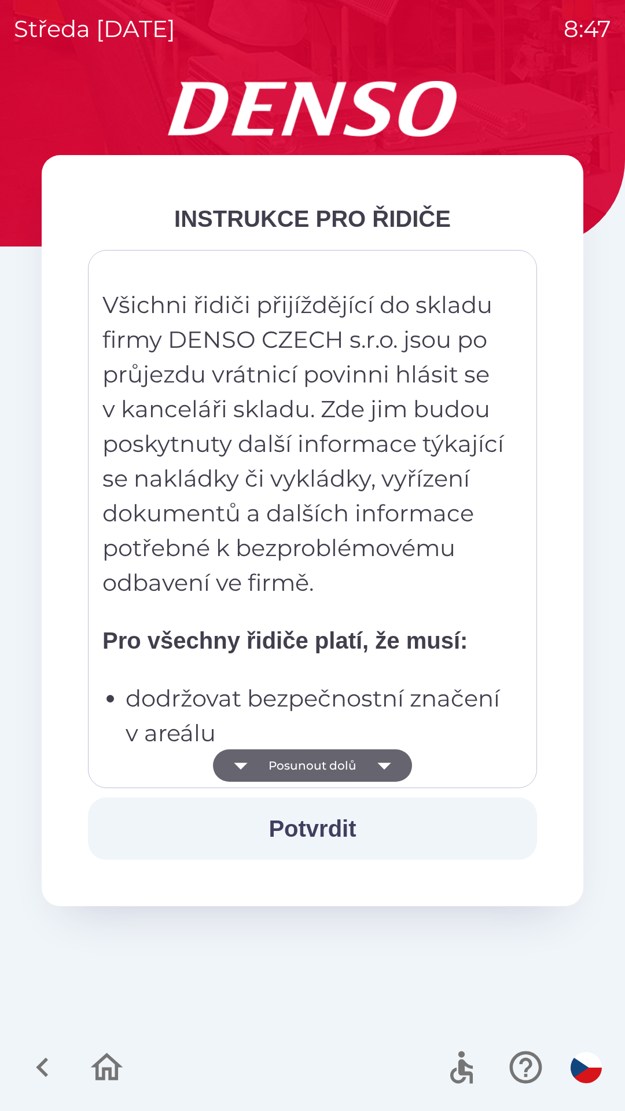
click at [285, 768] on button "Posunout dolů" at bounding box center [312, 765] width 199 height 32
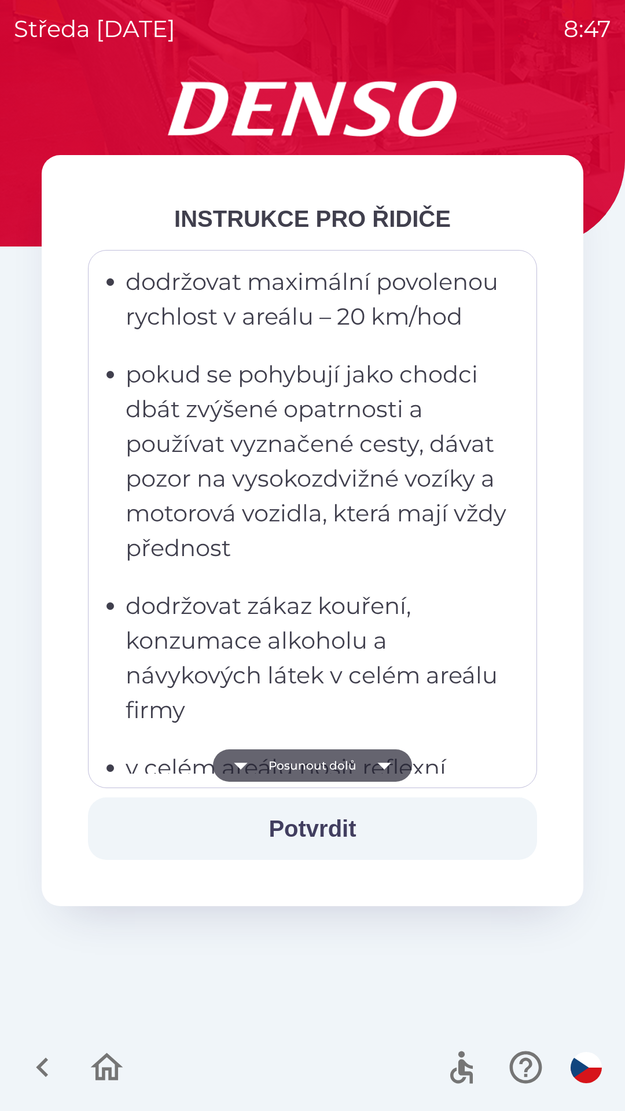
click at [276, 761] on button "Posunout dolů" at bounding box center [312, 765] width 199 height 32
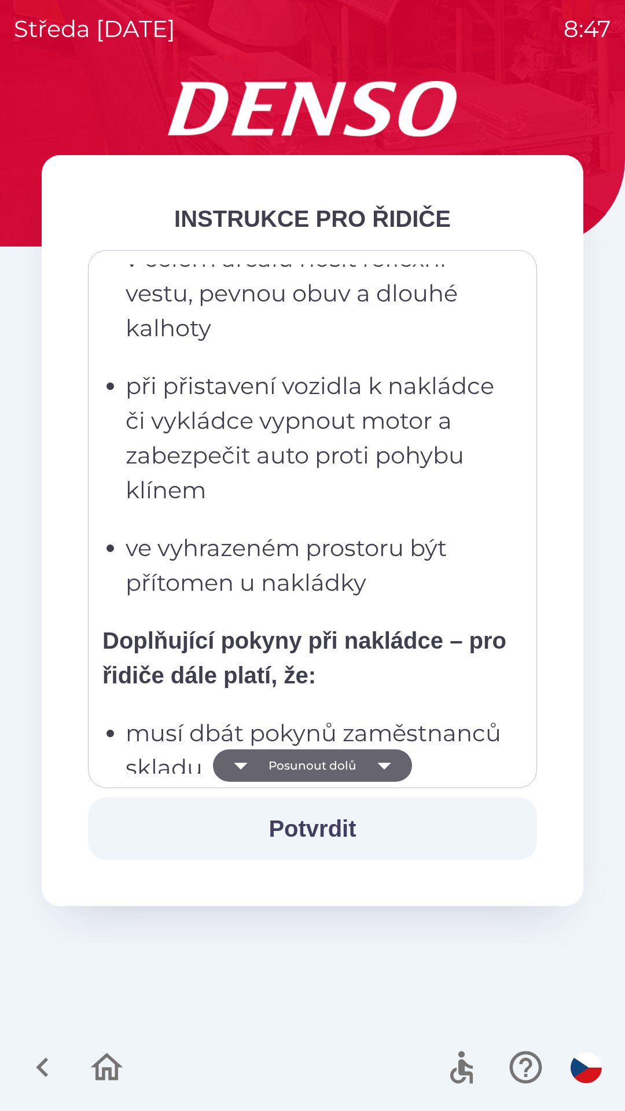
click at [271, 764] on button "Posunout dolů" at bounding box center [312, 765] width 199 height 32
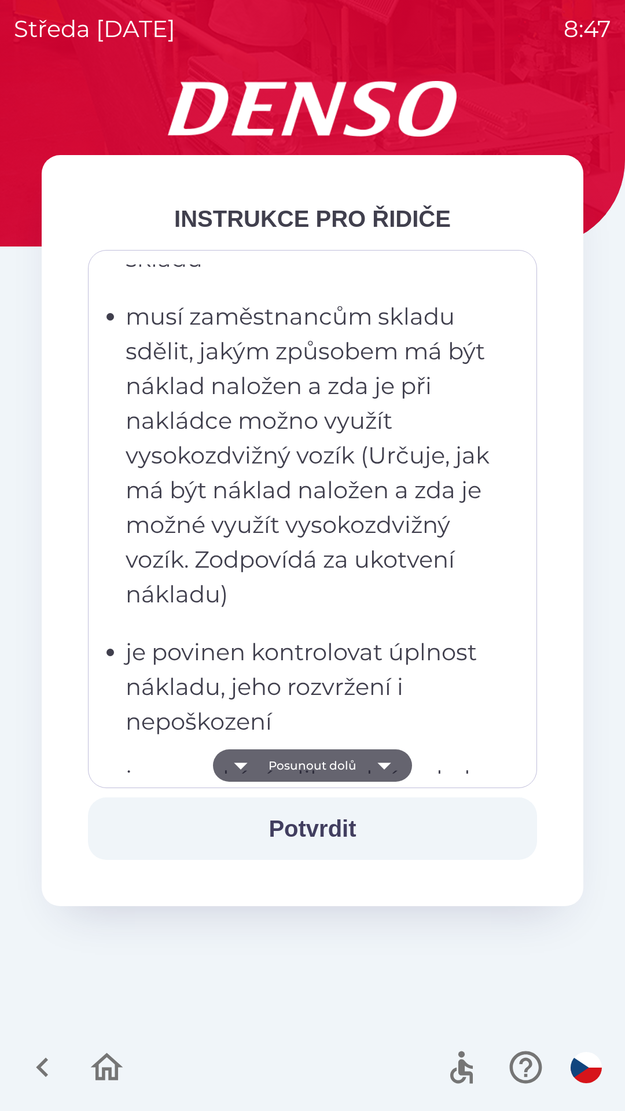
click at [272, 759] on button "Posunout dolů" at bounding box center [312, 765] width 199 height 32
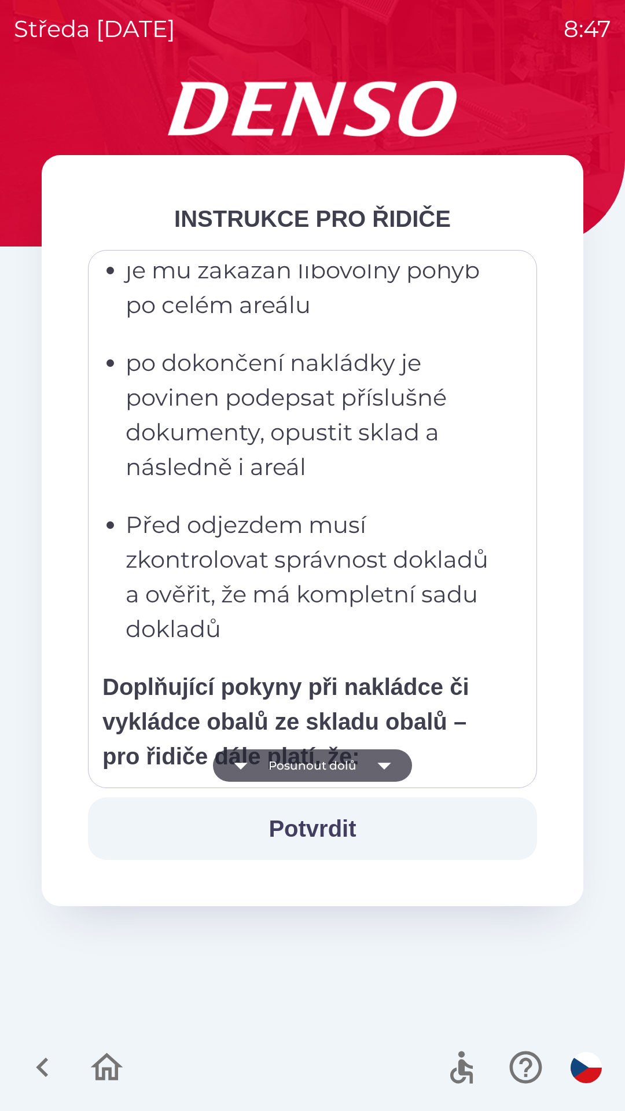
click at [271, 755] on button "Posunout dolů" at bounding box center [312, 765] width 199 height 32
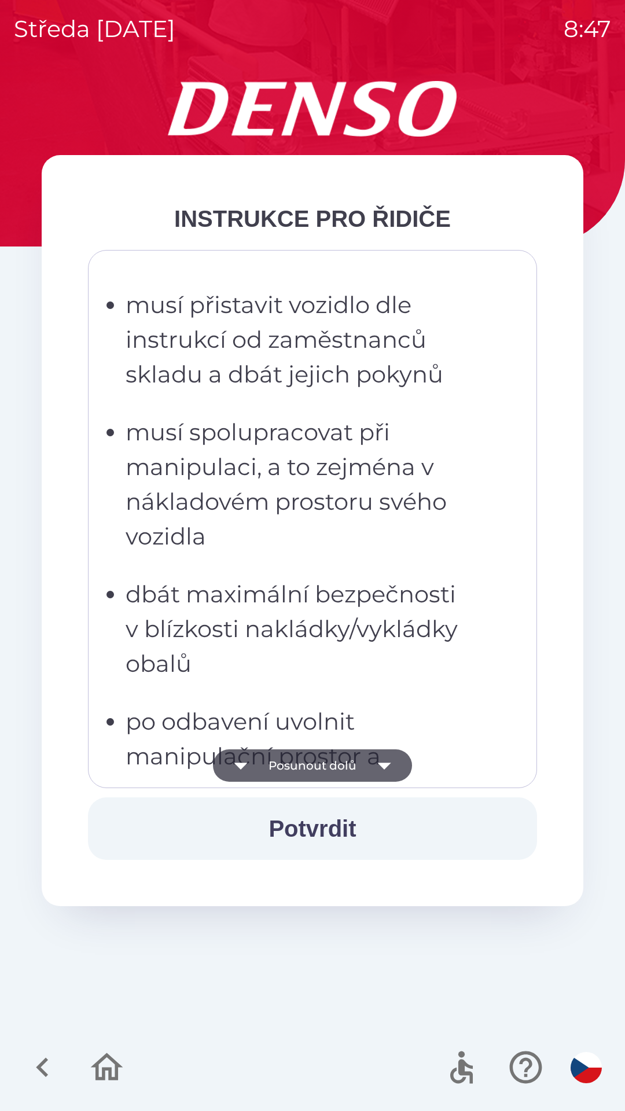
click at [272, 752] on button "Posunout dolů" at bounding box center [312, 765] width 199 height 32
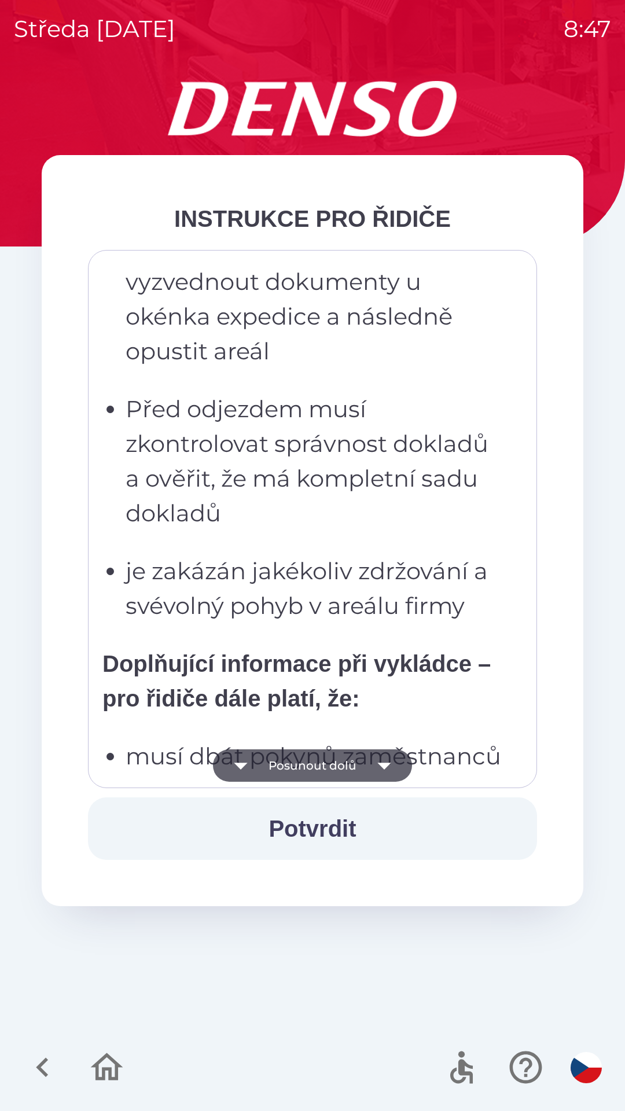
click at [275, 758] on button "Posunout dolů" at bounding box center [312, 765] width 199 height 32
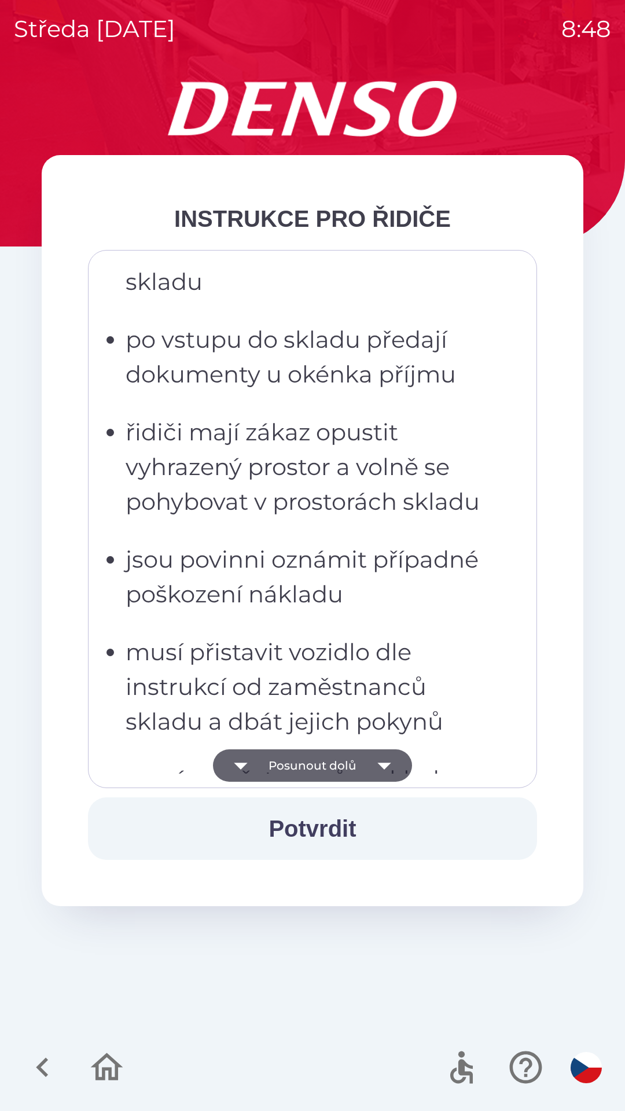
click at [282, 764] on button "Posunout dolů" at bounding box center [312, 765] width 199 height 32
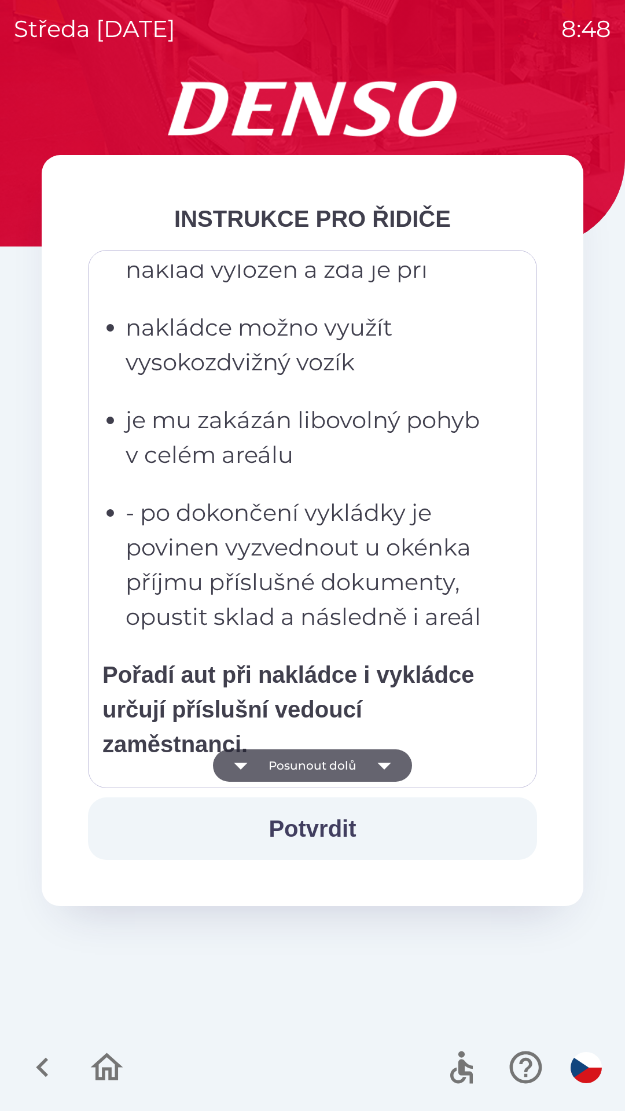
click at [279, 760] on button "Posunout dolů" at bounding box center [312, 765] width 199 height 32
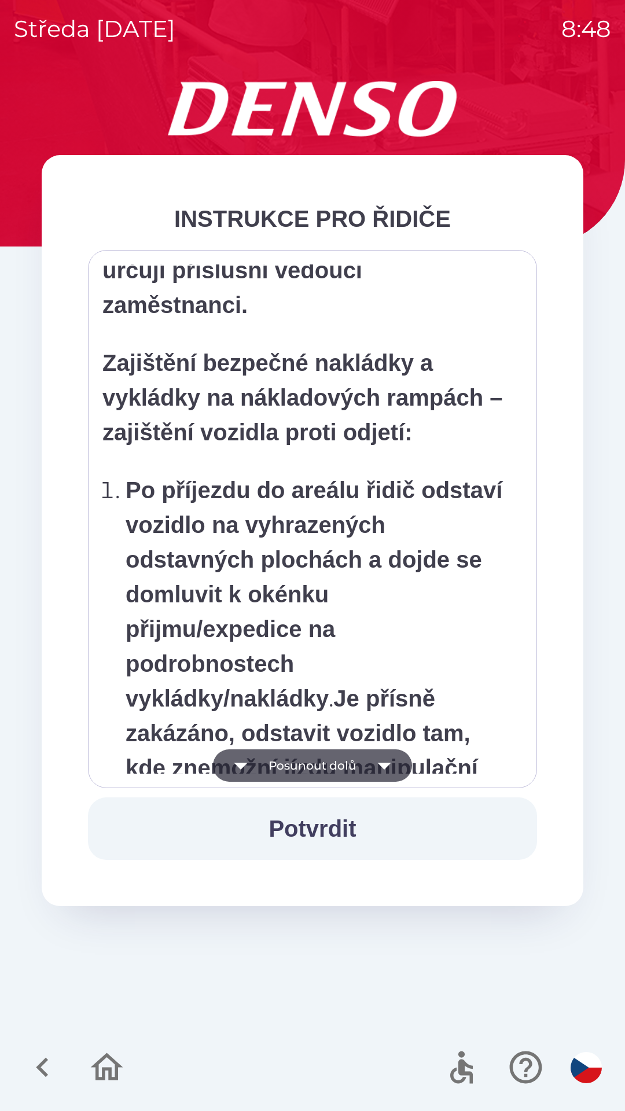
click at [281, 768] on button "Posunout dolů" at bounding box center [312, 765] width 199 height 32
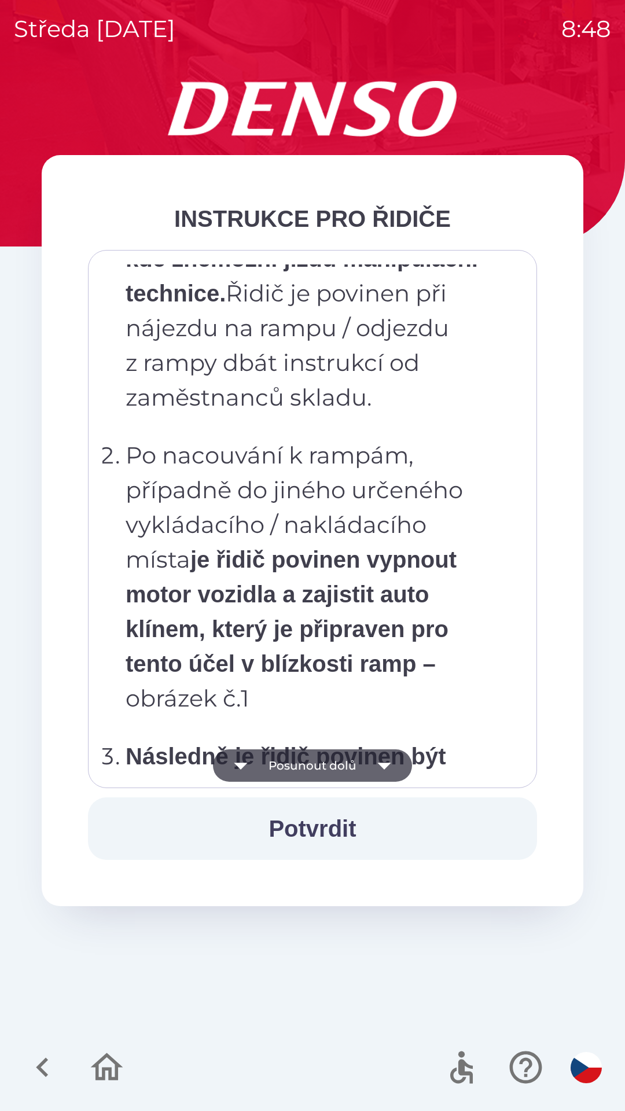
click at [278, 765] on button "Posunout dolů" at bounding box center [312, 765] width 199 height 32
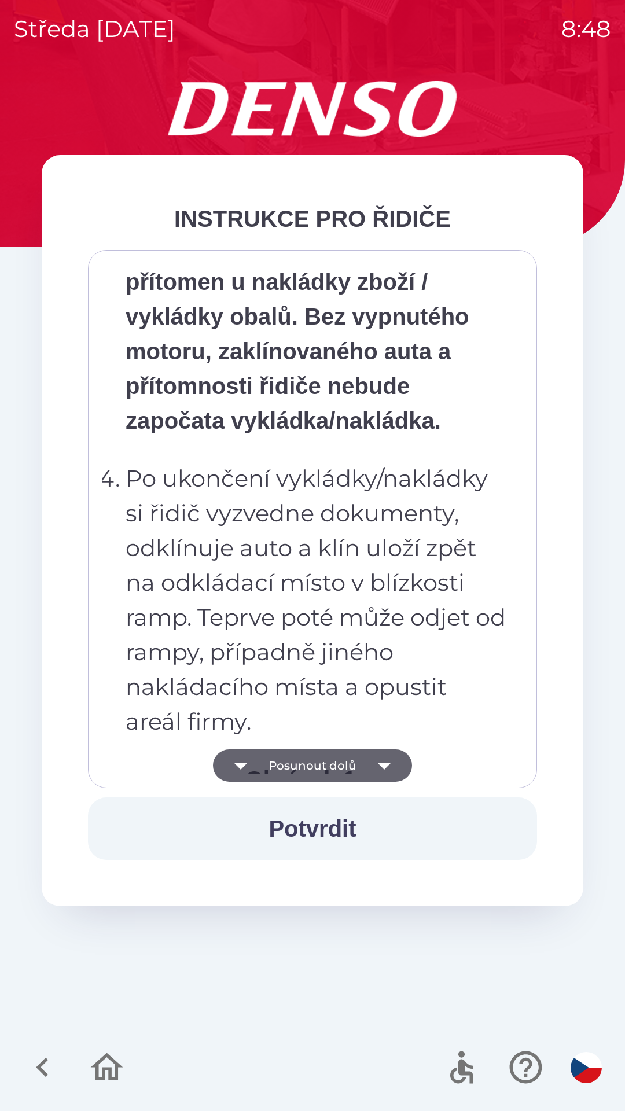
click at [274, 763] on button "Posunout dolů" at bounding box center [312, 765] width 199 height 32
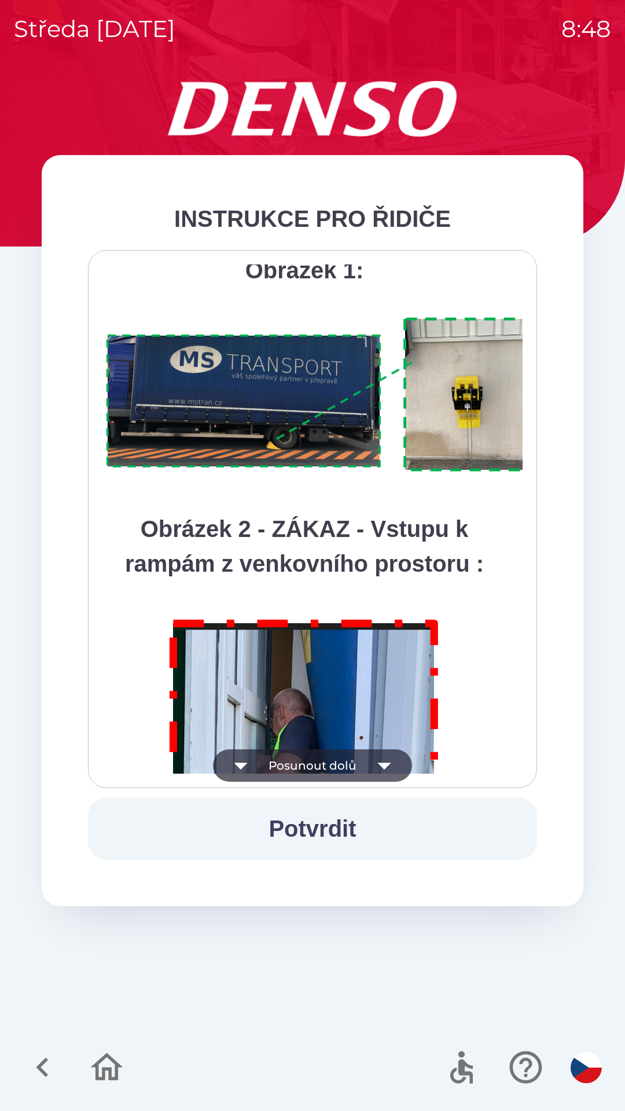
click at [272, 772] on button "Posunout dolů" at bounding box center [312, 765] width 199 height 32
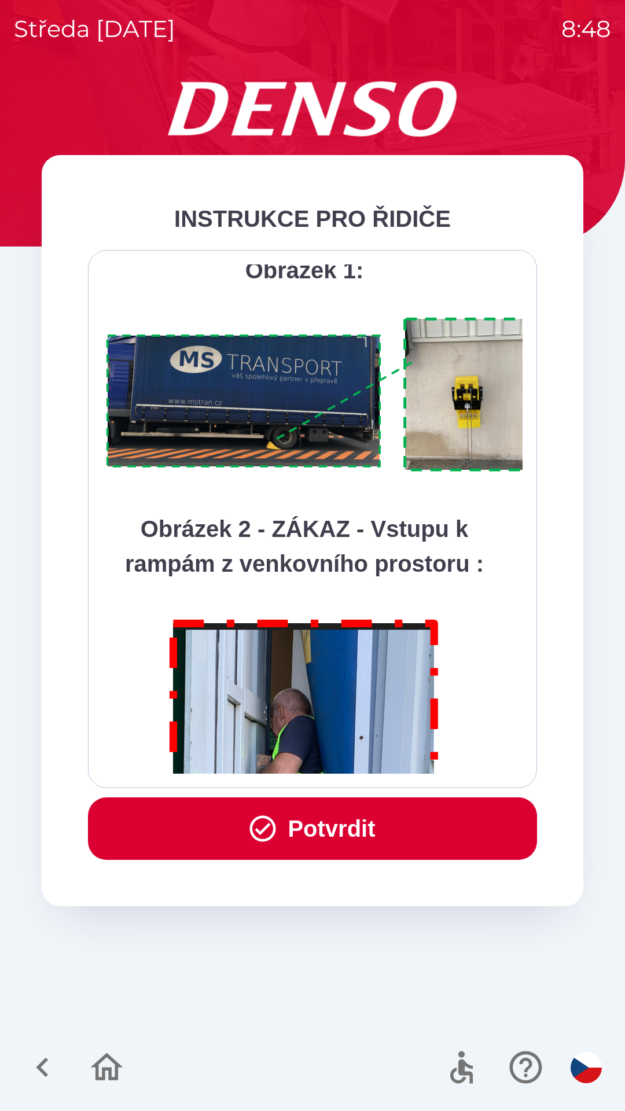
scroll to position [6500, 0]
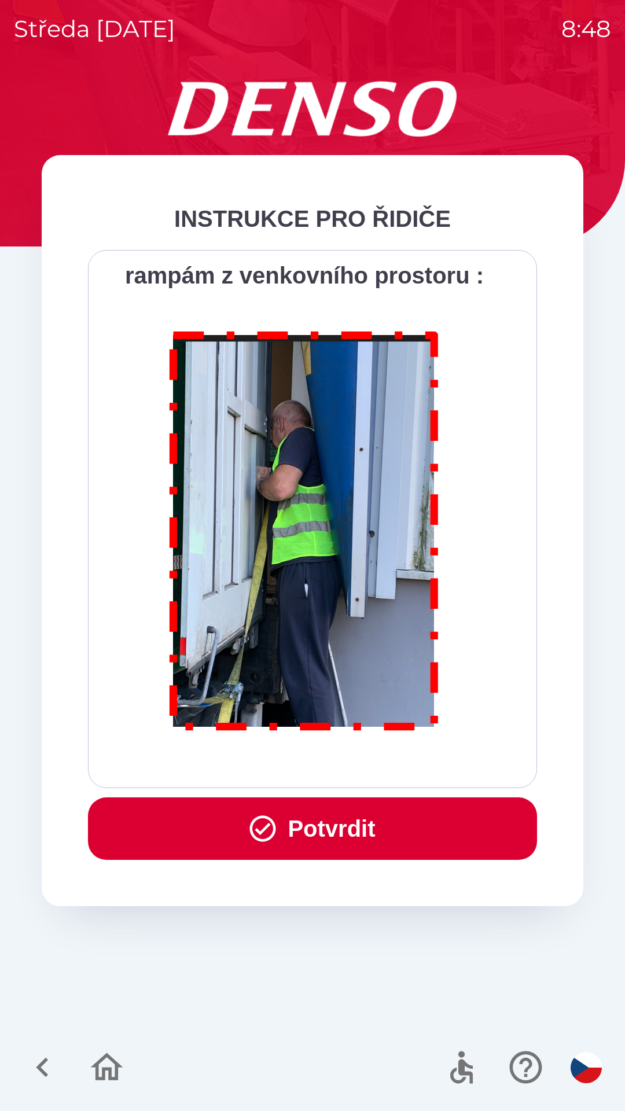
click at [265, 770] on div "Všichni řidiči přijíždějící do skladu firmy DENSO CZECH s.r.o. jsou po průjezdu…" at bounding box center [312, 518] width 420 height 509
click at [284, 840] on button "Potvrdit" at bounding box center [312, 828] width 449 height 62
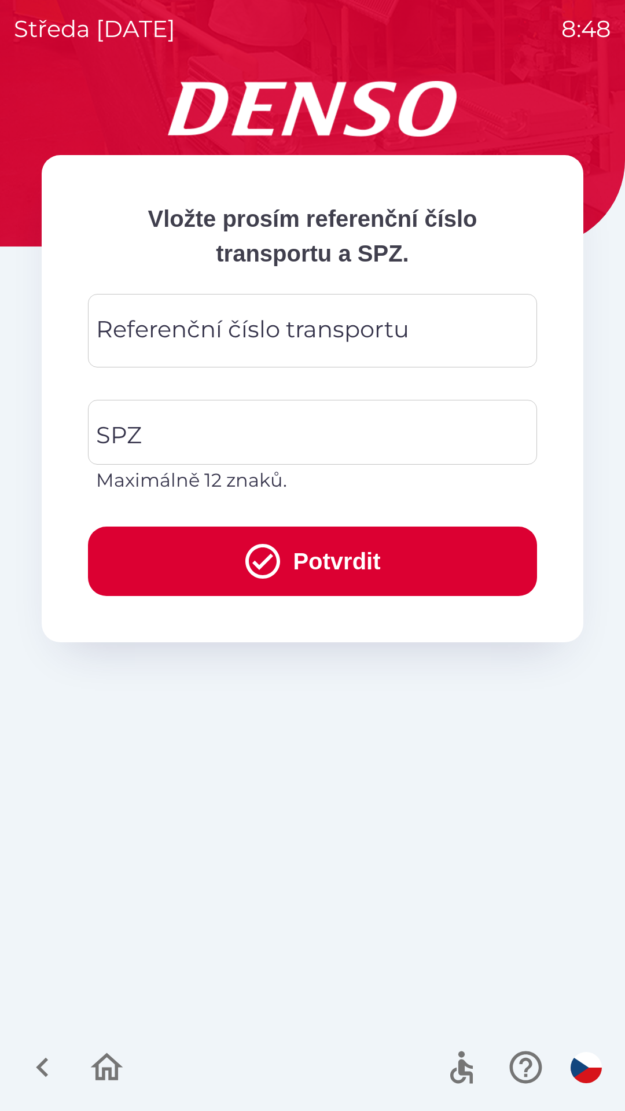
click at [189, 331] on div "Referenční číslo transportu Referenční číslo transportu" at bounding box center [312, 330] width 449 height 73
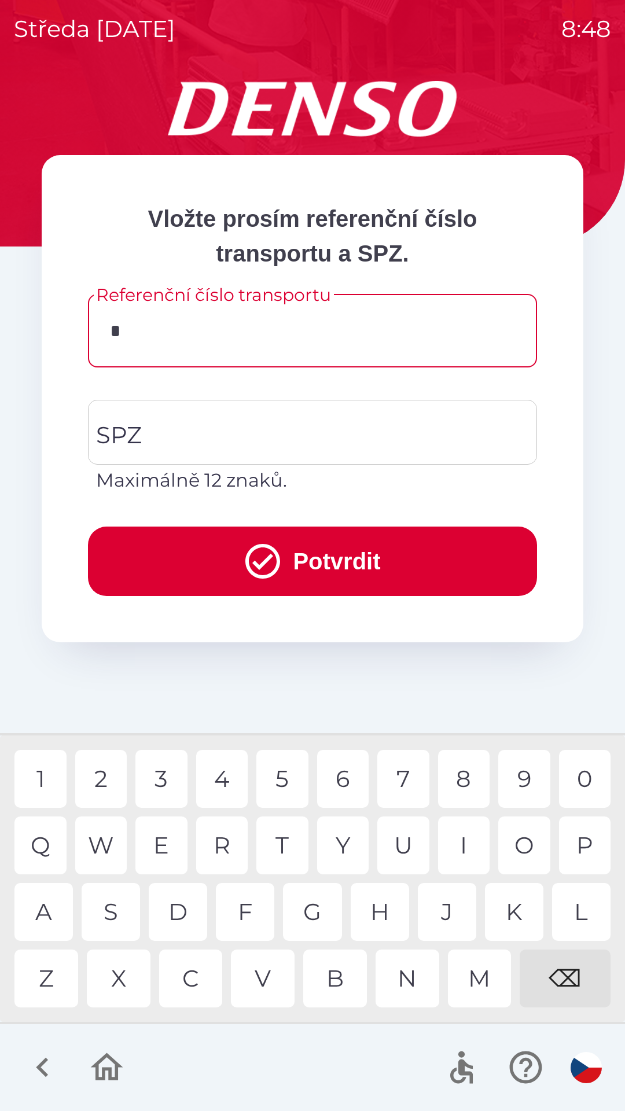
click at [506, 913] on div "K" at bounding box center [514, 912] width 58 height 58
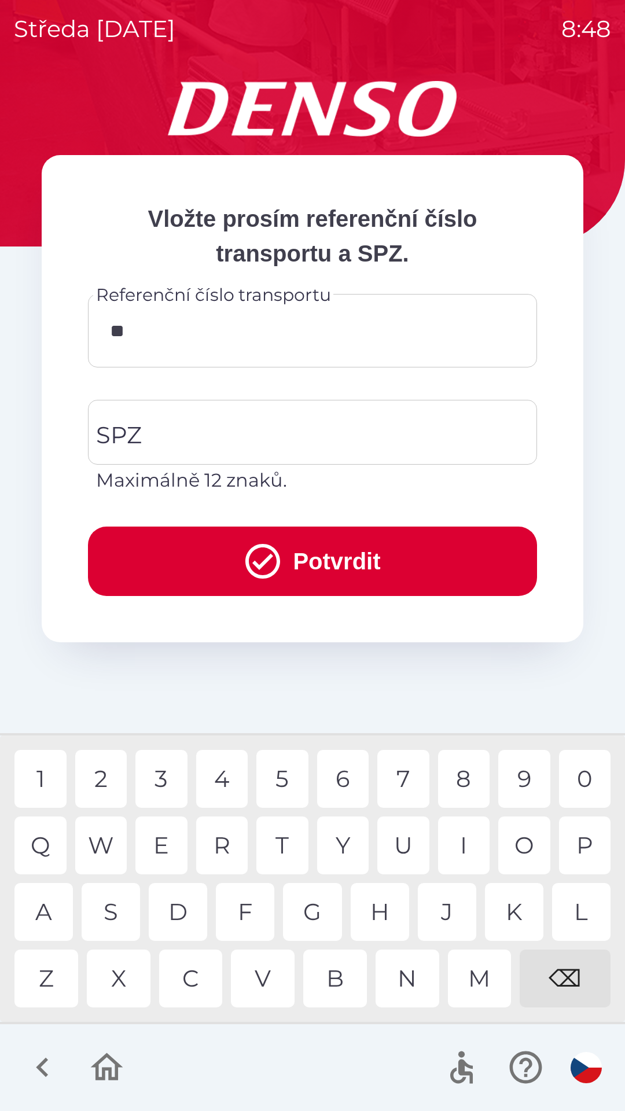
click at [514, 846] on div "O" at bounding box center [524, 845] width 52 height 58
click at [178, 986] on div "C" at bounding box center [191, 978] width 64 height 58
click at [224, 786] on div "4" at bounding box center [222, 779] width 52 height 58
click at [521, 785] on div "9" at bounding box center [524, 779] width 52 height 58
type input "**********"
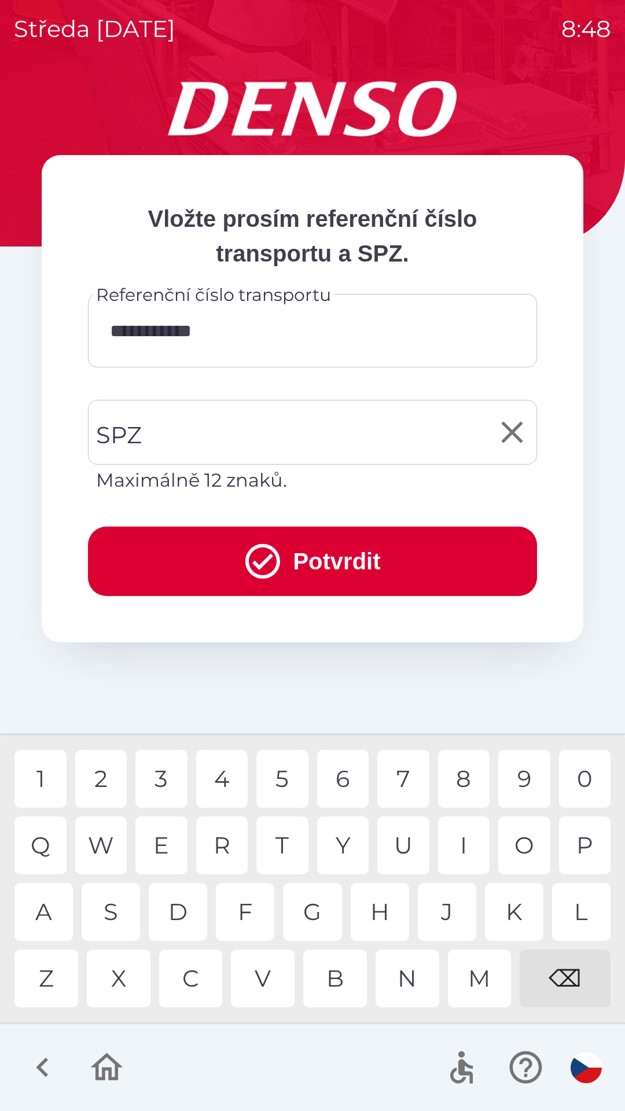
click at [144, 427] on input "SPZ" at bounding box center [303, 432] width 421 height 54
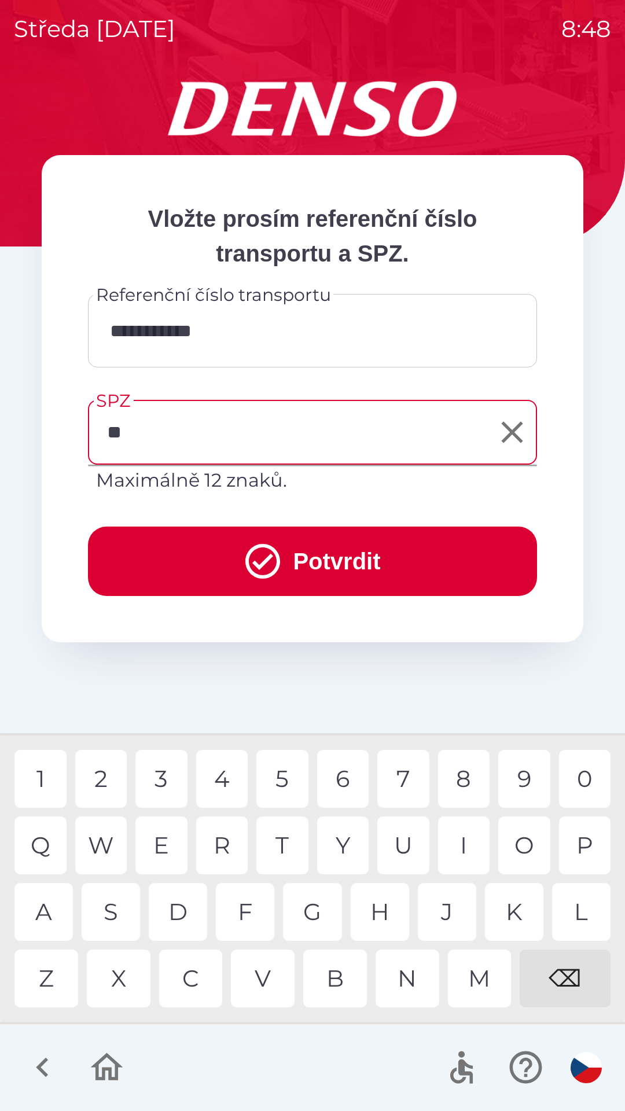
click at [399, 847] on div "U" at bounding box center [403, 845] width 52 height 58
click at [517, 777] on div "9" at bounding box center [524, 779] width 52 height 58
click at [108, 780] on div "2" at bounding box center [101, 779] width 52 height 58
type input "*******"
click at [295, 559] on button "Potvrdit" at bounding box center [312, 560] width 449 height 69
